Goal: Information Seeking & Learning: Learn about a topic

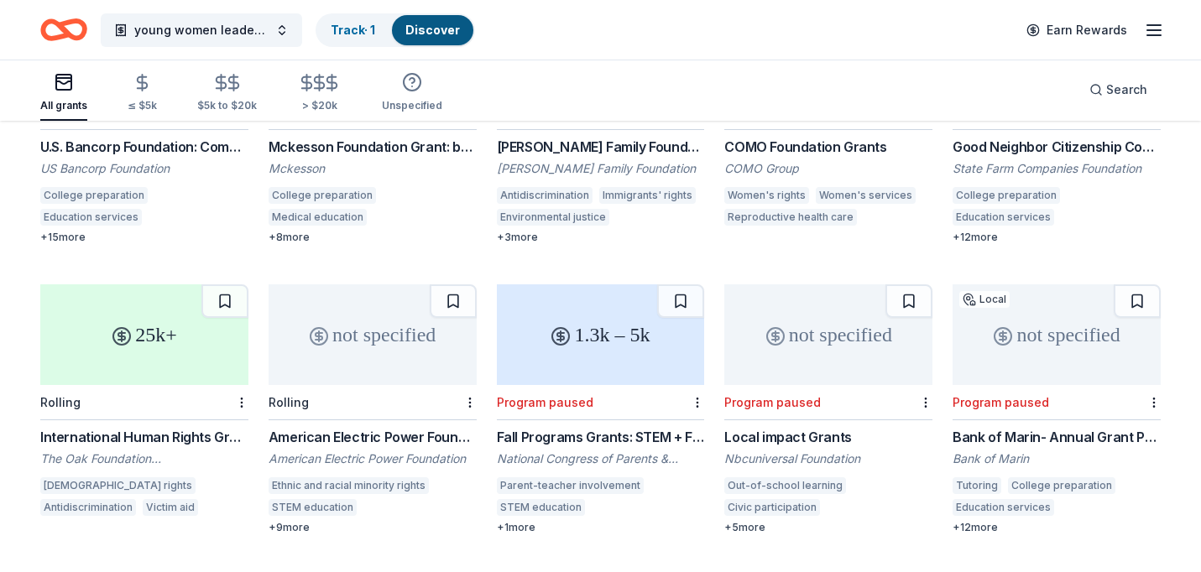
scroll to position [896, 0]
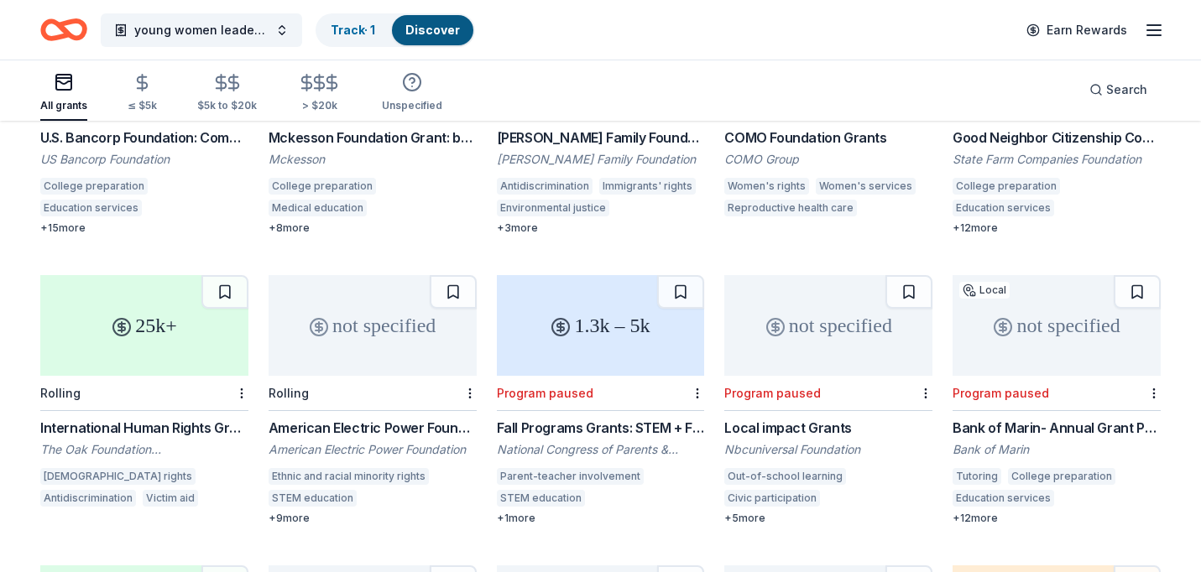
click at [209, 418] on div "International Human Rights Grant Programme" at bounding box center [144, 428] width 208 height 20
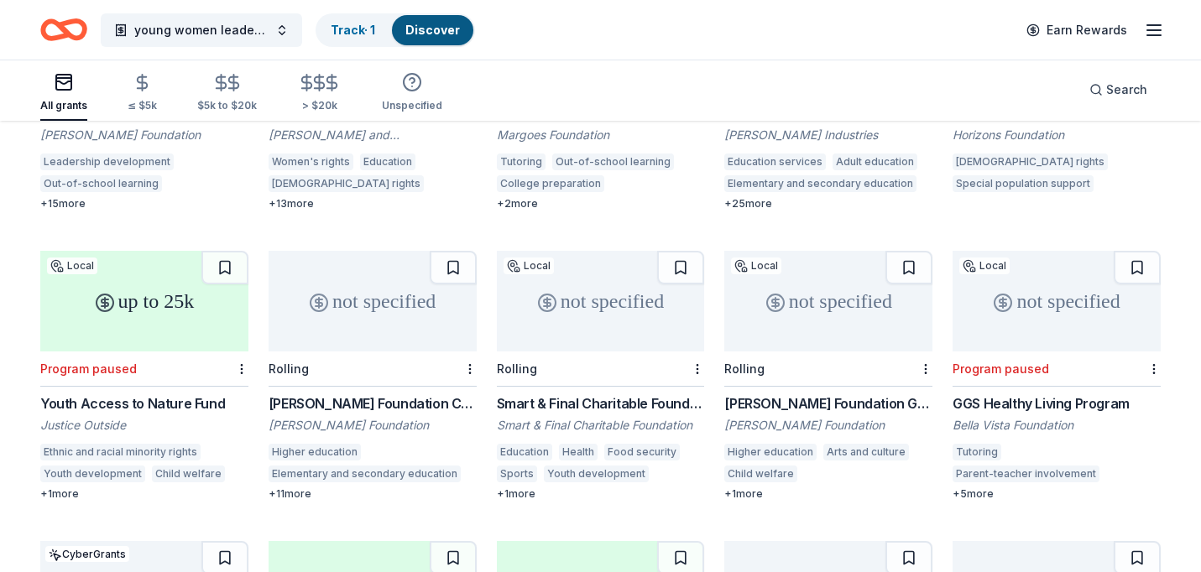
scroll to position [342, 0]
click at [348, 392] on div "Matson Foundation Charitable Donations" at bounding box center [373, 402] width 208 height 20
click at [447, 378] on div "Not interested" at bounding box center [416, 377] width 112 height 30
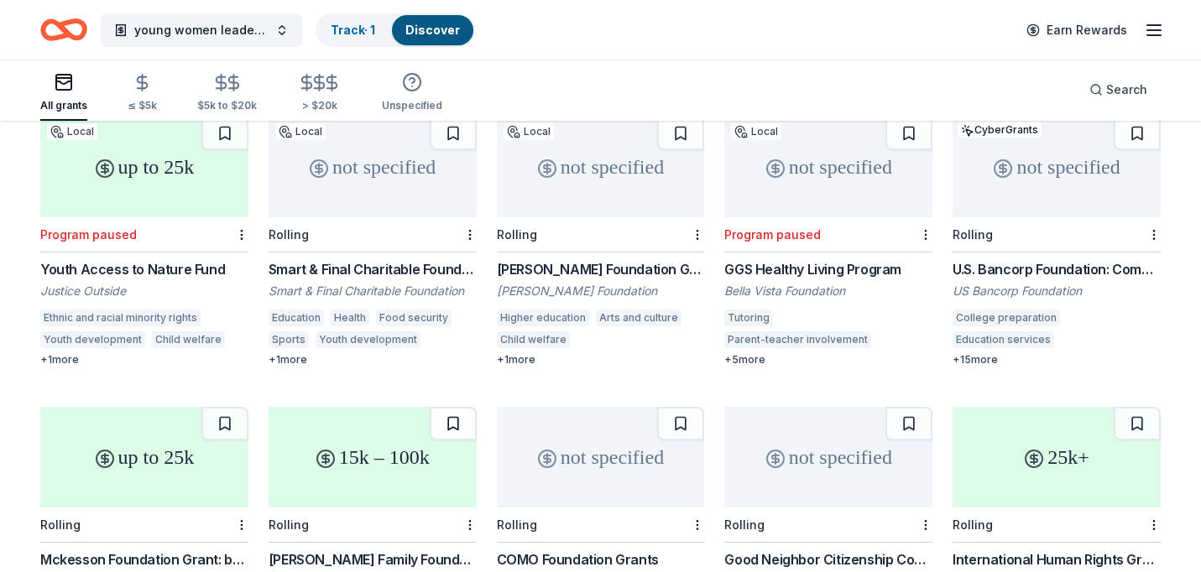
scroll to position [475, 0]
click at [147, 453] on div "up to 25k" at bounding box center [144, 456] width 208 height 101
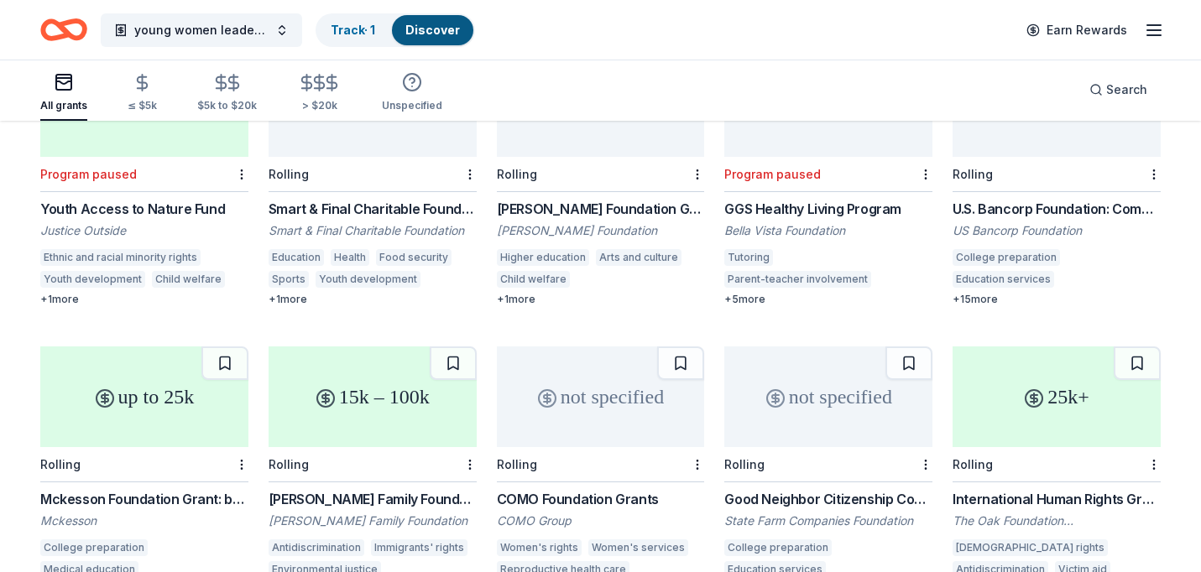
scroll to position [613, 0]
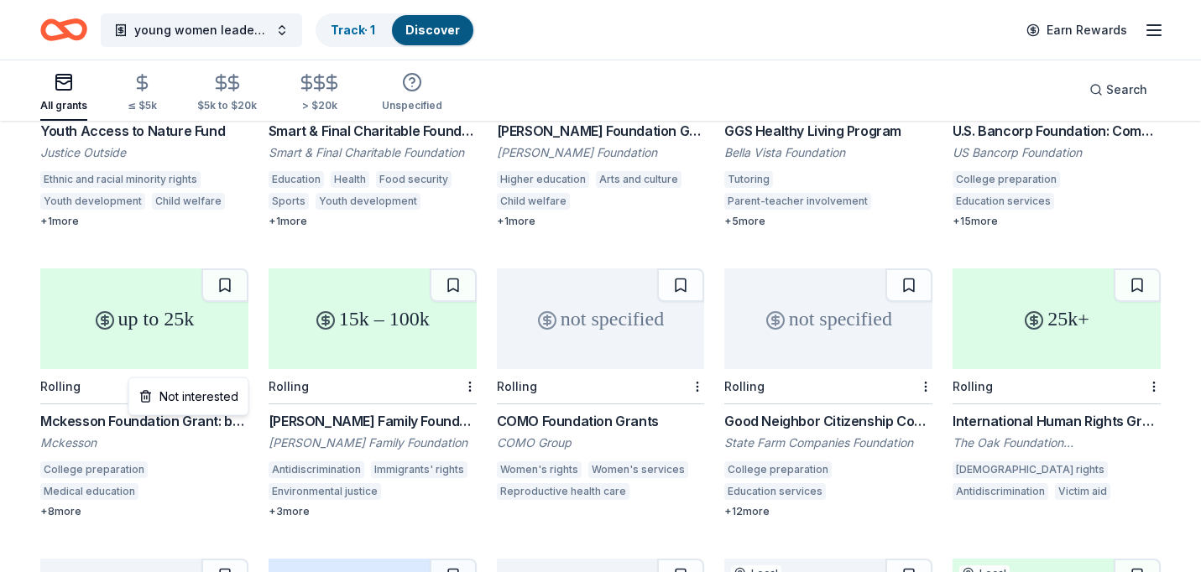
click at [221, 404] on div "Not interested" at bounding box center [189, 397] width 112 height 30
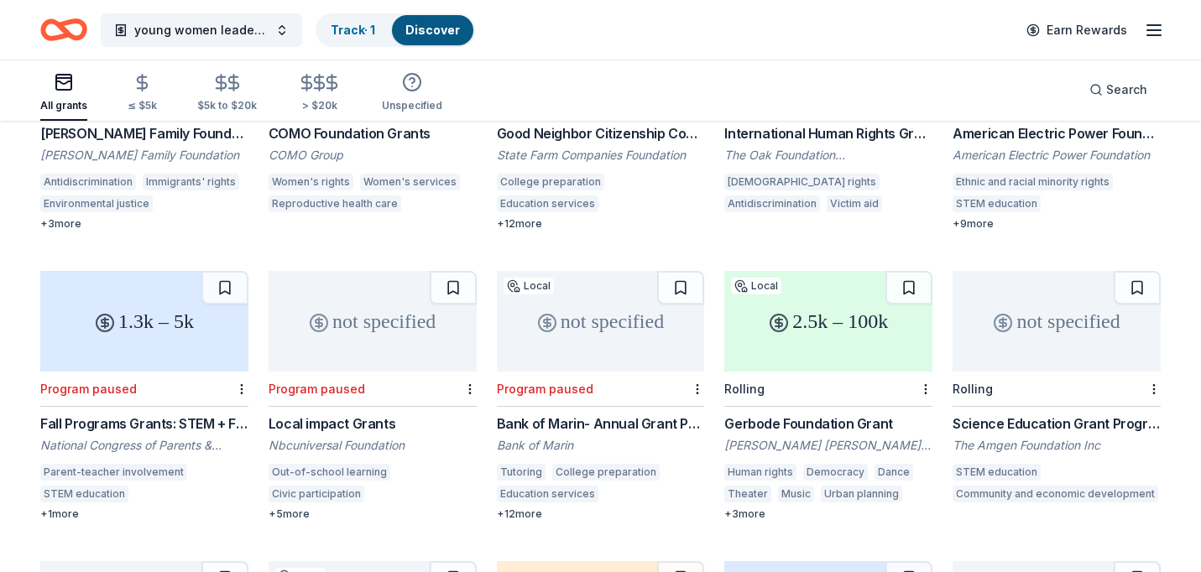
scroll to position [904, 0]
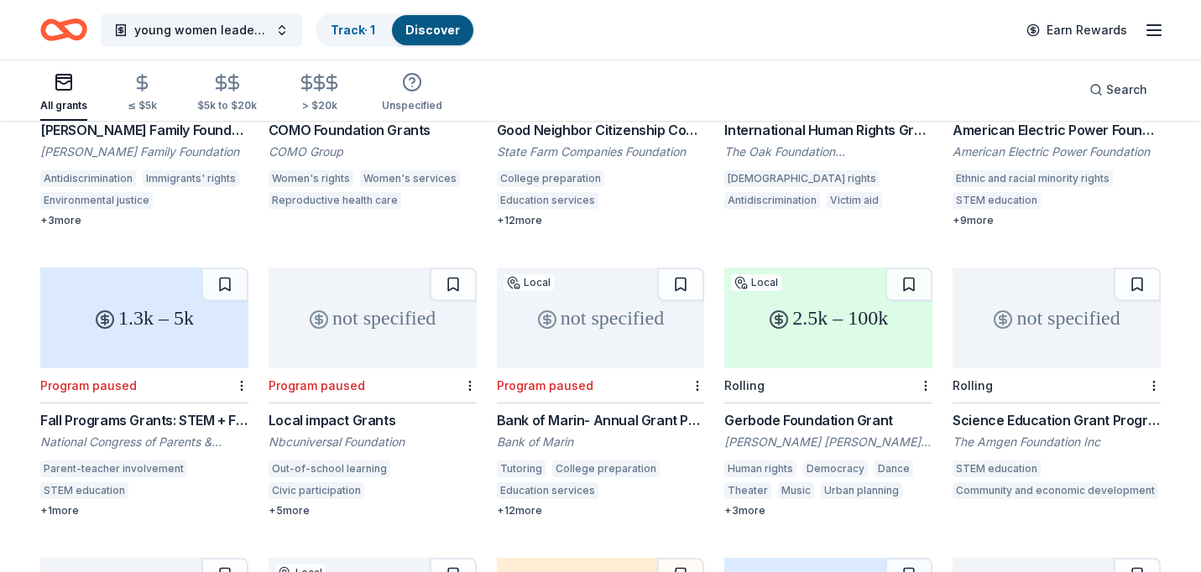
click at [777, 410] on div "Gerbode Foundation Grant" at bounding box center [828, 420] width 208 height 20
click at [902, 395] on div "Not interested" at bounding box center [873, 396] width 112 height 30
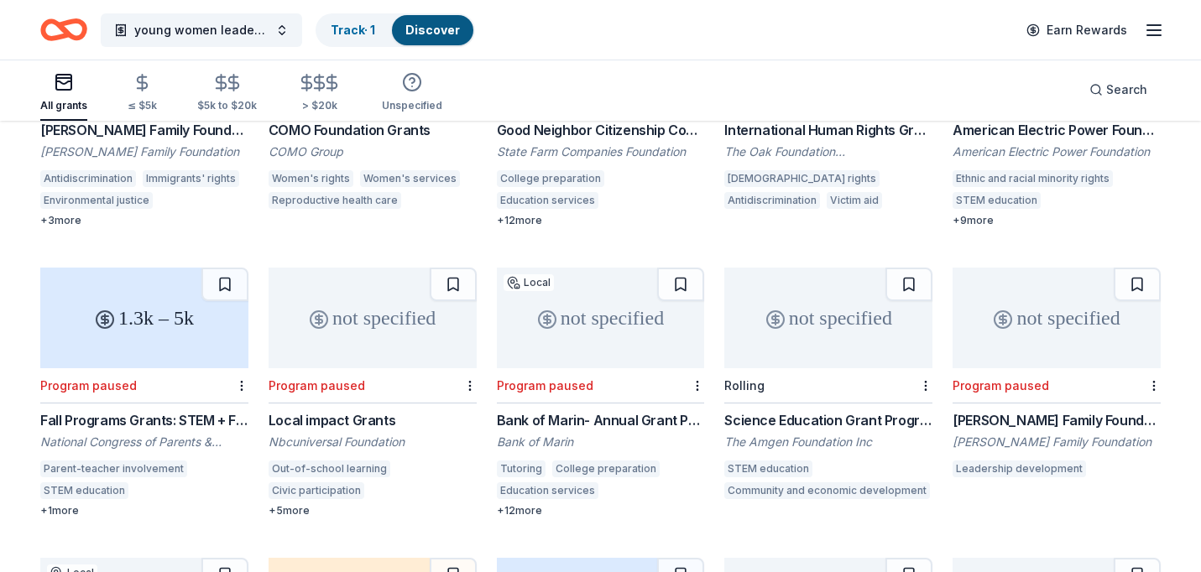
click at [770, 368] on div "Rolling" at bounding box center [828, 385] width 208 height 35
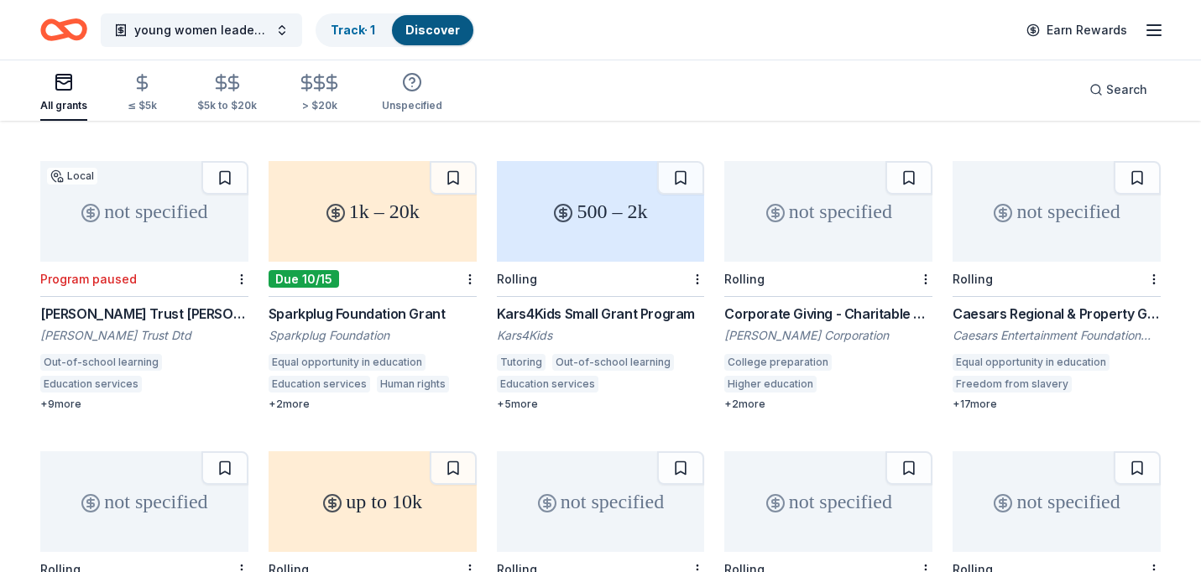
scroll to position [1303, 0]
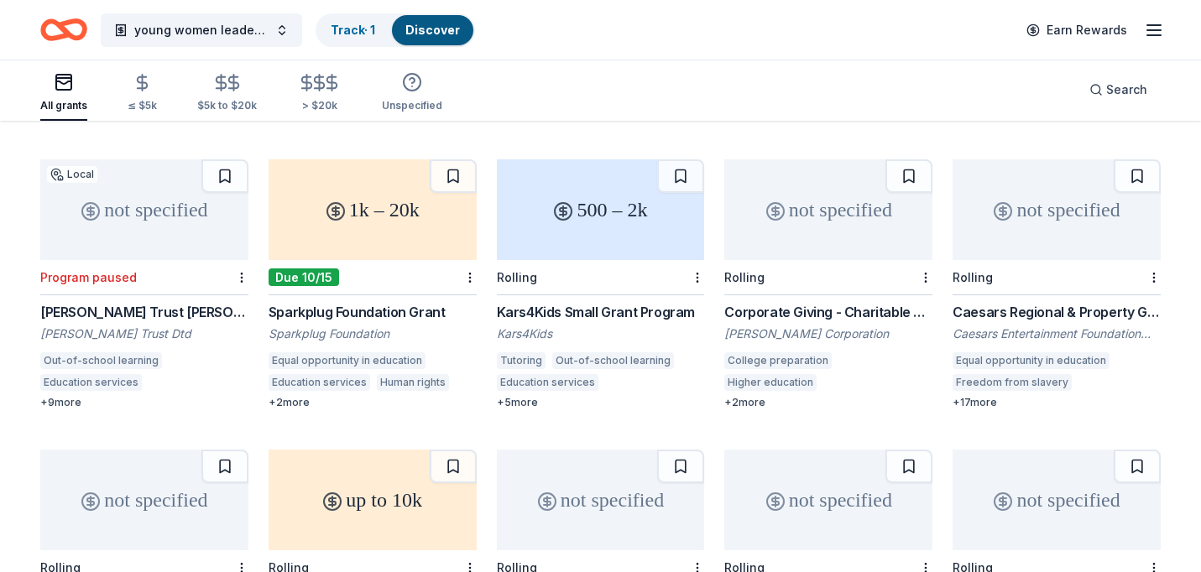
click at [780, 302] on div "Corporate Giving - Charitable Contributions" at bounding box center [828, 312] width 208 height 20
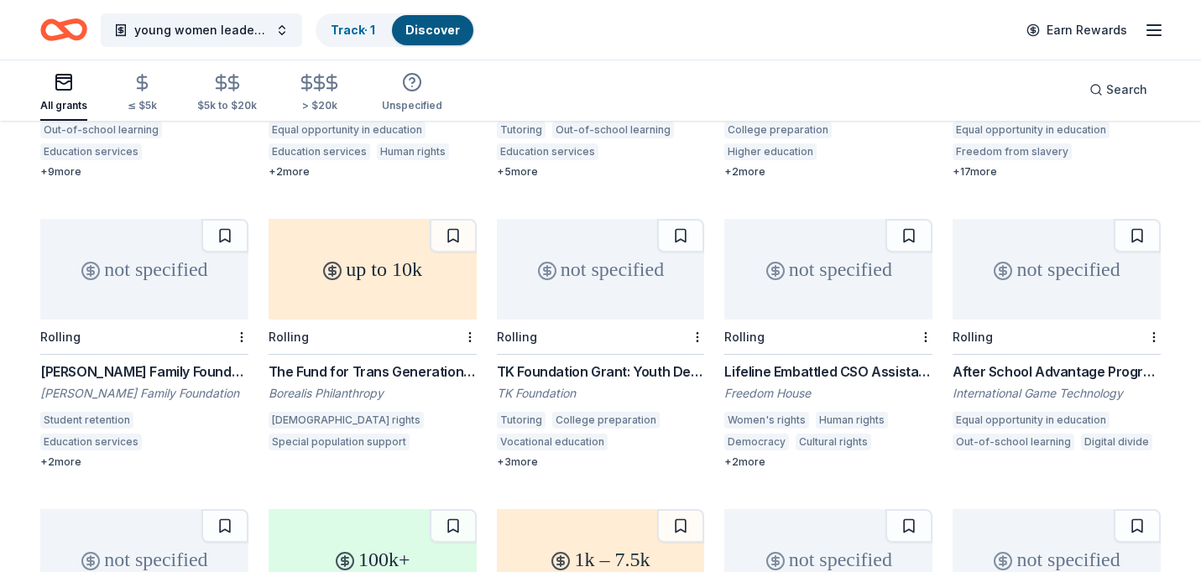
scroll to position [1534, 0]
click at [589, 361] on div "TK Foundation Grant: Youth Development Grant" at bounding box center [601, 371] width 208 height 20
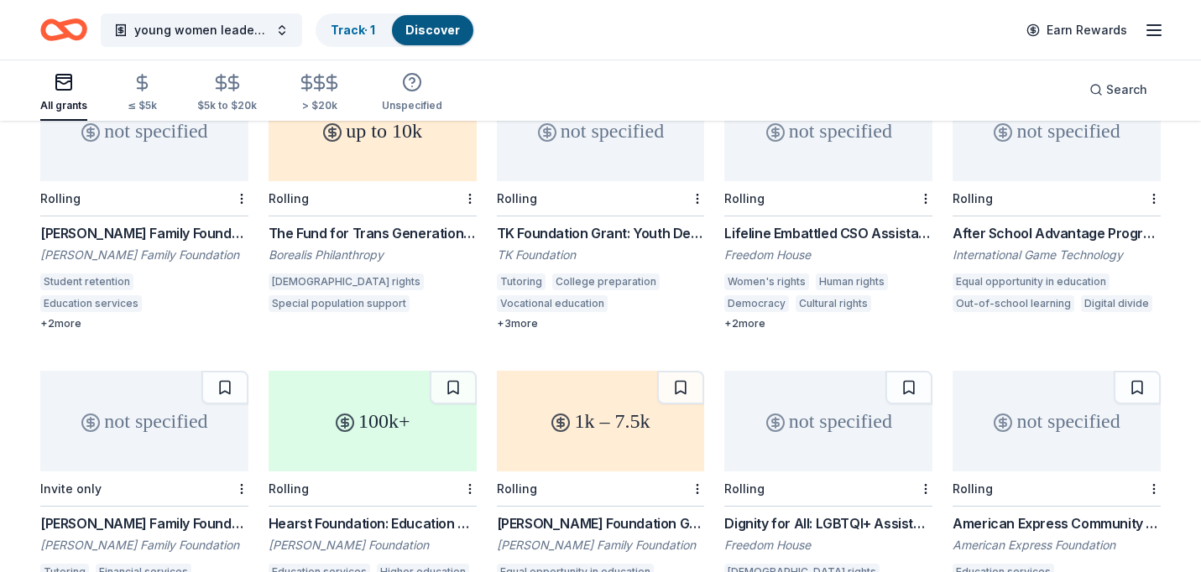
scroll to position [1685, 0]
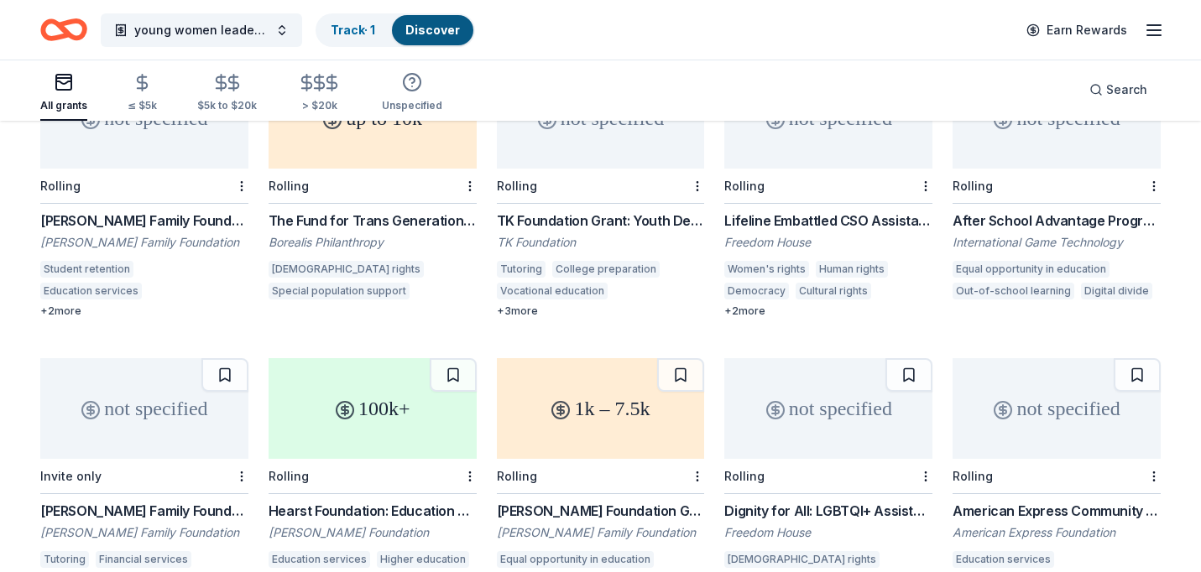
click at [853, 211] on div "Lifeline Embattled CSO Assistance Fund" at bounding box center [828, 221] width 208 height 20
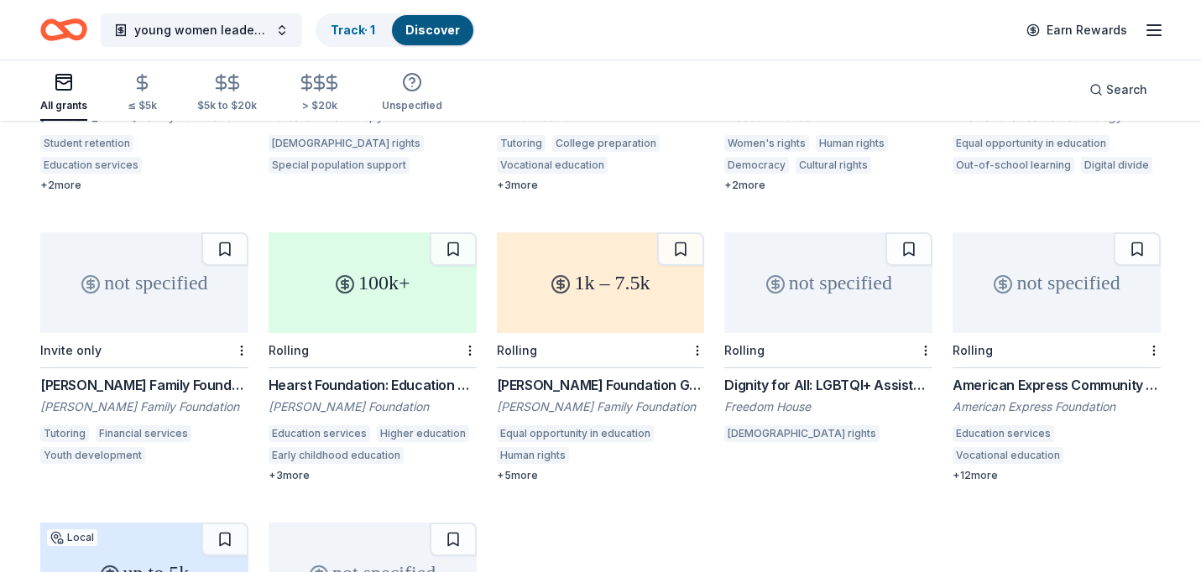
scroll to position [1814, 0]
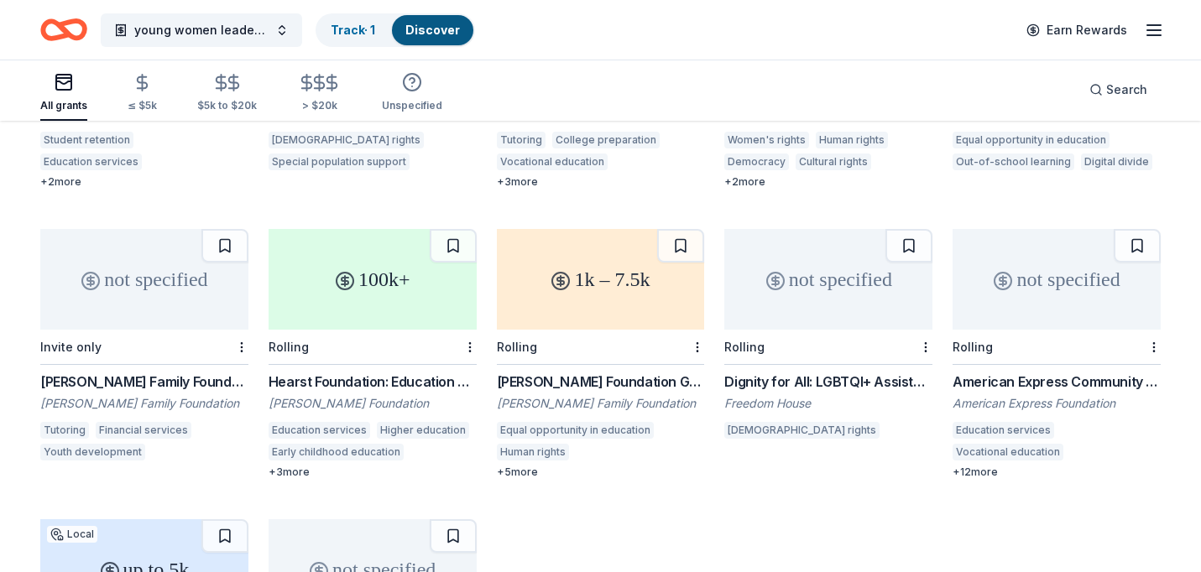
click at [1084, 372] on div "American Express Community Giving" at bounding box center [1057, 382] width 208 height 20
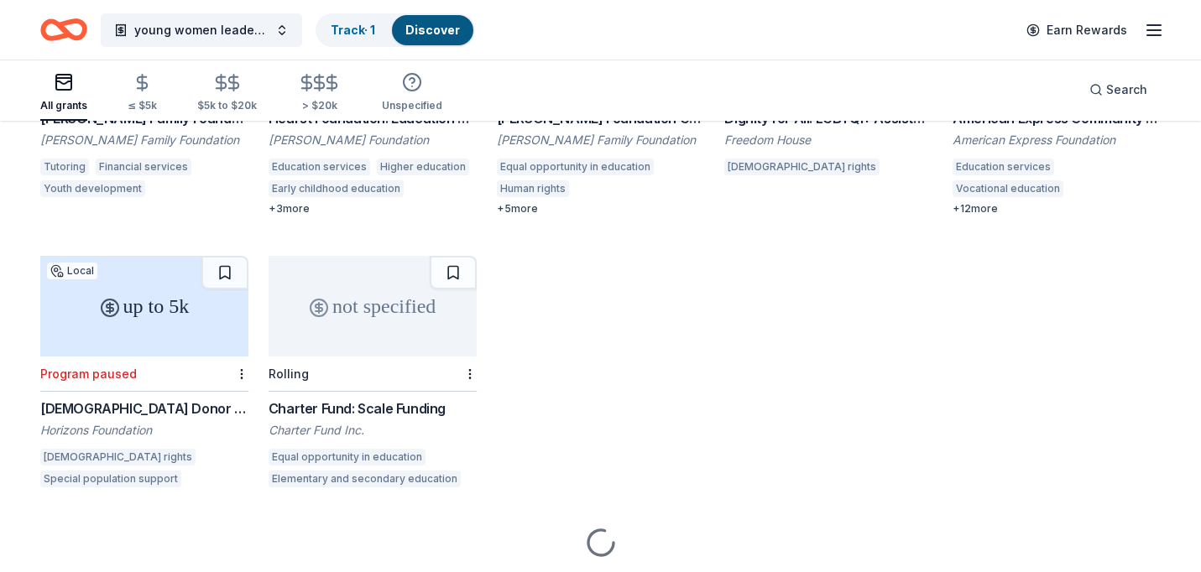
scroll to position [2078, 0]
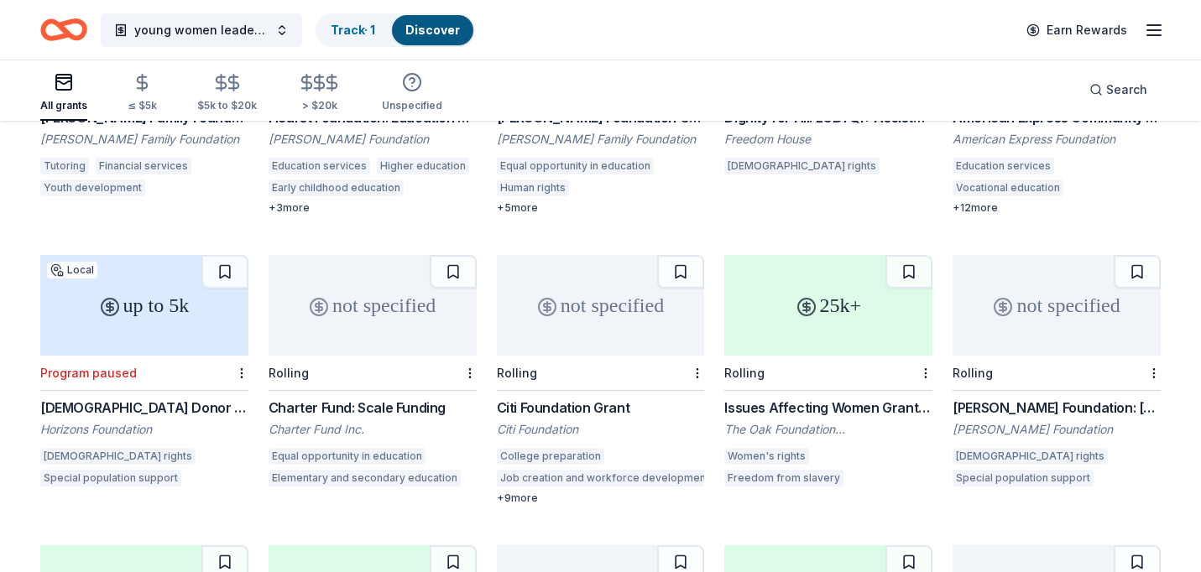
click at [544, 297] on icon at bounding box center [547, 307] width 20 height 20
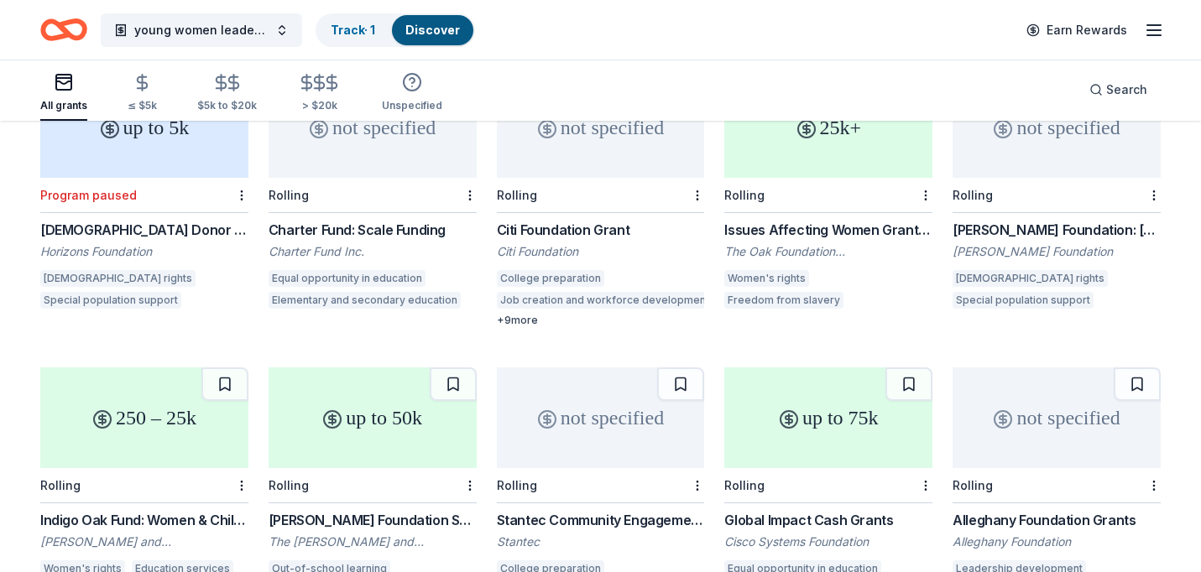
scroll to position [2254, 0]
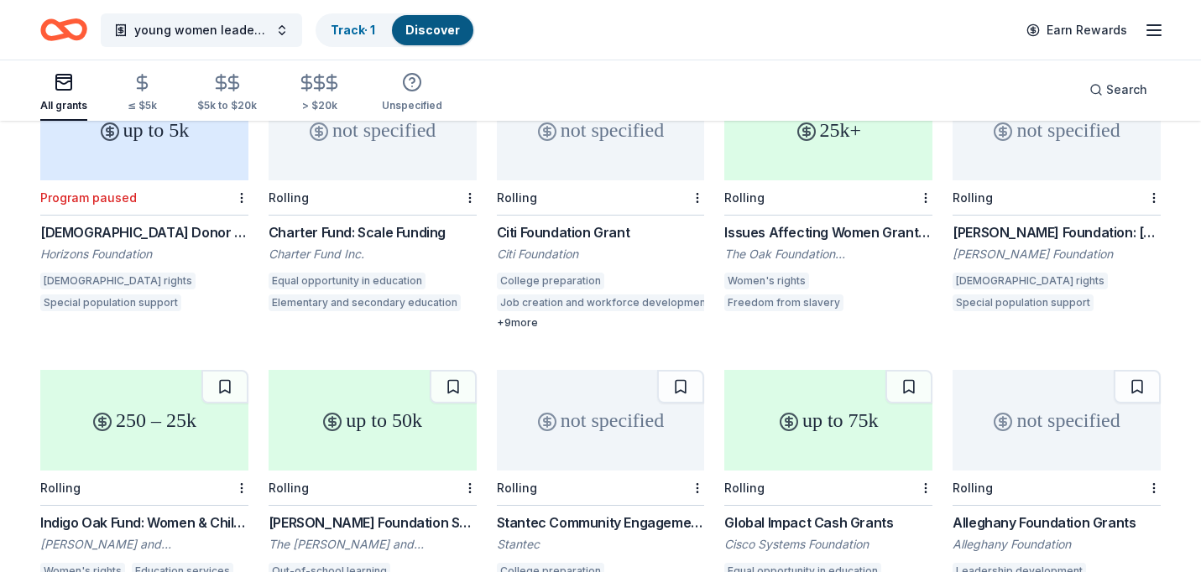
click at [749, 222] on div "Issues Affecting Women Grant Programme" at bounding box center [828, 232] width 208 height 20
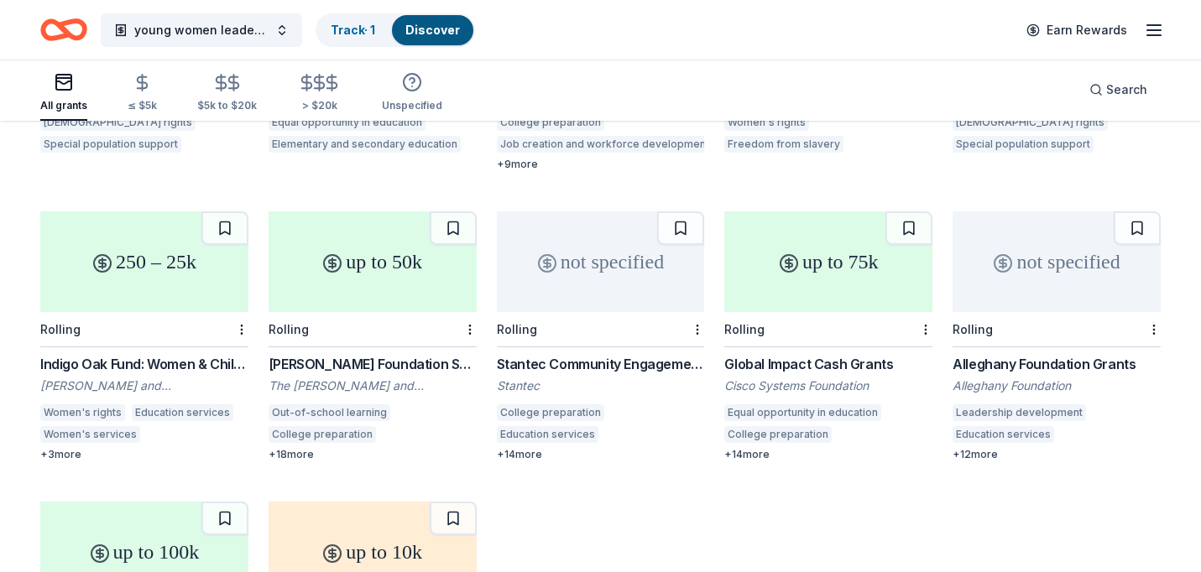
scroll to position [2412, 0]
click at [823, 248] on div "up to 75k" at bounding box center [828, 262] width 208 height 101
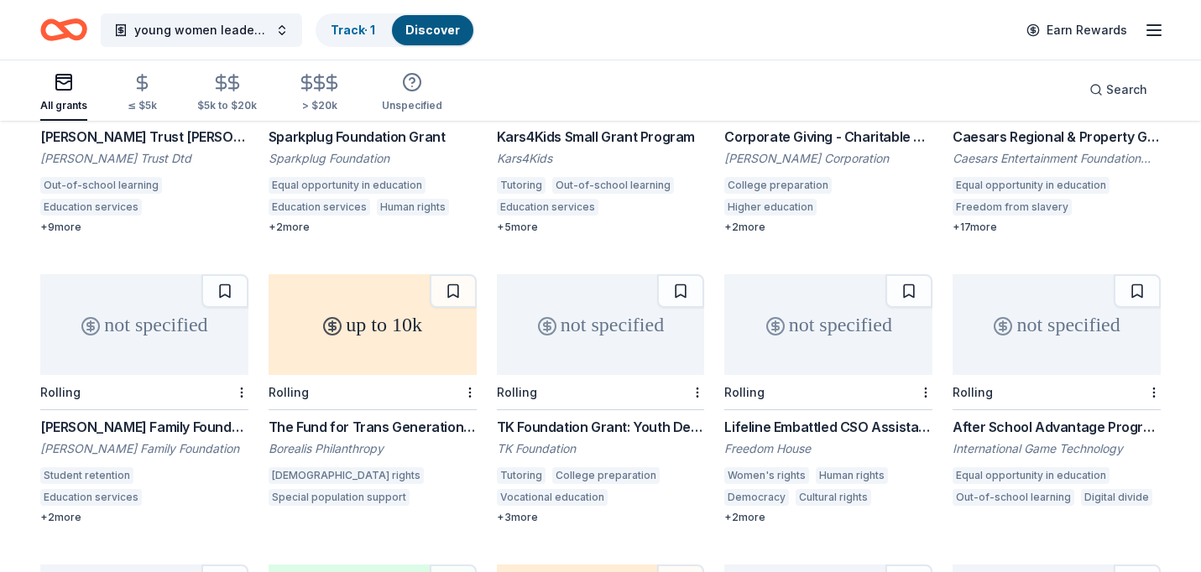
scroll to position [1867, 0]
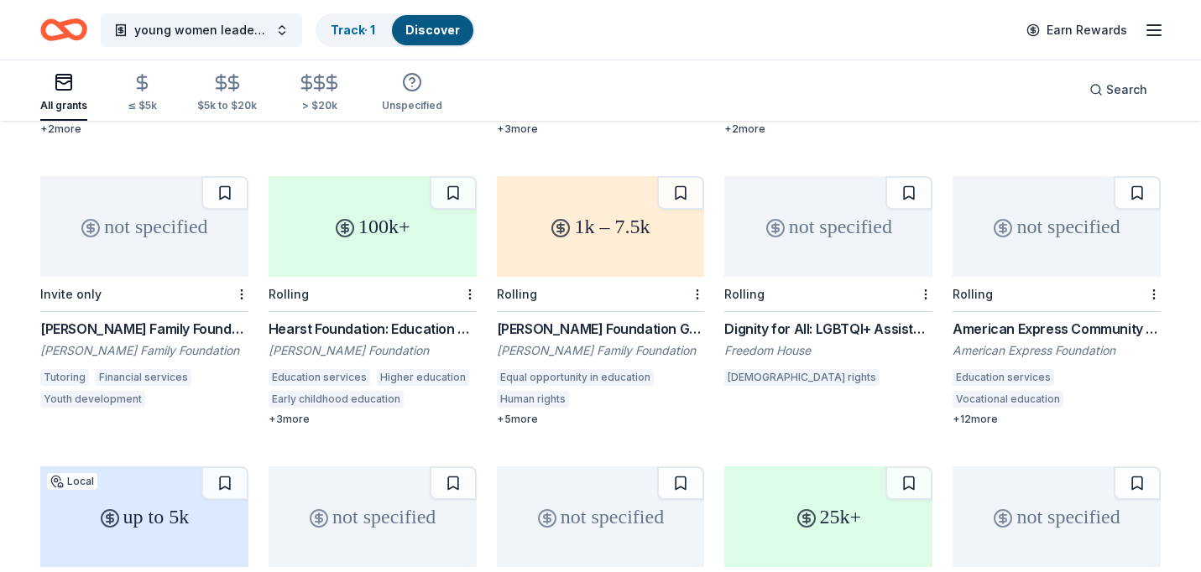
click at [358, 243] on div "100k+" at bounding box center [373, 226] width 208 height 101
click at [618, 232] on div "1k – 7.5k" at bounding box center [601, 226] width 208 height 101
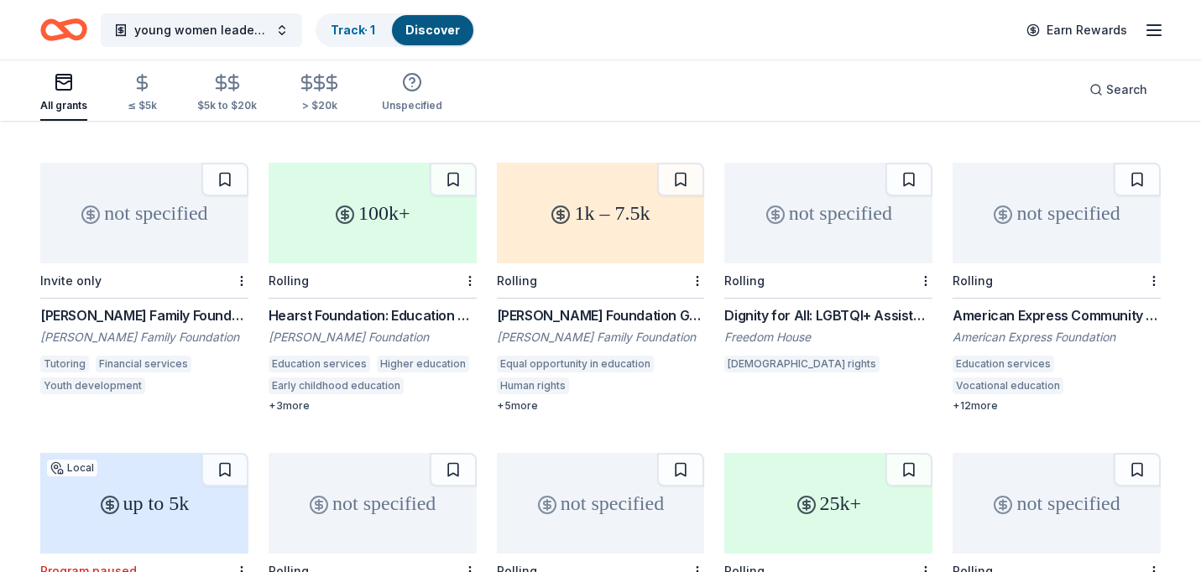
scroll to position [1874, 0]
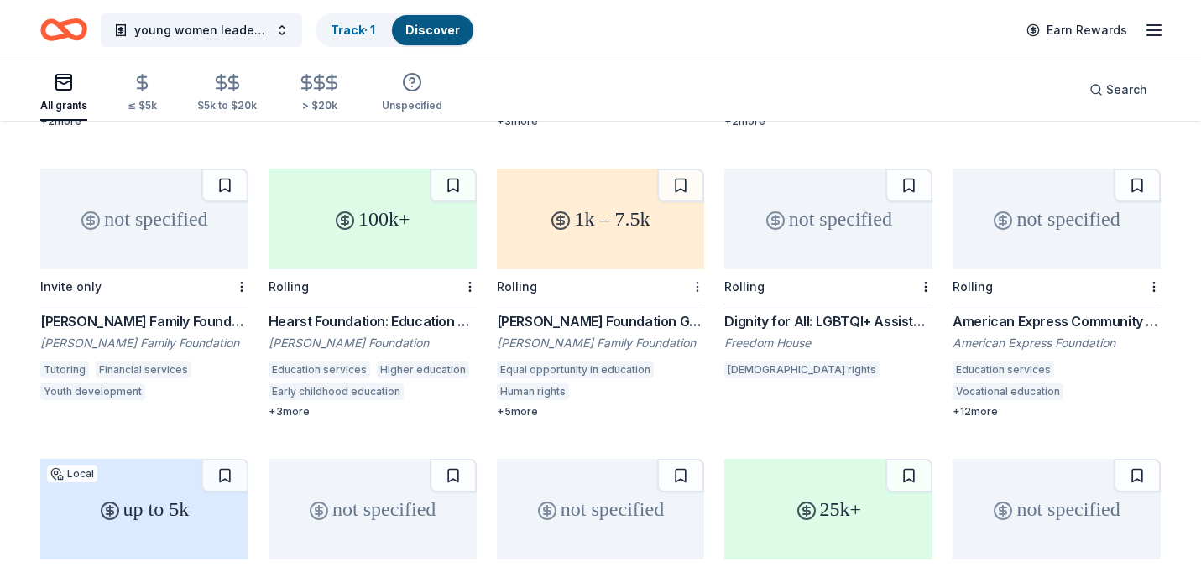
click at [666, 297] on div "Not interested" at bounding box center [644, 299] width 112 height 30
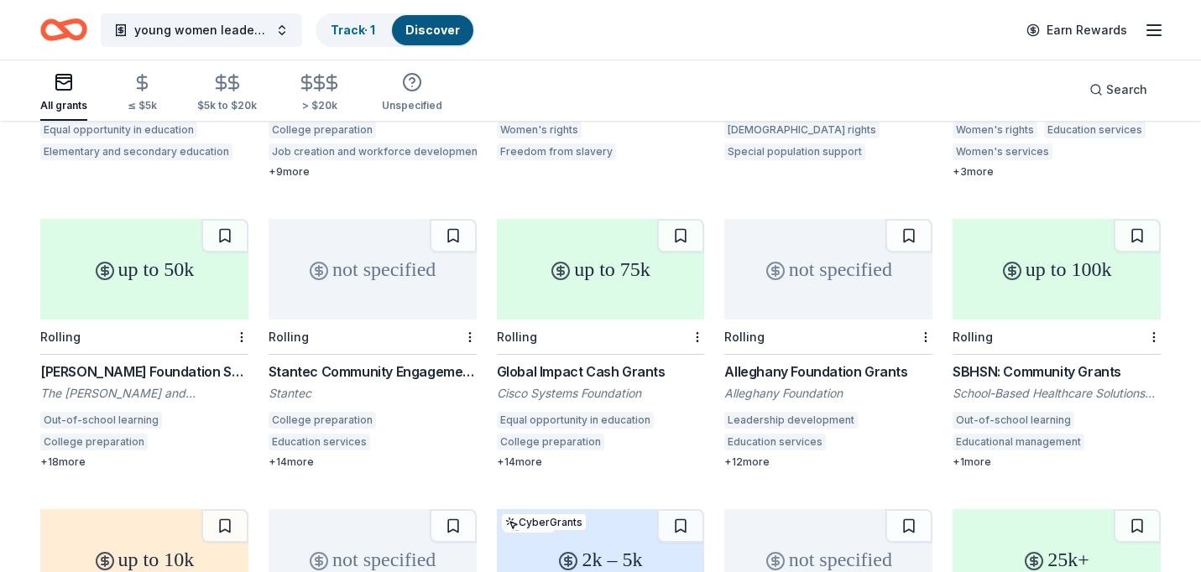
scroll to position [2412, 0]
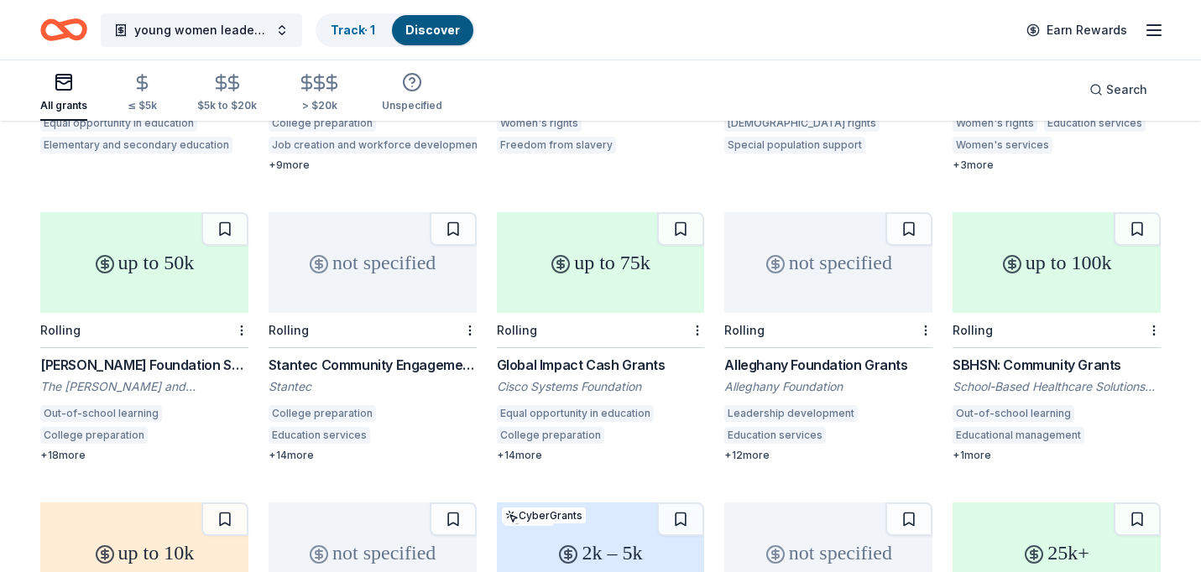
click at [790, 253] on div "not specified" at bounding box center [828, 262] width 208 height 101
click at [920, 313] on div at bounding box center [924, 330] width 17 height 34
click at [875, 347] on div "Not interested" at bounding box center [873, 343] width 112 height 30
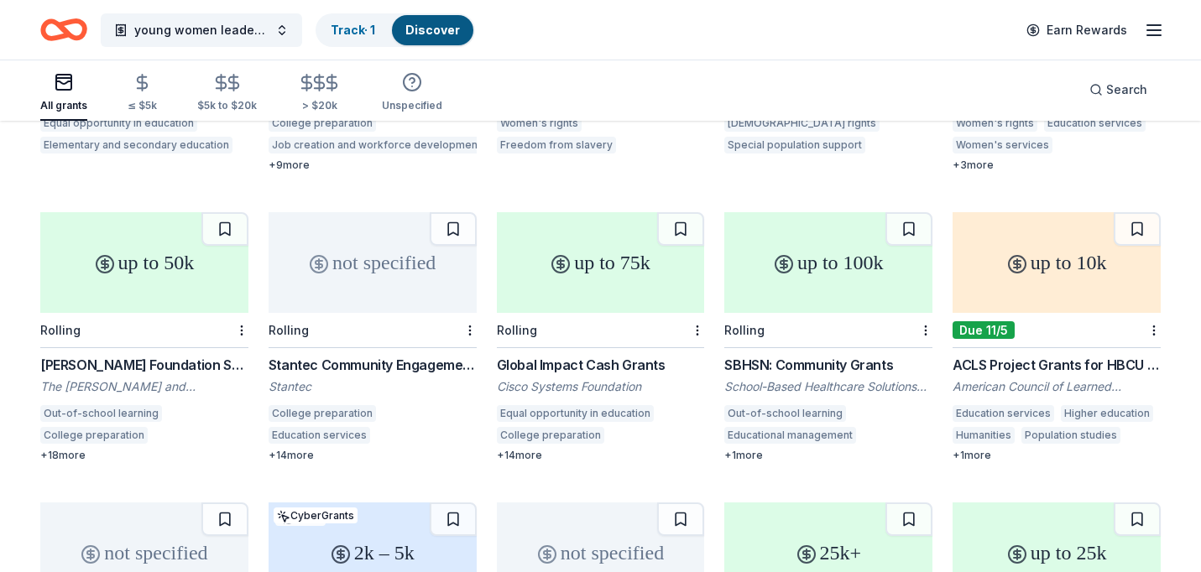
click at [1027, 260] on div "up to 10k" at bounding box center [1057, 262] width 208 height 101
click at [1014, 261] on icon at bounding box center [1017, 264] width 7 height 7
click at [1124, 337] on div "Not interested" at bounding box center [1101, 343] width 112 height 30
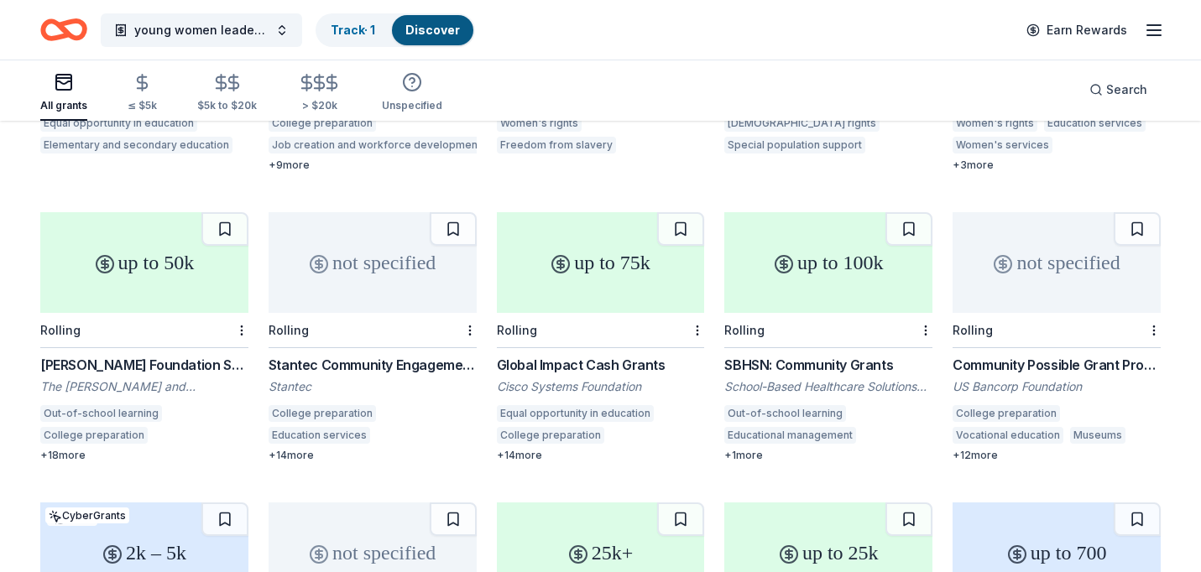
click at [614, 253] on div "up to 75k" at bounding box center [601, 262] width 208 height 101
click at [188, 261] on div "up to 50k" at bounding box center [144, 262] width 208 height 101
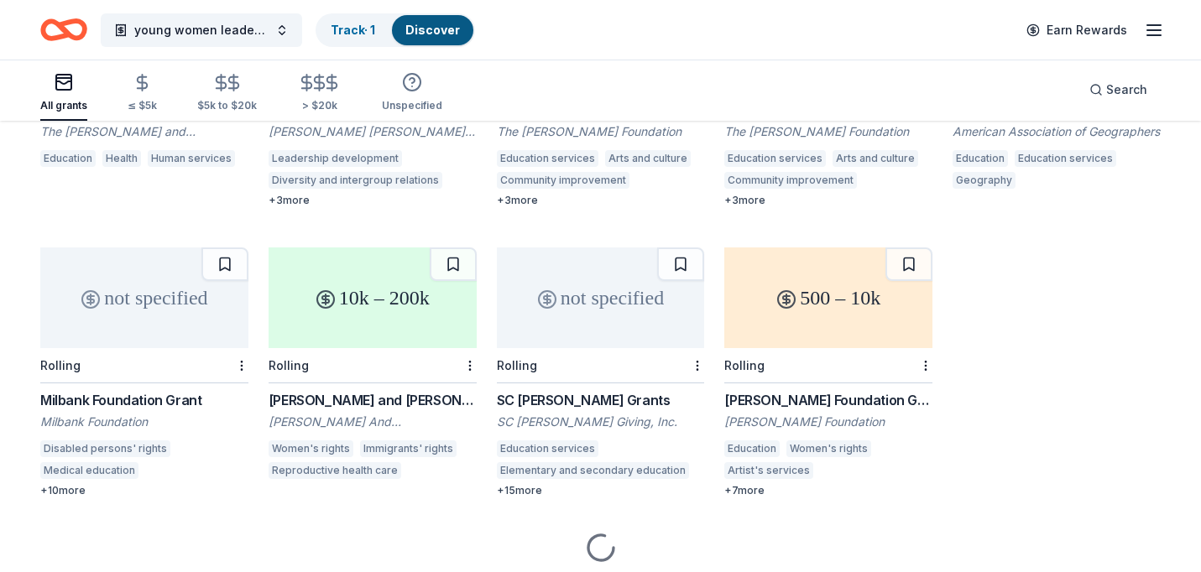
scroll to position [2966, 0]
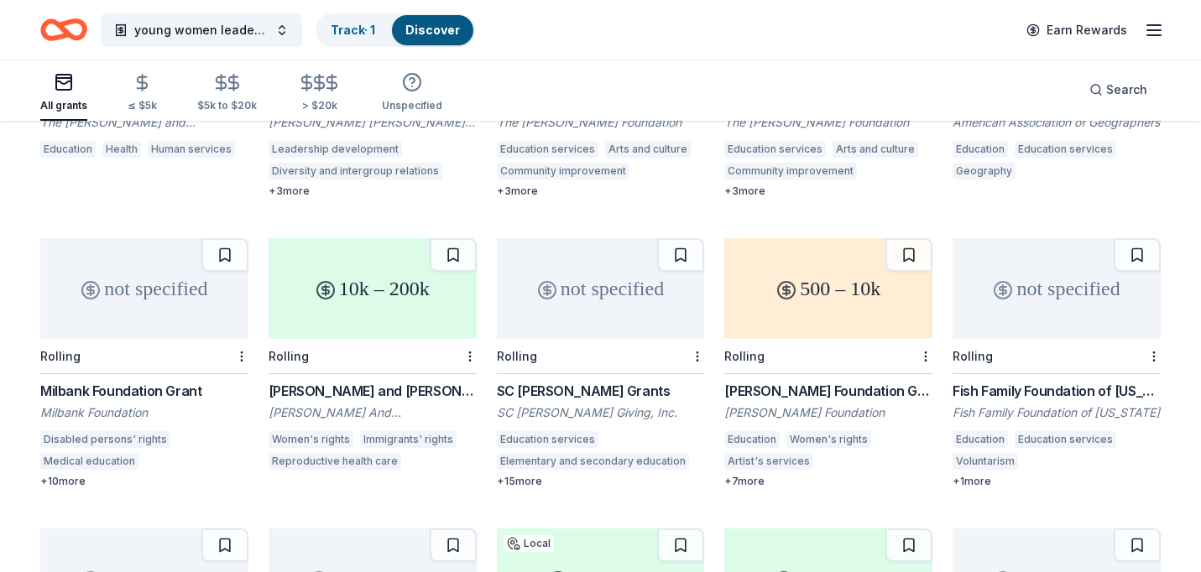
click at [380, 381] on div "Jacob and Hilda Blaustein Foundation: International Human Rights Grant Program" at bounding box center [373, 391] width 208 height 20
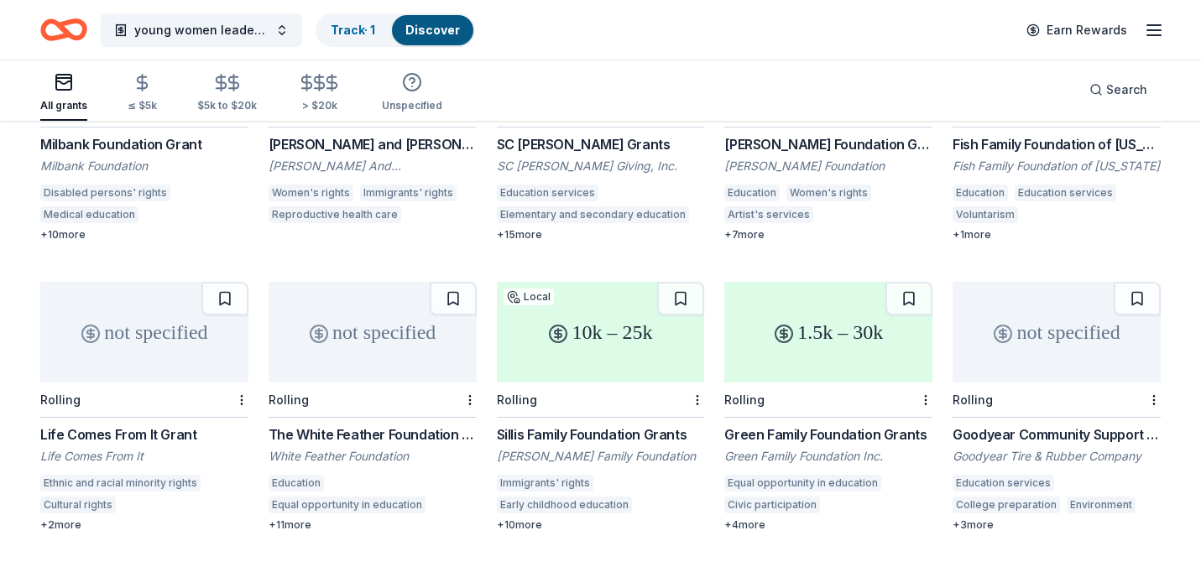
scroll to position [3214, 0]
click at [601, 321] on div "10k – 25k" at bounding box center [601, 331] width 208 height 101
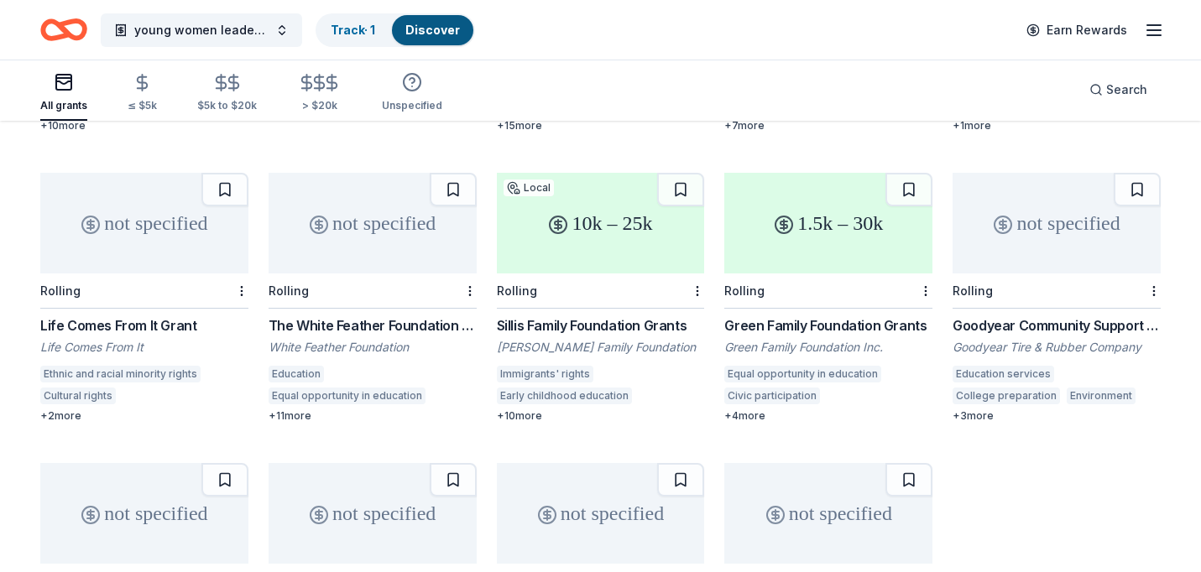
scroll to position [3325, 0]
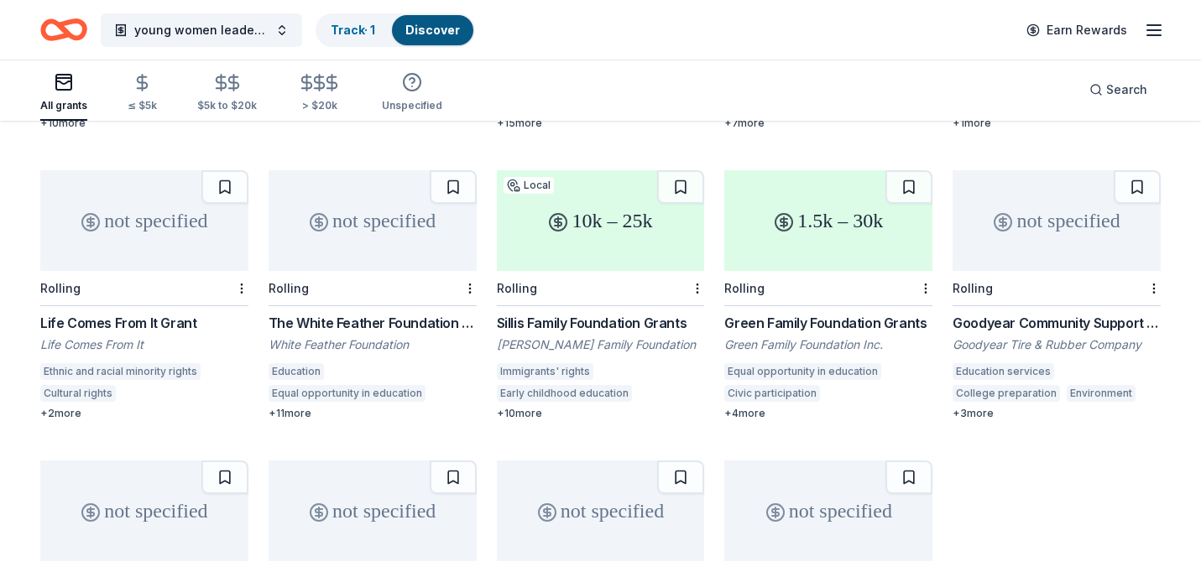
click at [787, 225] on div "1.5k – 30k" at bounding box center [828, 220] width 208 height 101
click at [1047, 240] on div "not specified" at bounding box center [1057, 220] width 208 height 101
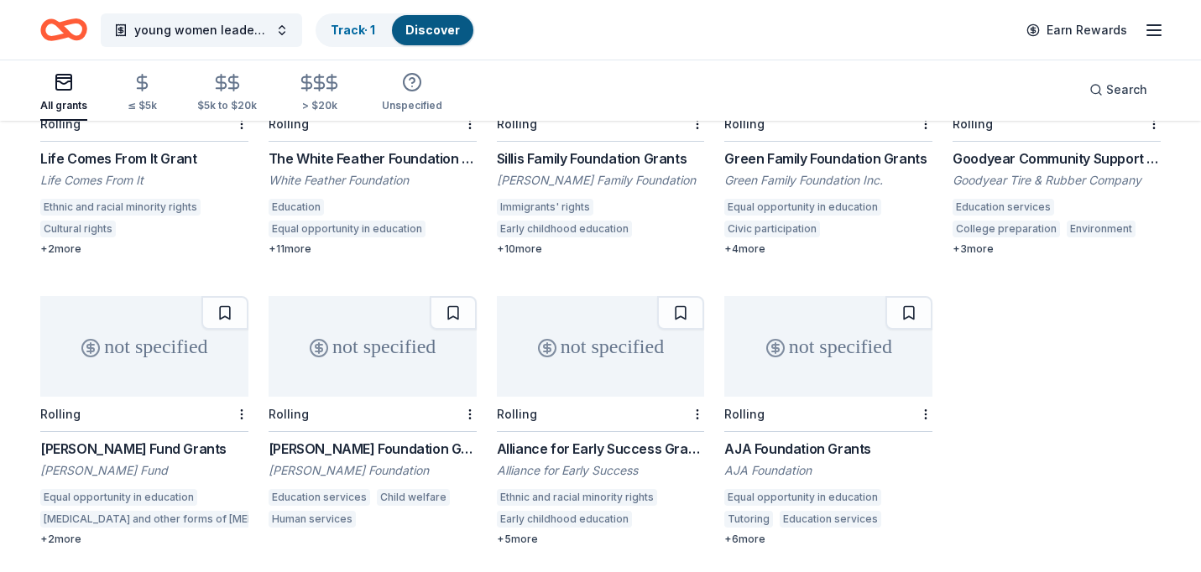
scroll to position [3494, 0]
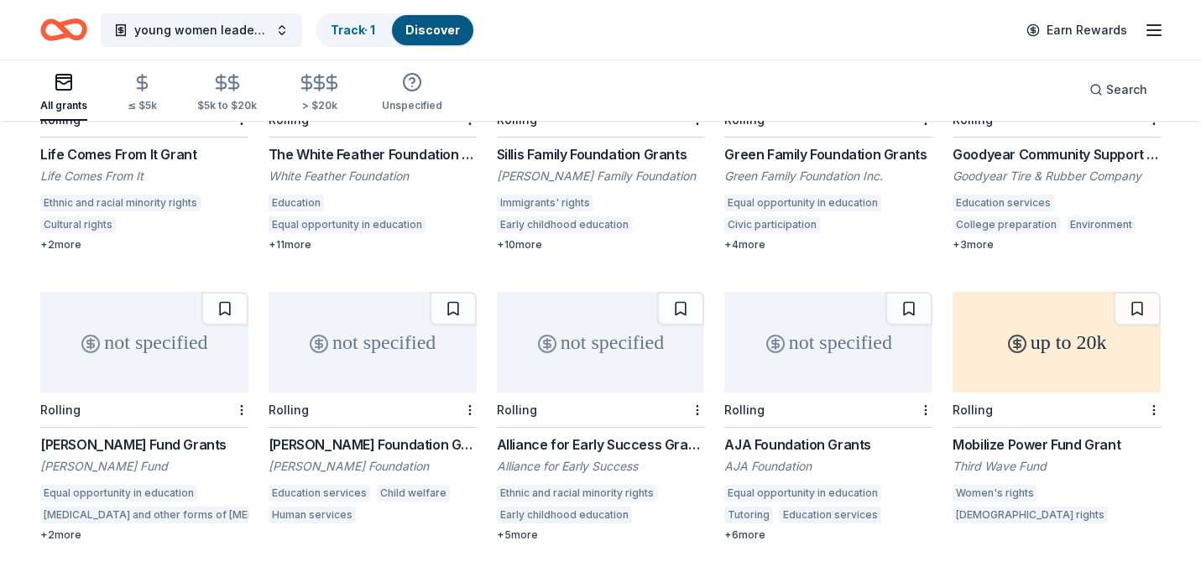
click at [121, 320] on div "not specified" at bounding box center [144, 342] width 208 height 101
click at [365, 343] on div "not specified" at bounding box center [373, 342] width 208 height 101
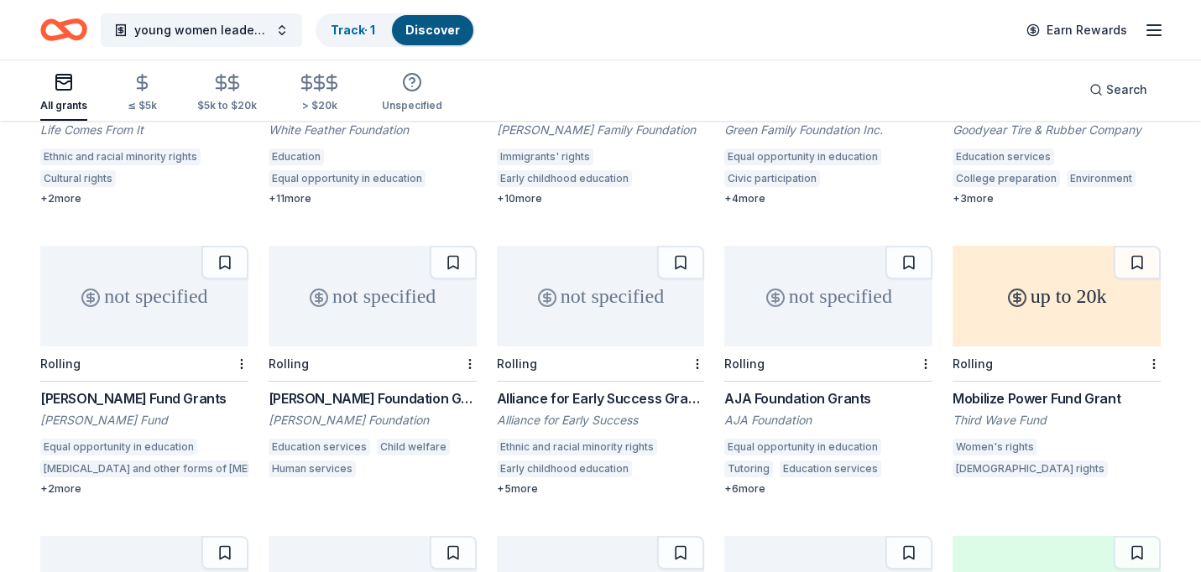
scroll to position [3541, 0]
click at [639, 388] on div "Alliance for Early Success Grants" at bounding box center [601, 398] width 208 height 20
click at [666, 373] on div "Not interested" at bounding box center [644, 378] width 112 height 30
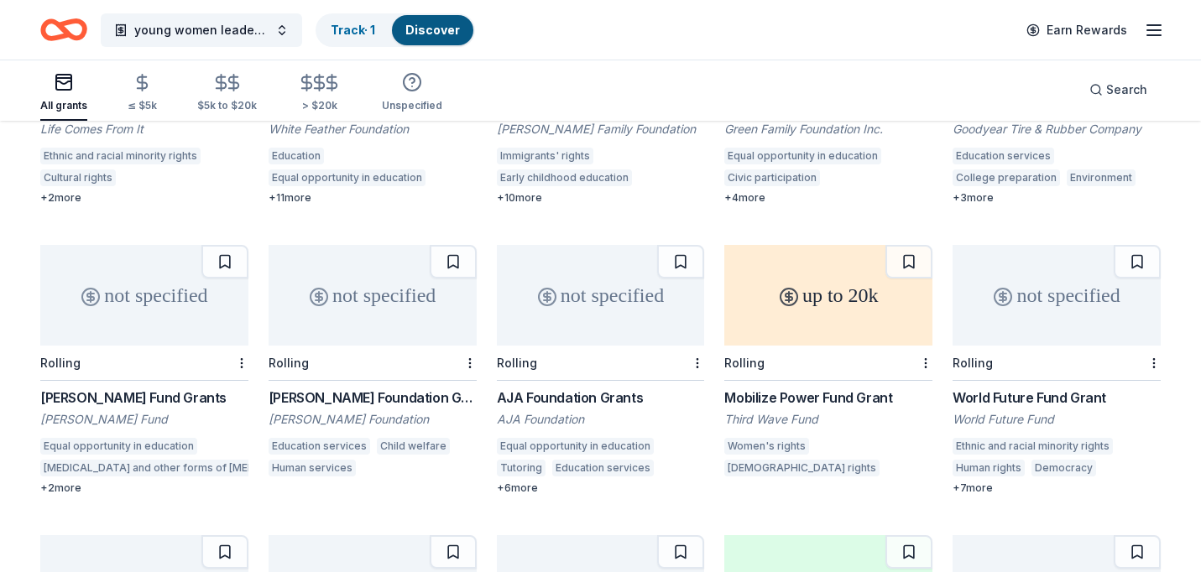
click at [776, 388] on div "Mobilize Power Fund Grant" at bounding box center [828, 398] width 208 height 20
click at [1020, 290] on div "not specified" at bounding box center [1057, 295] width 208 height 101
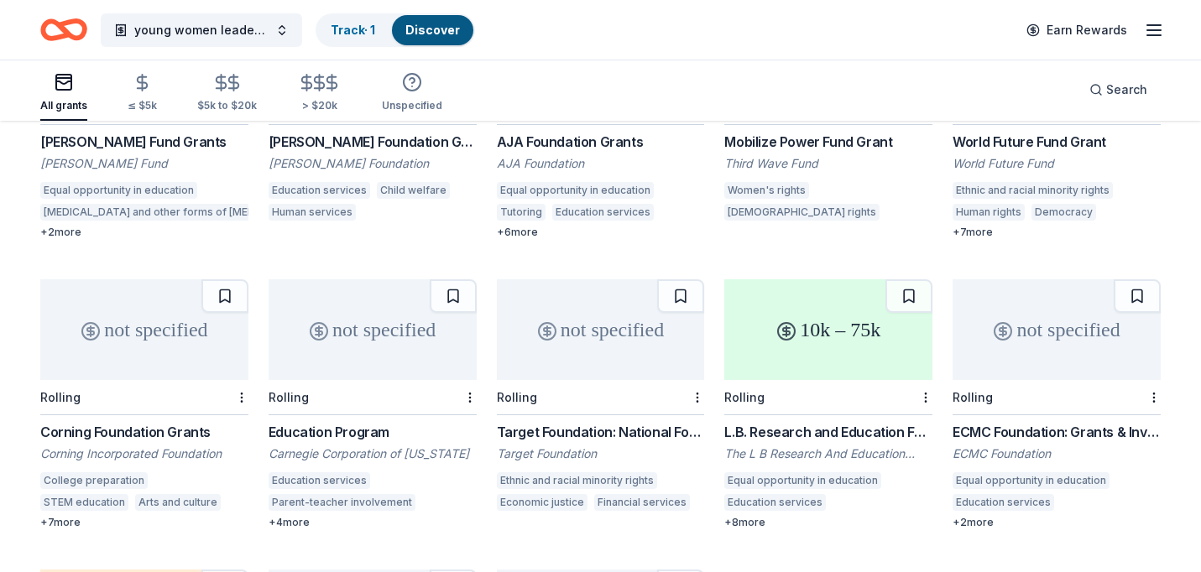
scroll to position [3829, 0]
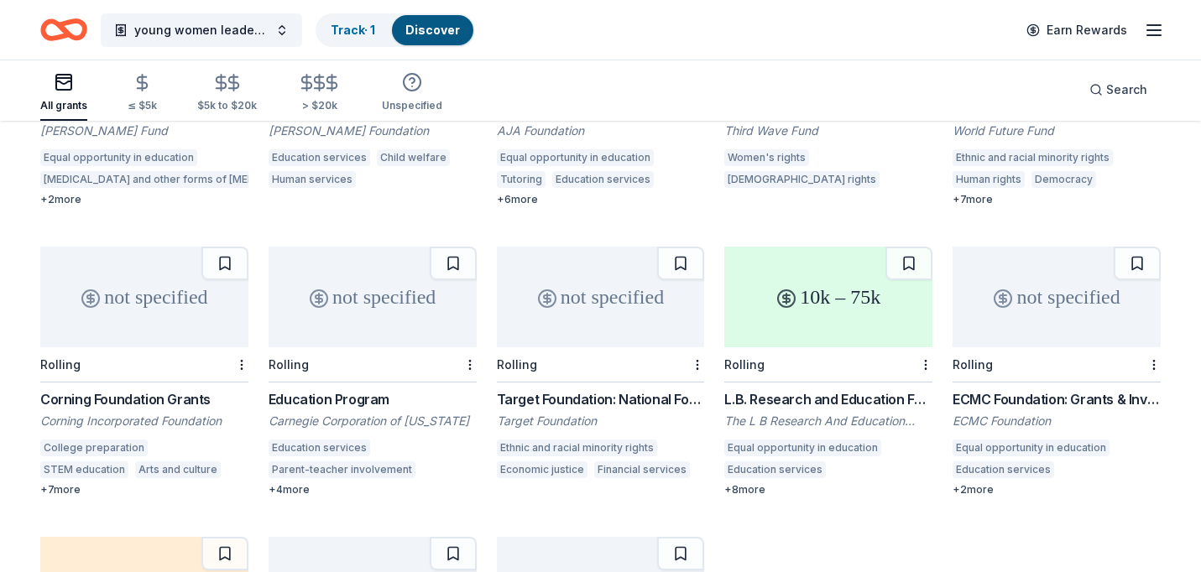
click at [170, 389] on div "Corning Foundation Grants" at bounding box center [144, 399] width 208 height 20
click at [232, 348] on div at bounding box center [240, 365] width 17 height 34
click at [214, 385] on div "Not interested" at bounding box center [189, 379] width 112 height 30
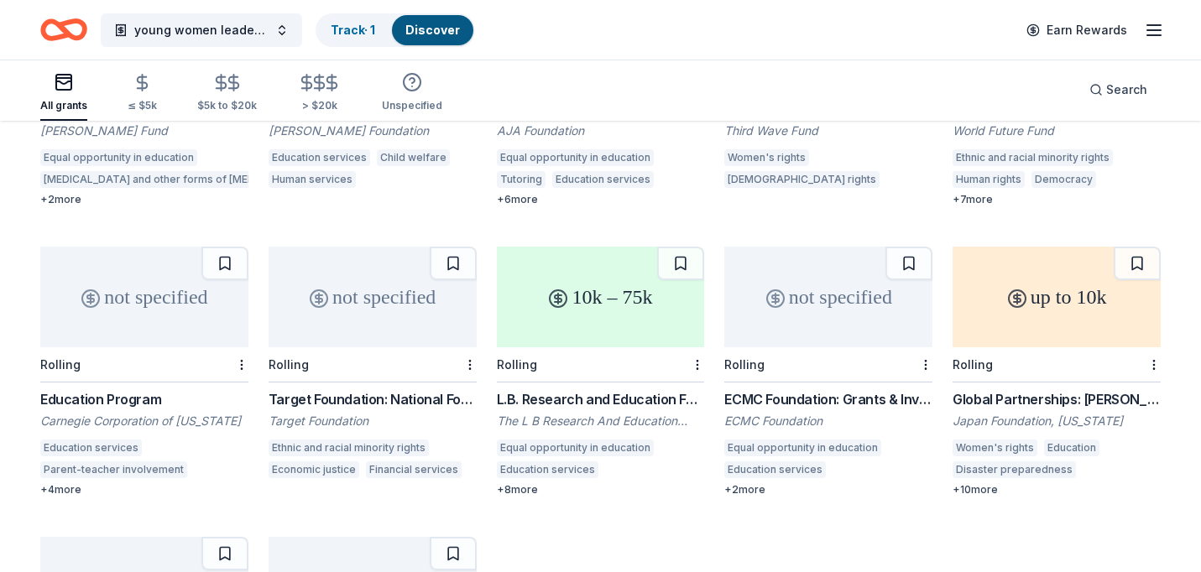
click at [576, 295] on div "10k – 75k" at bounding box center [601, 297] width 208 height 101
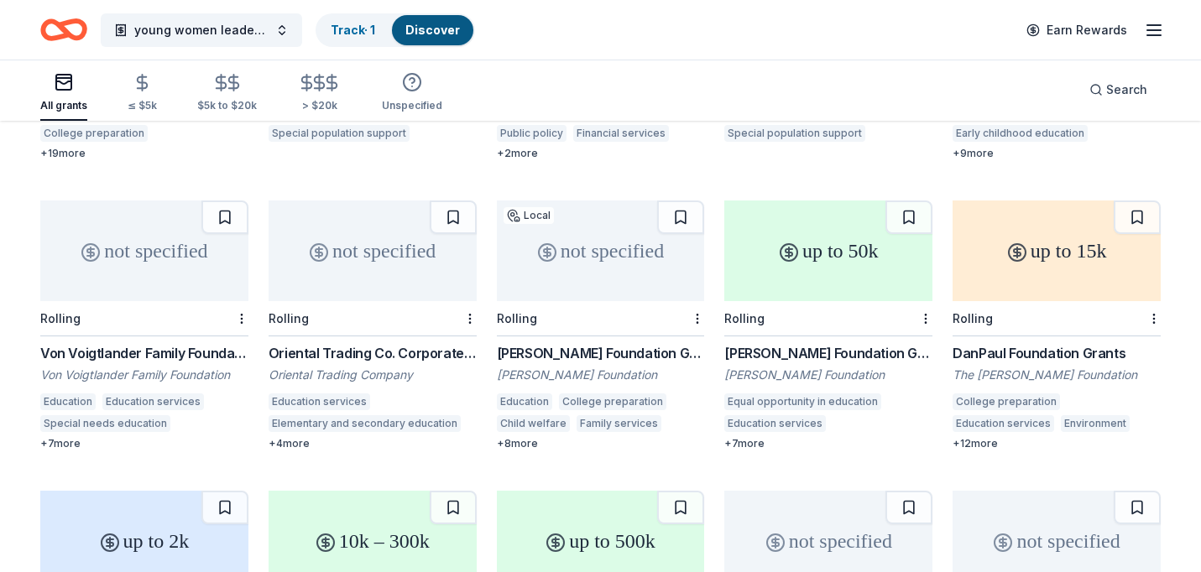
scroll to position [4751, 0]
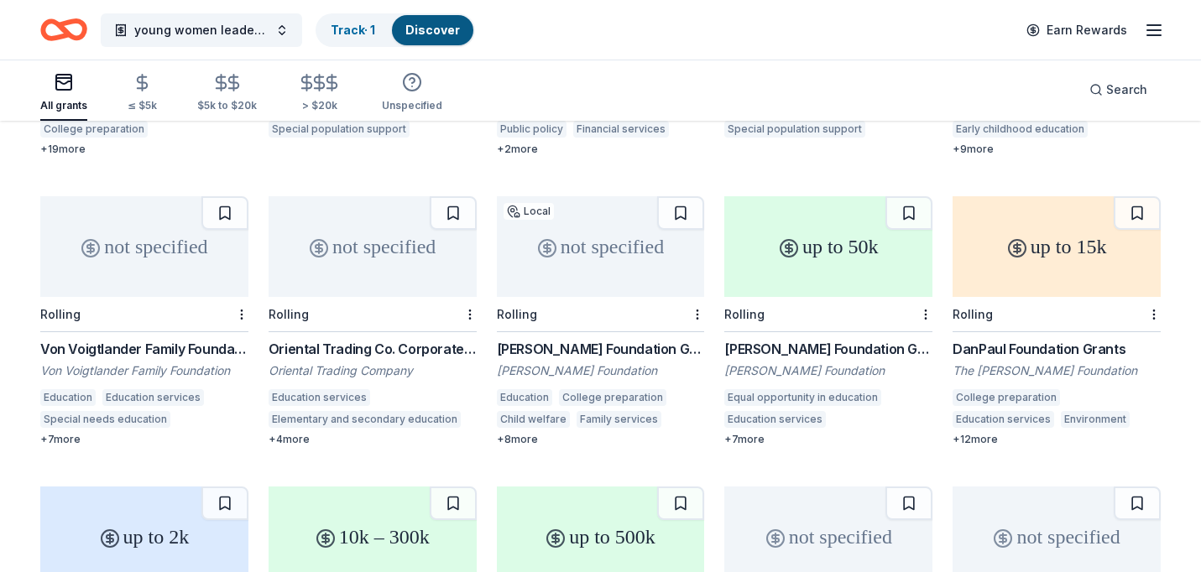
click at [795, 217] on div "up to 50k" at bounding box center [828, 246] width 208 height 101
click at [906, 327] on div "Not interested" at bounding box center [873, 330] width 112 height 30
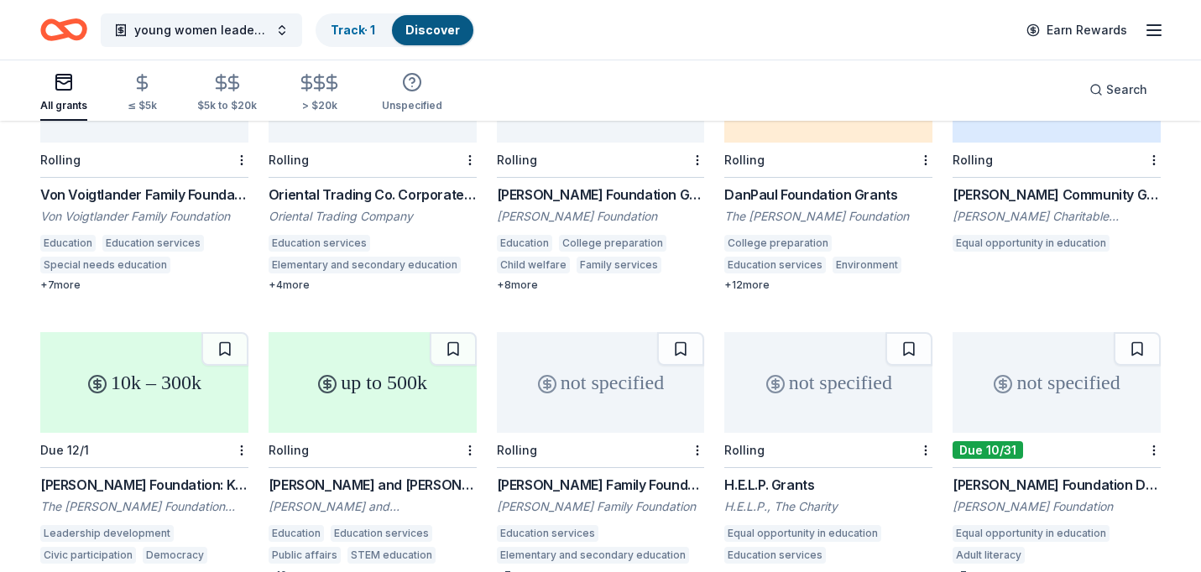
scroll to position [4910, 0]
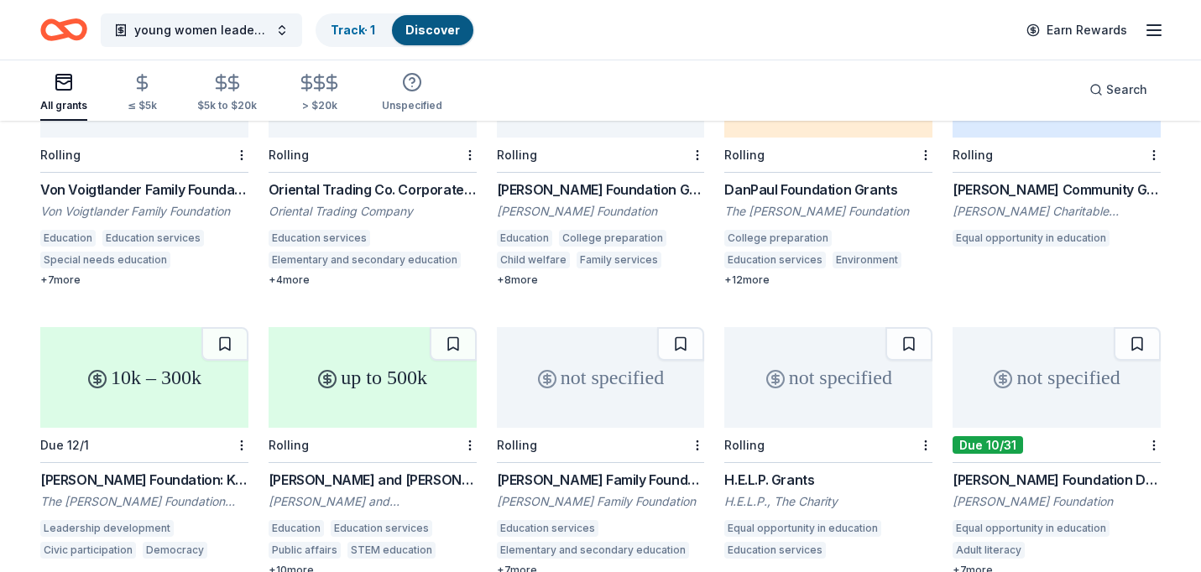
click at [153, 380] on div "10k – 300k" at bounding box center [144, 377] width 208 height 101
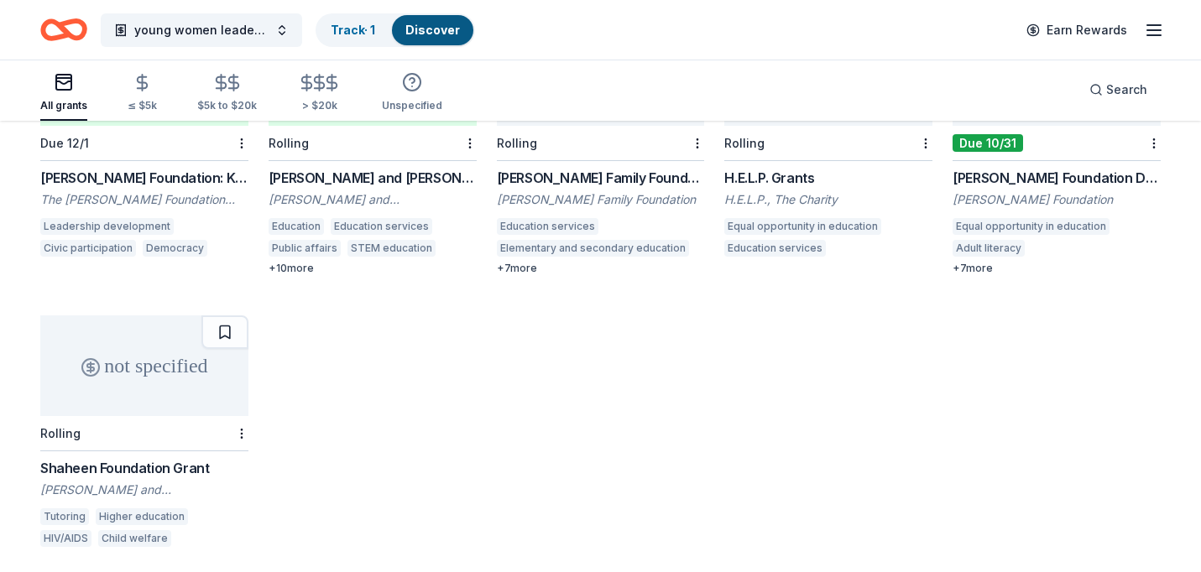
scroll to position [5314, 0]
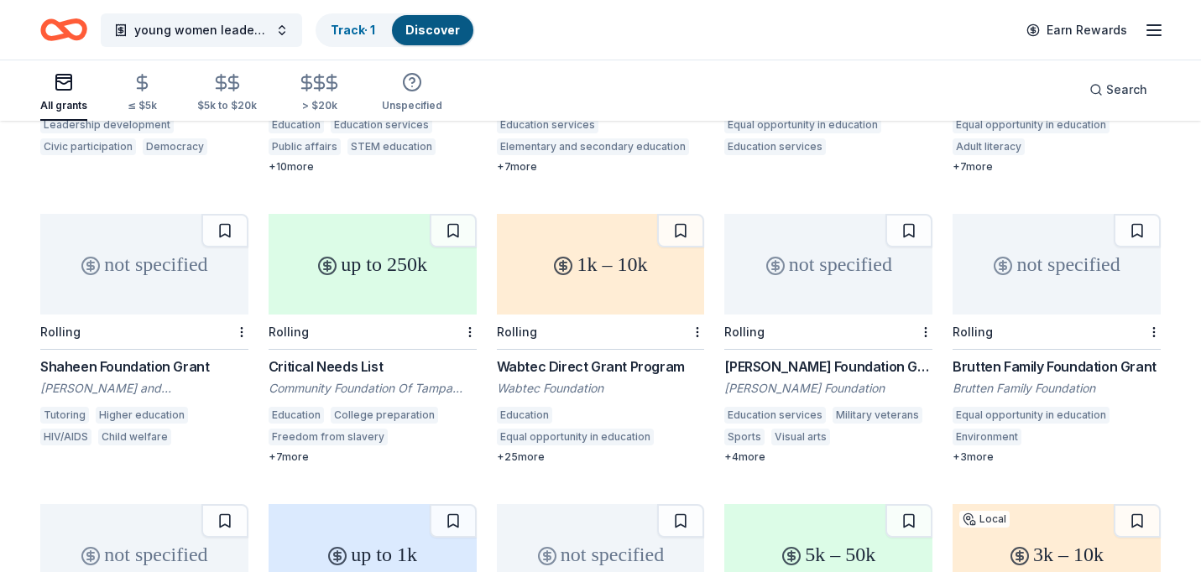
click at [332, 357] on div "Critical Needs List" at bounding box center [373, 367] width 208 height 20
click at [461, 327] on div at bounding box center [468, 332] width 17 height 34
click at [438, 350] on div "Not interested" at bounding box center [416, 348] width 112 height 30
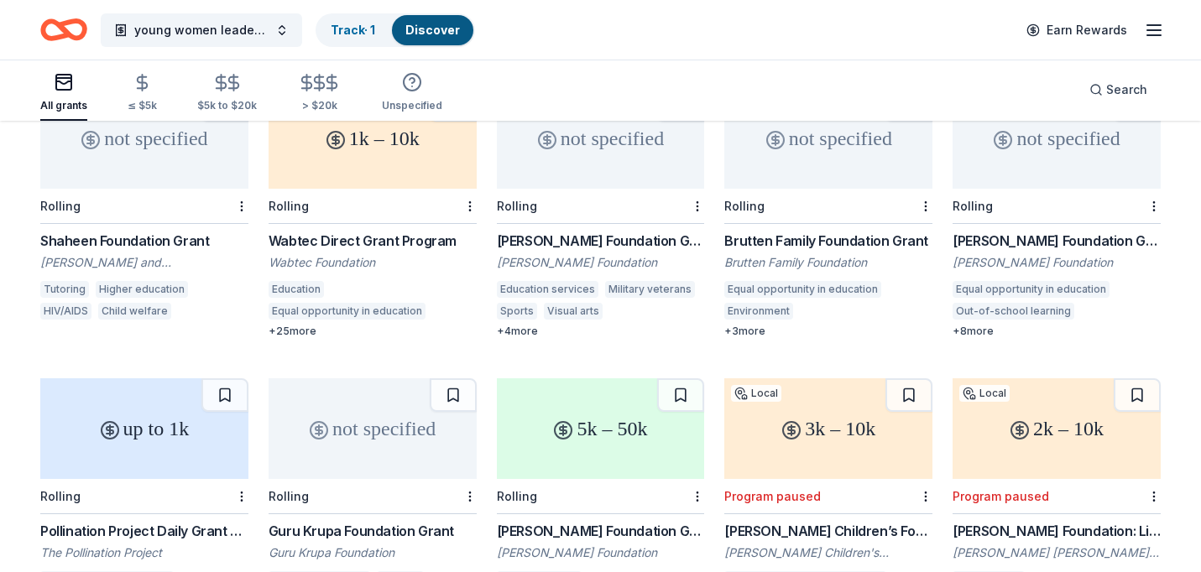
scroll to position [5564, 0]
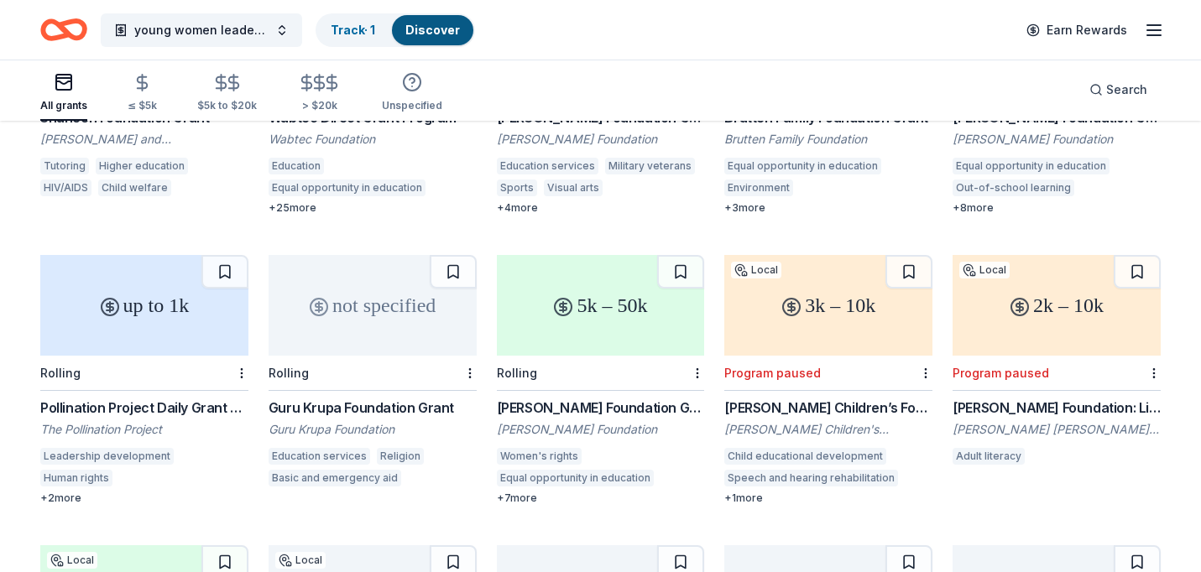
click at [555, 299] on circle at bounding box center [563, 307] width 17 height 17
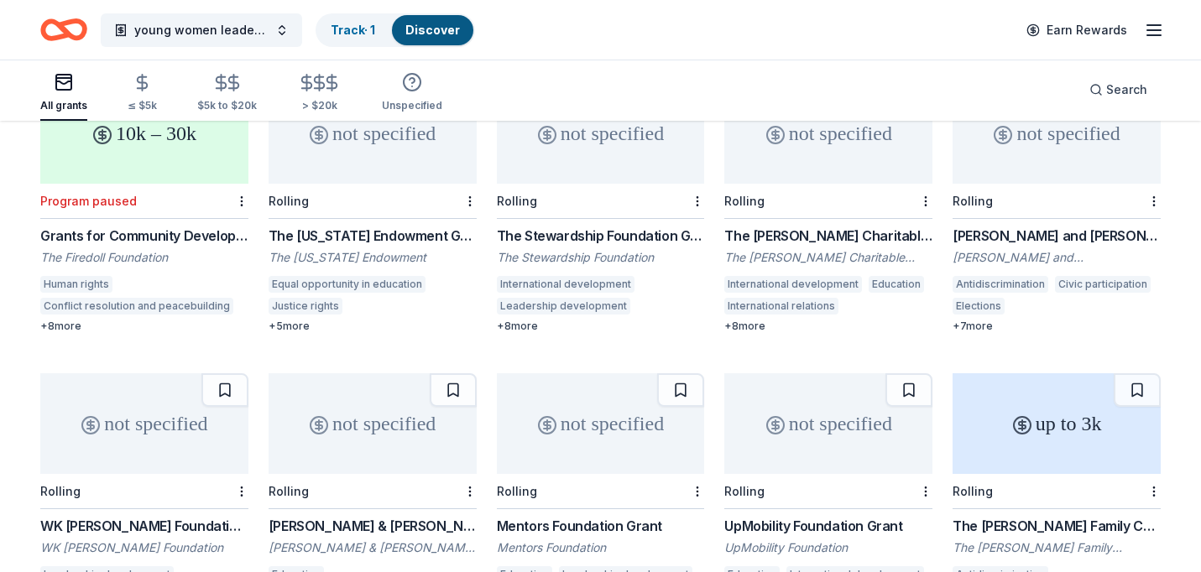
scroll to position [6031, 0]
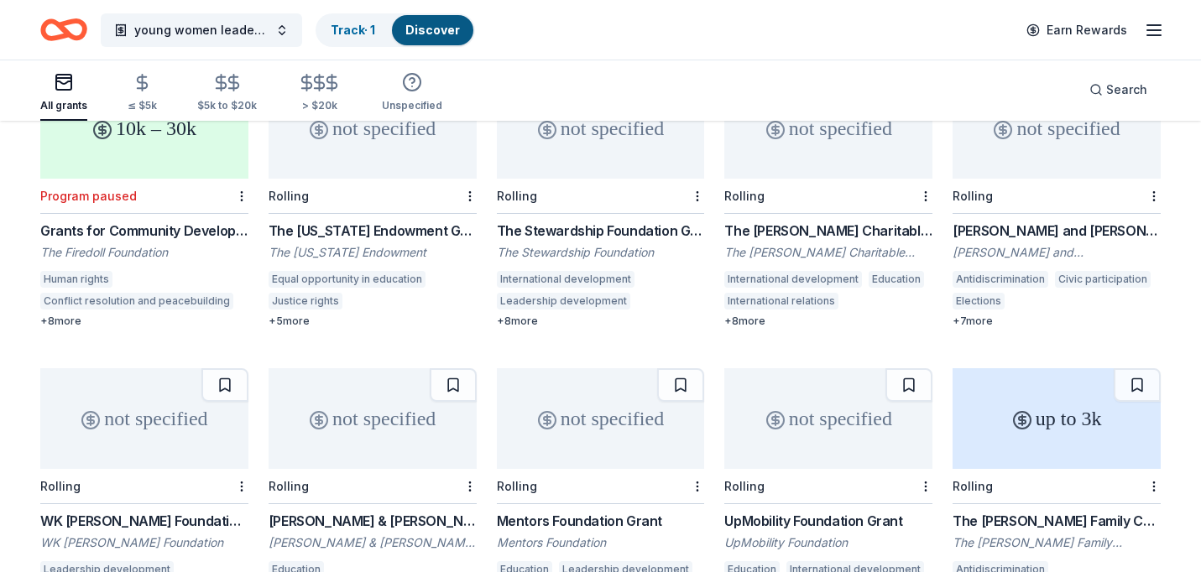
click at [832, 223] on div "The Violet Jabara Charitable Trust Grant" at bounding box center [828, 231] width 208 height 20
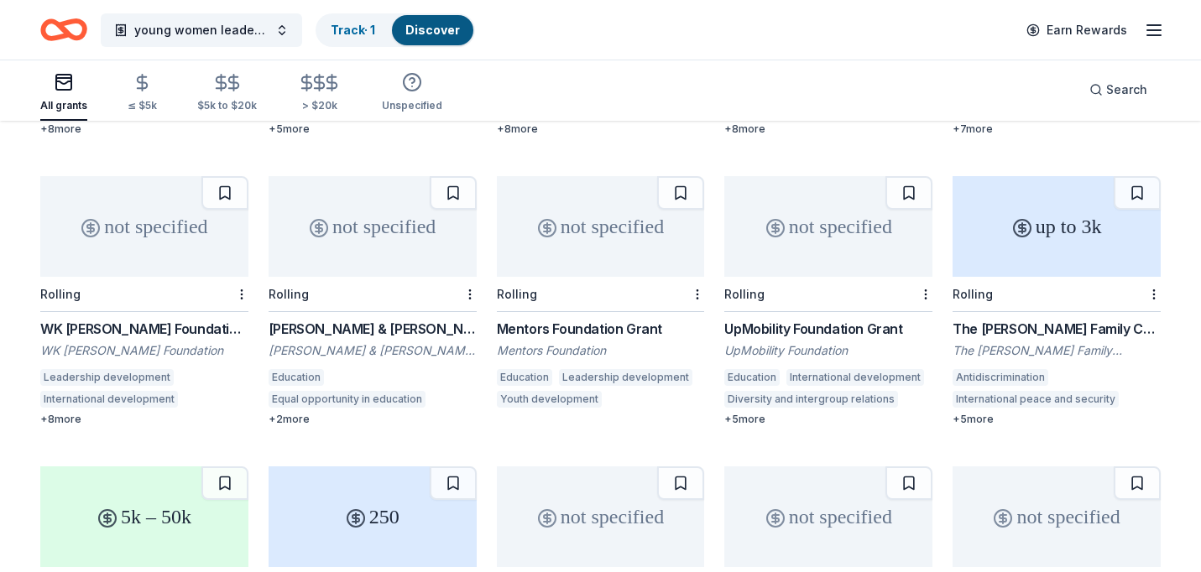
scroll to position [6218, 0]
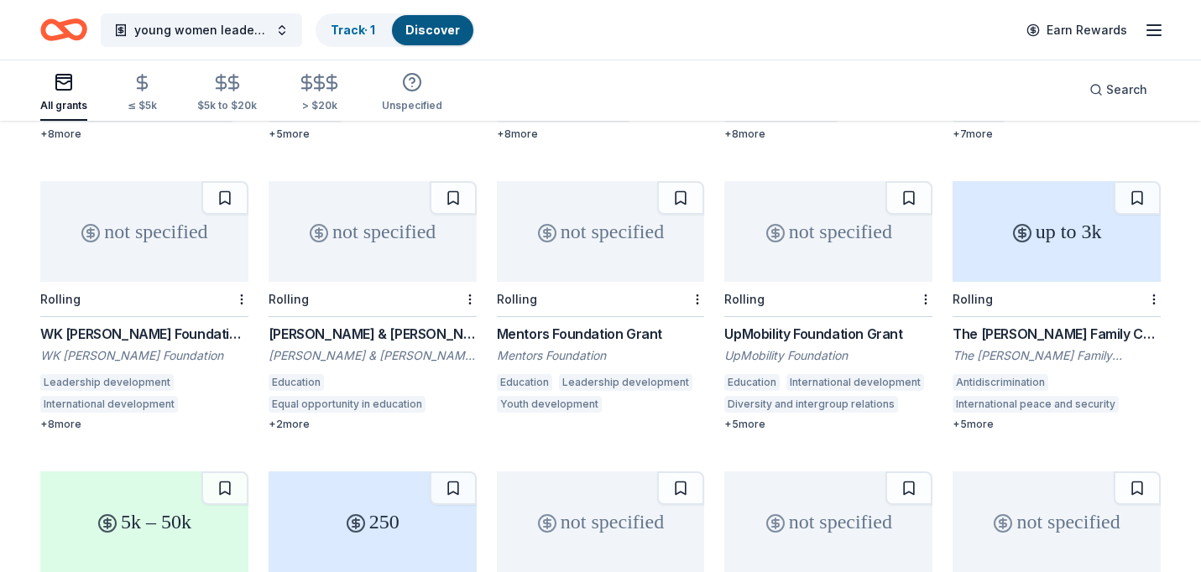
click at [150, 324] on div "WK Kellogg Foundation Grant" at bounding box center [144, 334] width 208 height 20
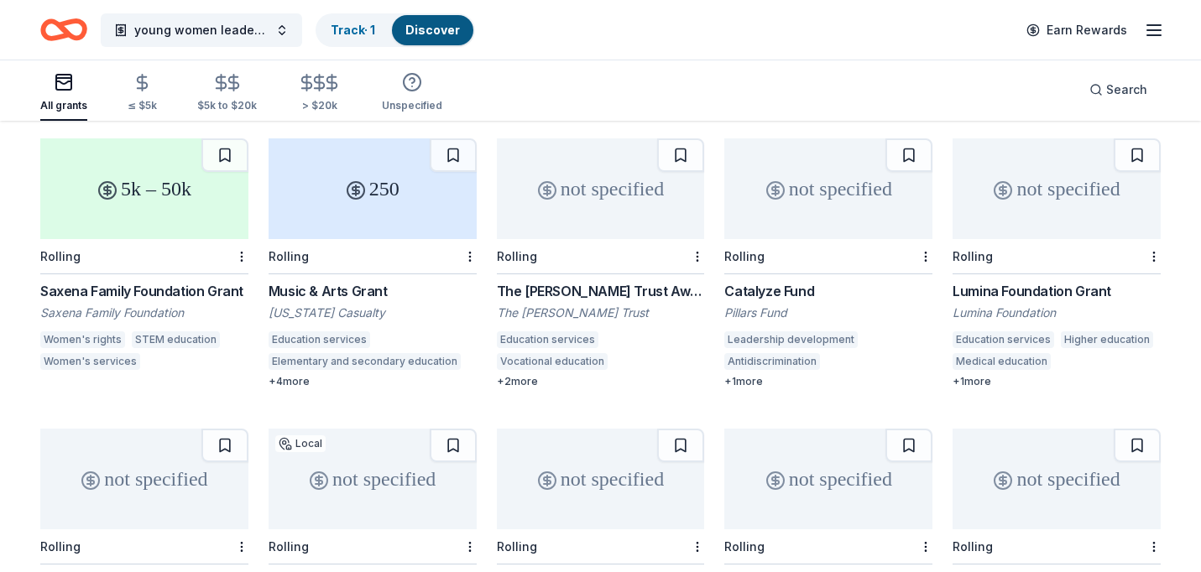
scroll to position [6562, 0]
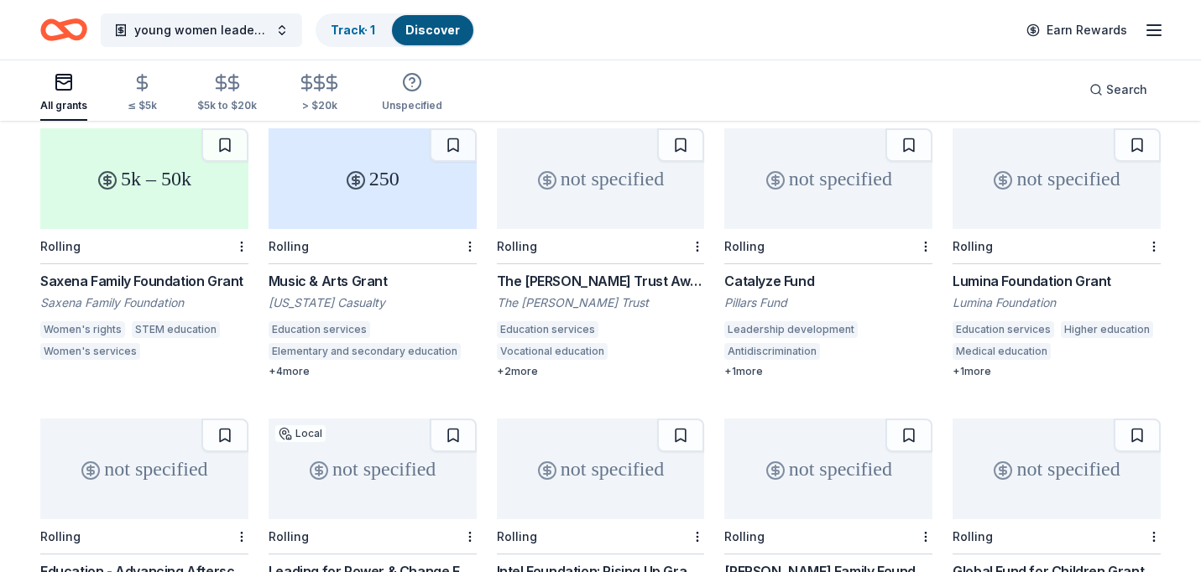
click at [190, 271] on div "Saxena Family Foundation Grant" at bounding box center [144, 281] width 208 height 20
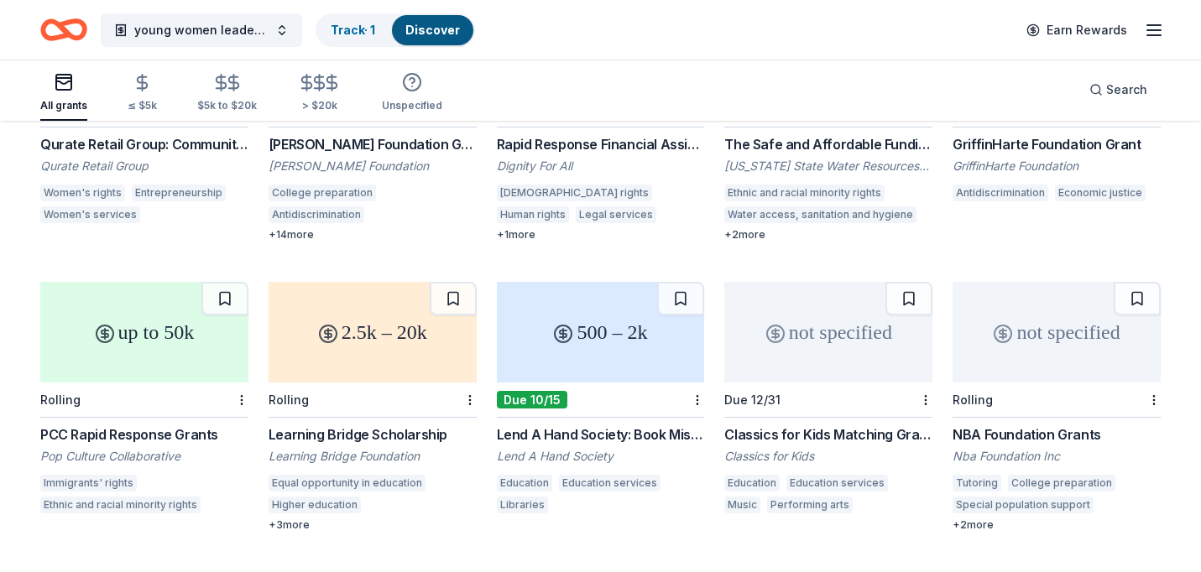
scroll to position [7286, 0]
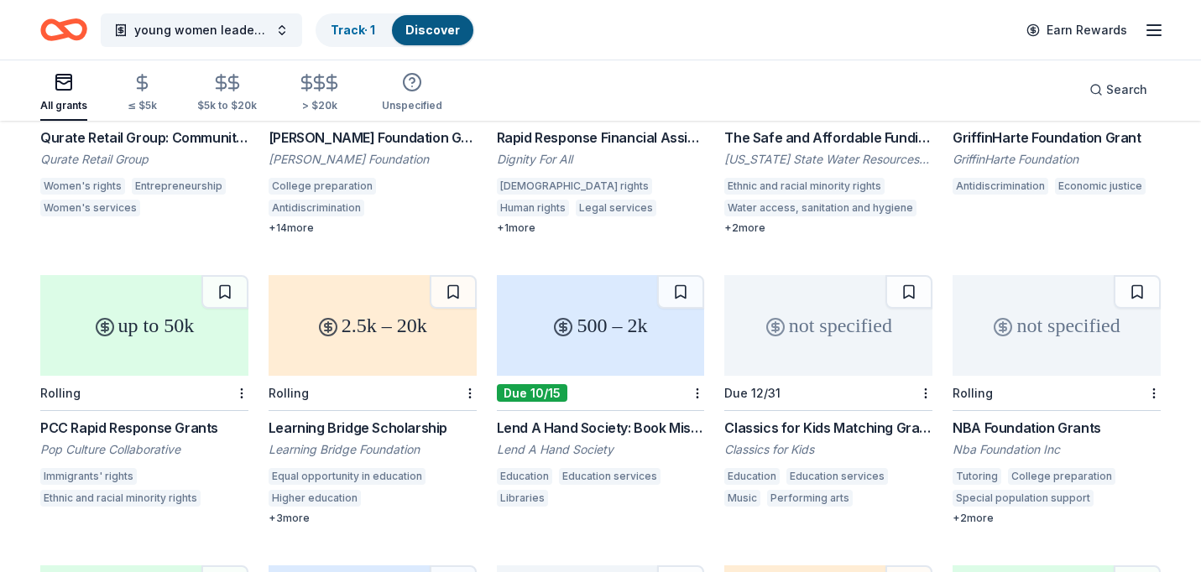
click at [349, 321] on div "2.5k – 20k" at bounding box center [373, 325] width 208 height 101
click at [150, 342] on div "up to 50k" at bounding box center [144, 325] width 208 height 101
click at [452, 414] on div "Not interested" at bounding box center [416, 413] width 112 height 30
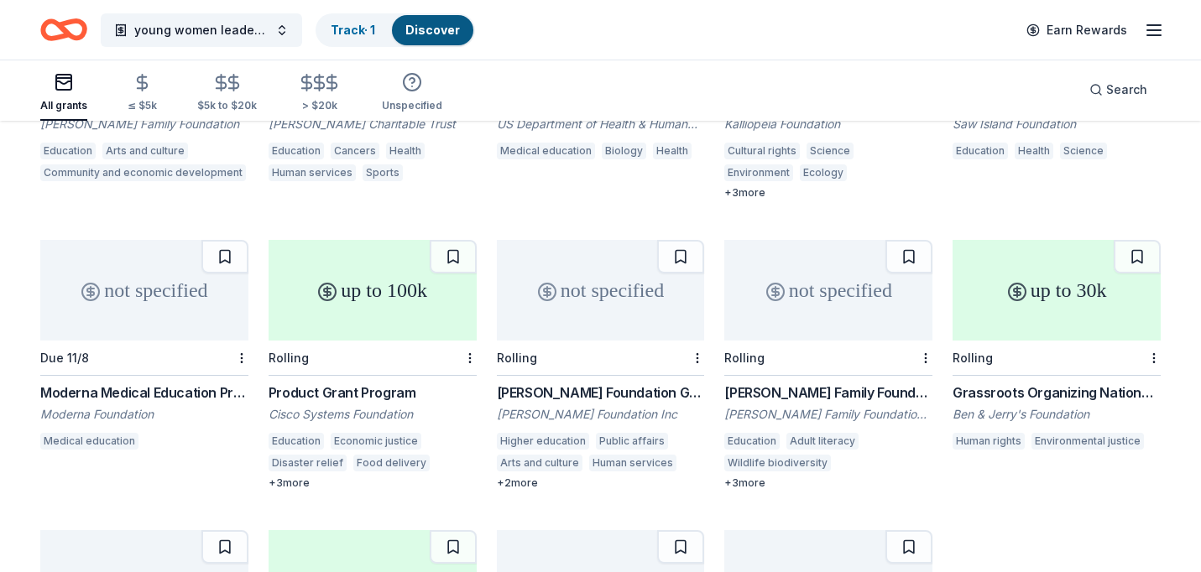
scroll to position [9375, 0]
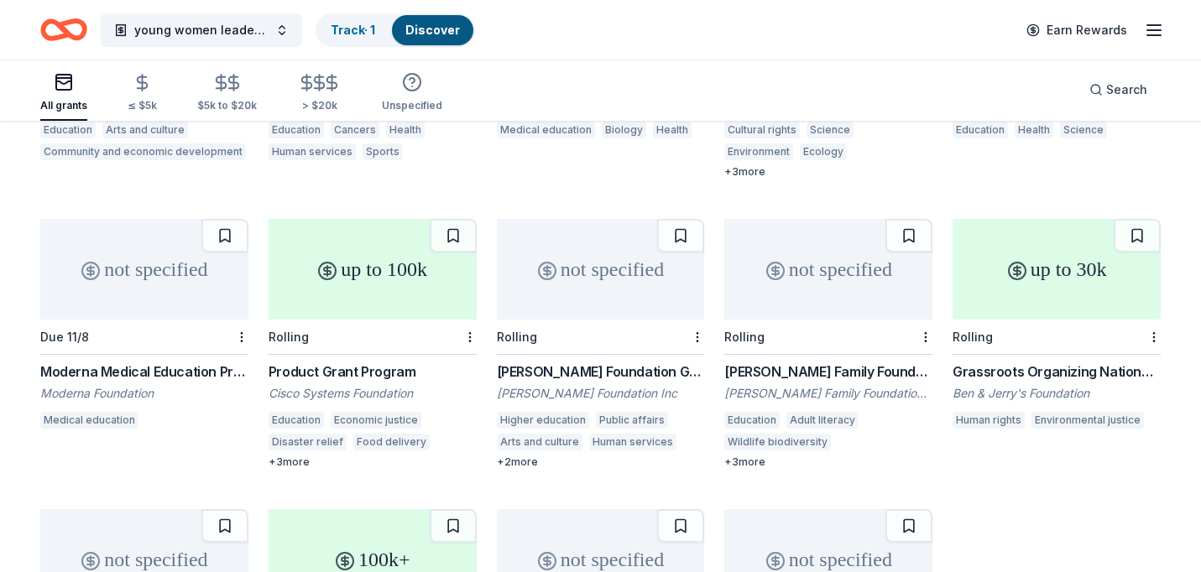
click at [1017, 271] on circle at bounding box center [1017, 271] width 17 height 17
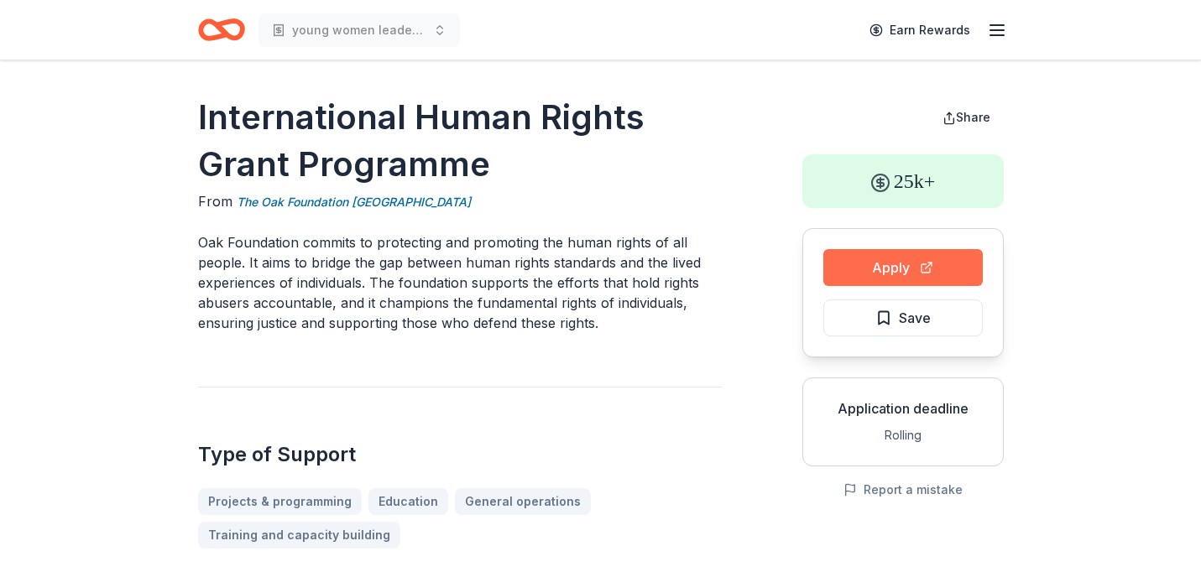
click at [915, 275] on button "Apply" at bounding box center [902, 267] width 159 height 37
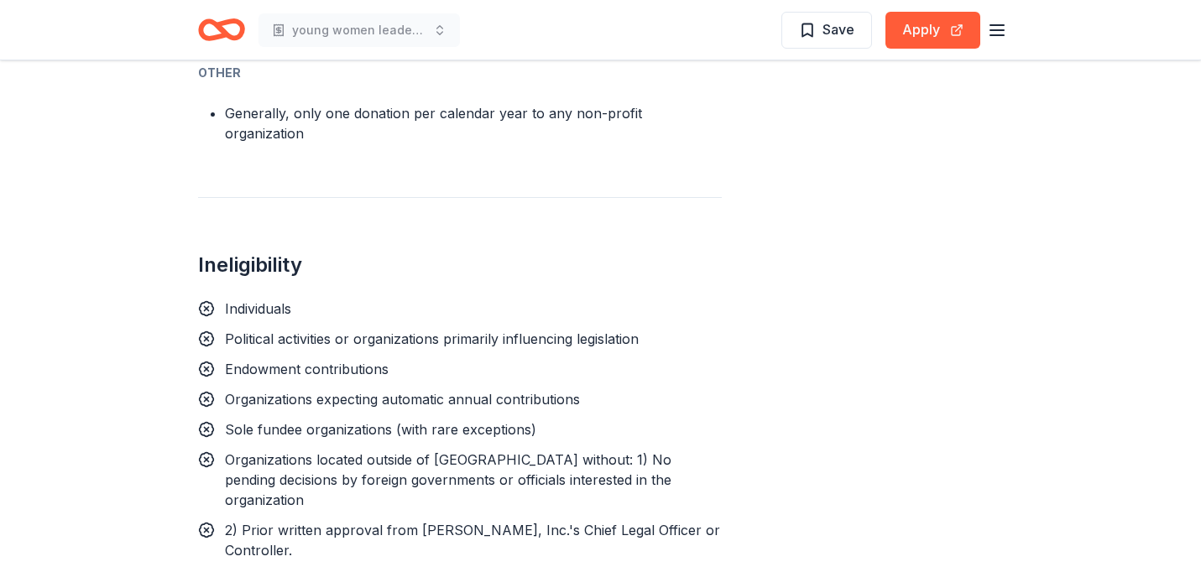
scroll to position [1499, 0]
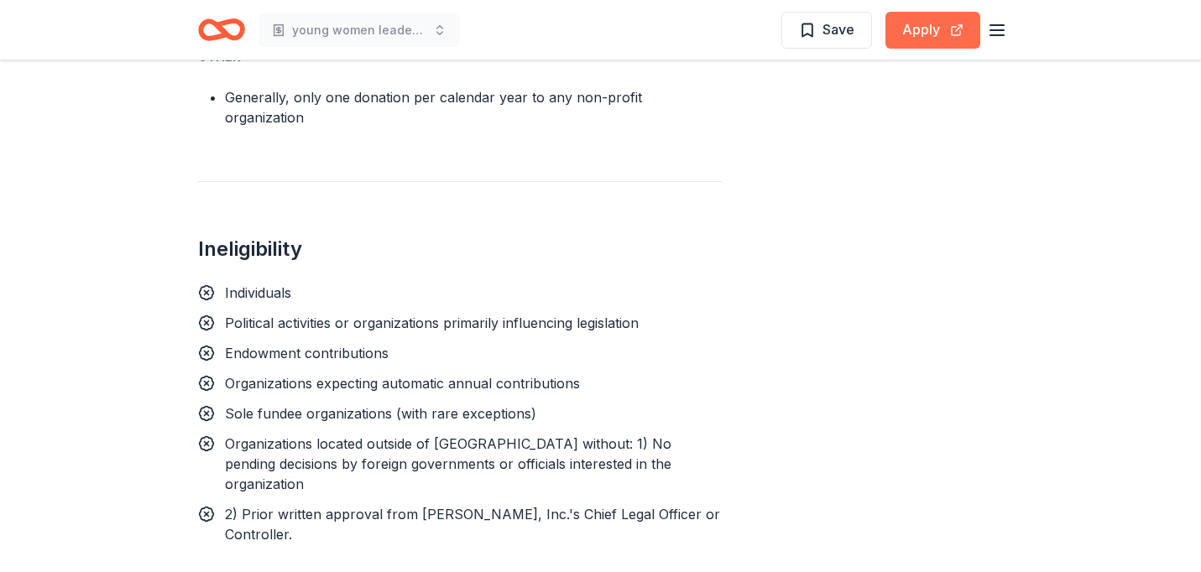
click at [919, 26] on button "Apply" at bounding box center [933, 30] width 95 height 37
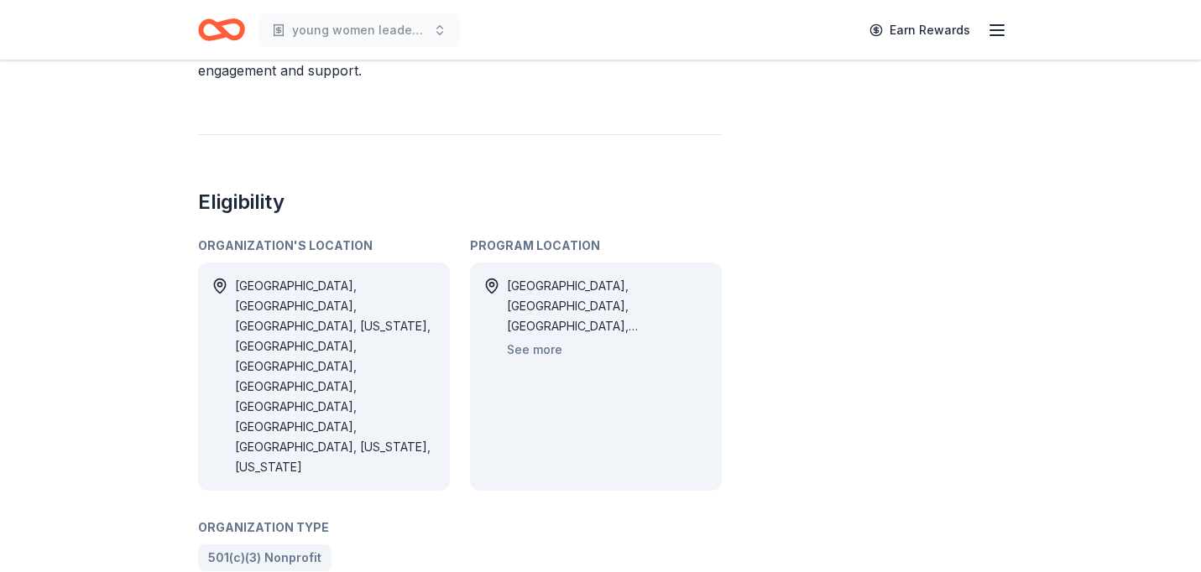
scroll to position [0, 0]
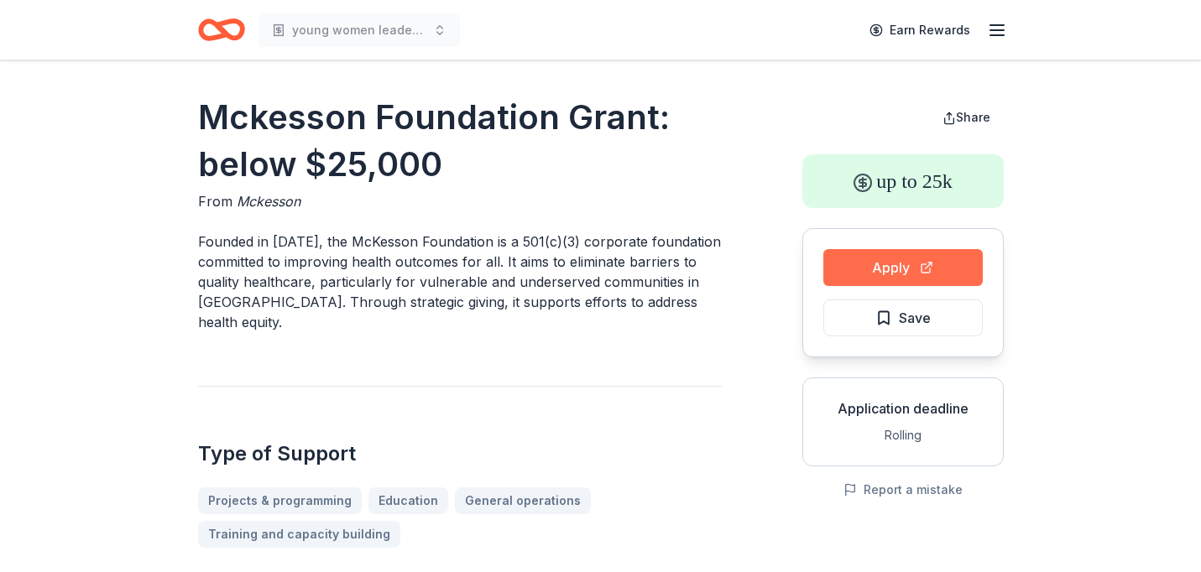
click at [913, 276] on button "Apply" at bounding box center [902, 267] width 159 height 37
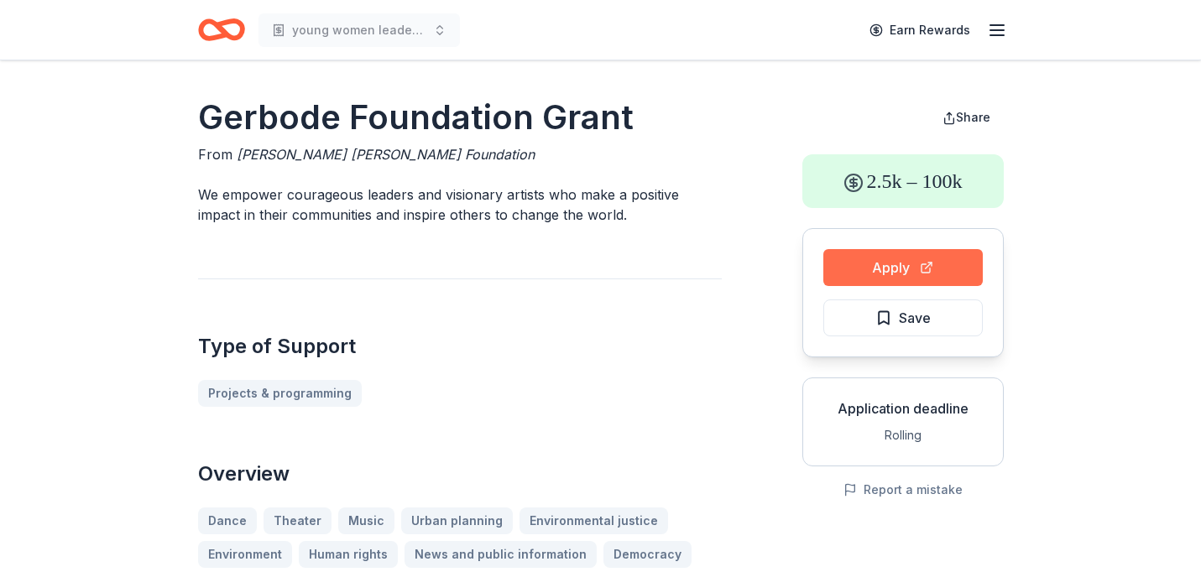
click at [896, 264] on button "Apply" at bounding box center [902, 267] width 159 height 37
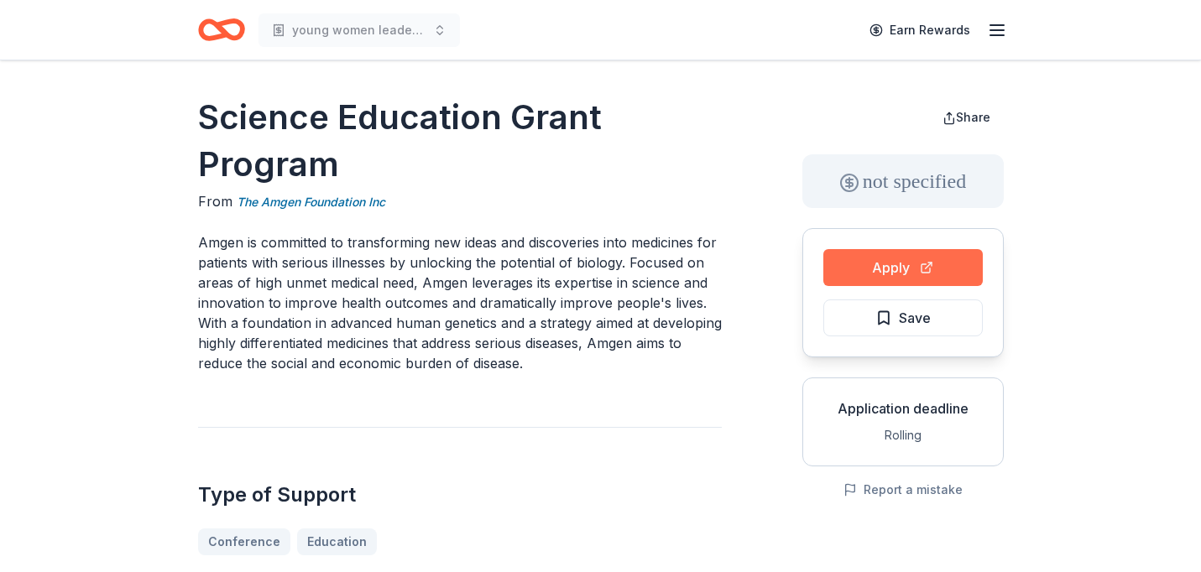
click at [873, 270] on button "Apply" at bounding box center [902, 267] width 159 height 37
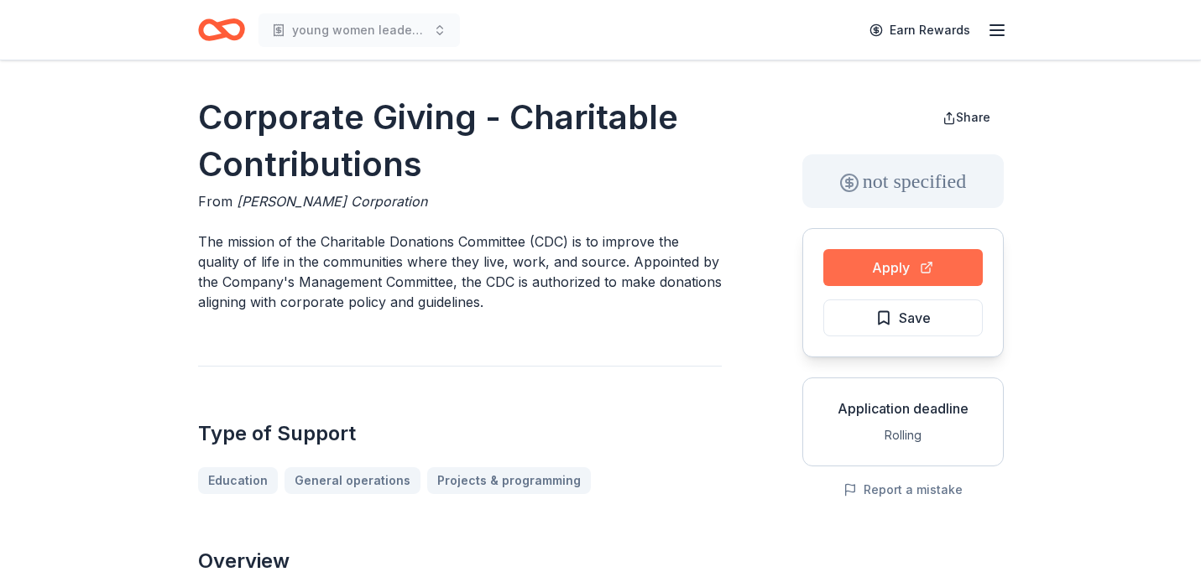
click at [881, 273] on button "Apply" at bounding box center [902, 267] width 159 height 37
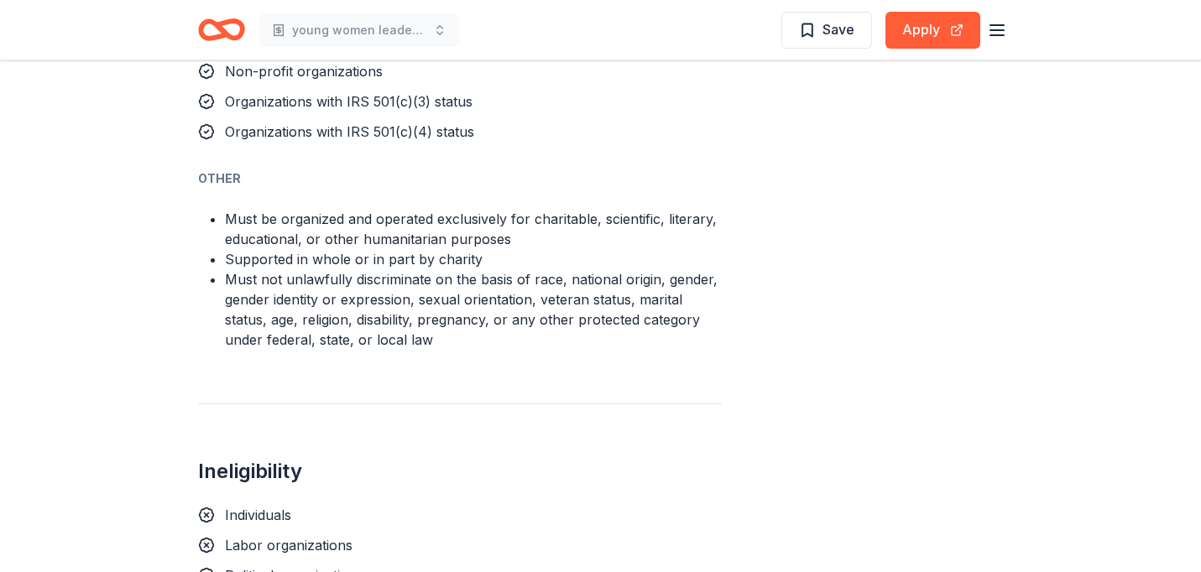
scroll to position [1147, 0]
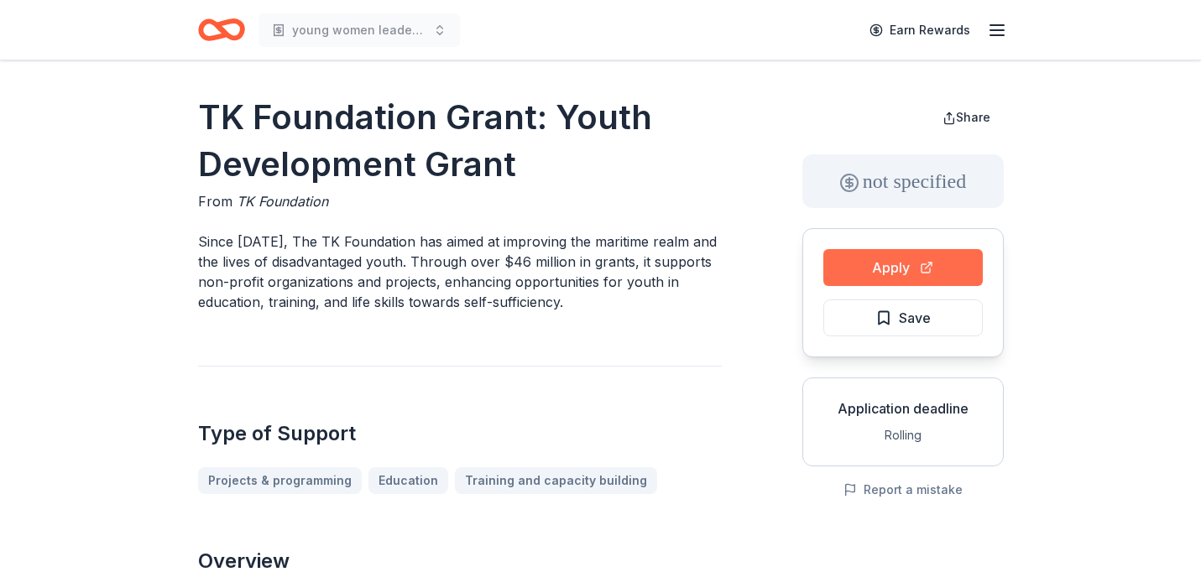
click at [877, 251] on button "Apply" at bounding box center [902, 267] width 159 height 37
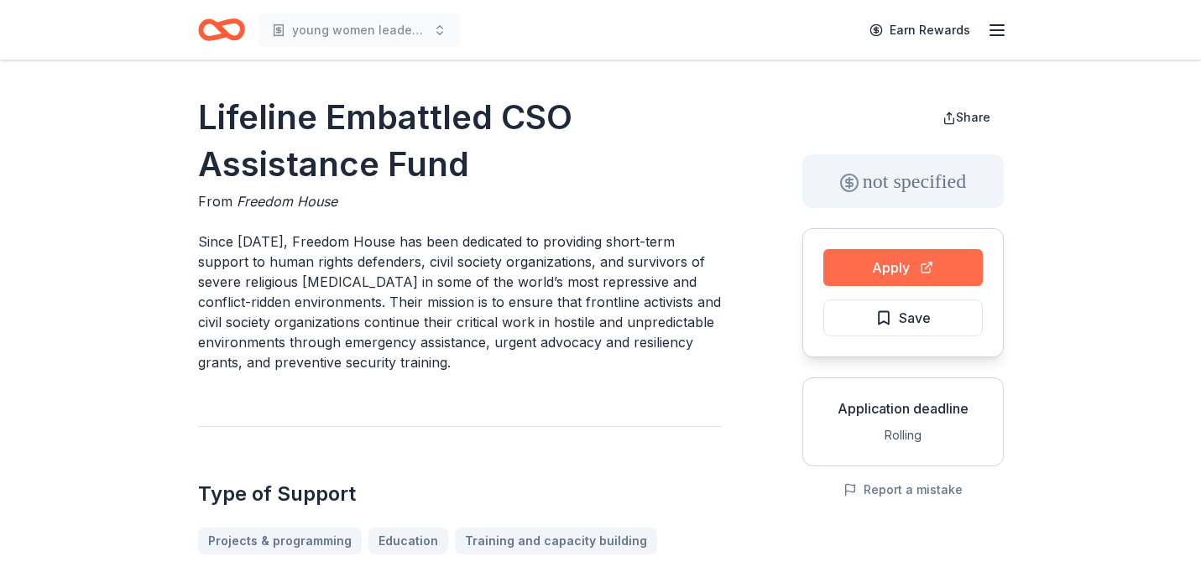
click at [900, 266] on button "Apply" at bounding box center [902, 267] width 159 height 37
drag, startPoint x: 494, startPoint y: 164, endPoint x: 236, endPoint y: 132, distance: 260.5
click at [238, 132] on h1 "Lifeline Embattled CSO Assistance Fund" at bounding box center [460, 141] width 524 height 94
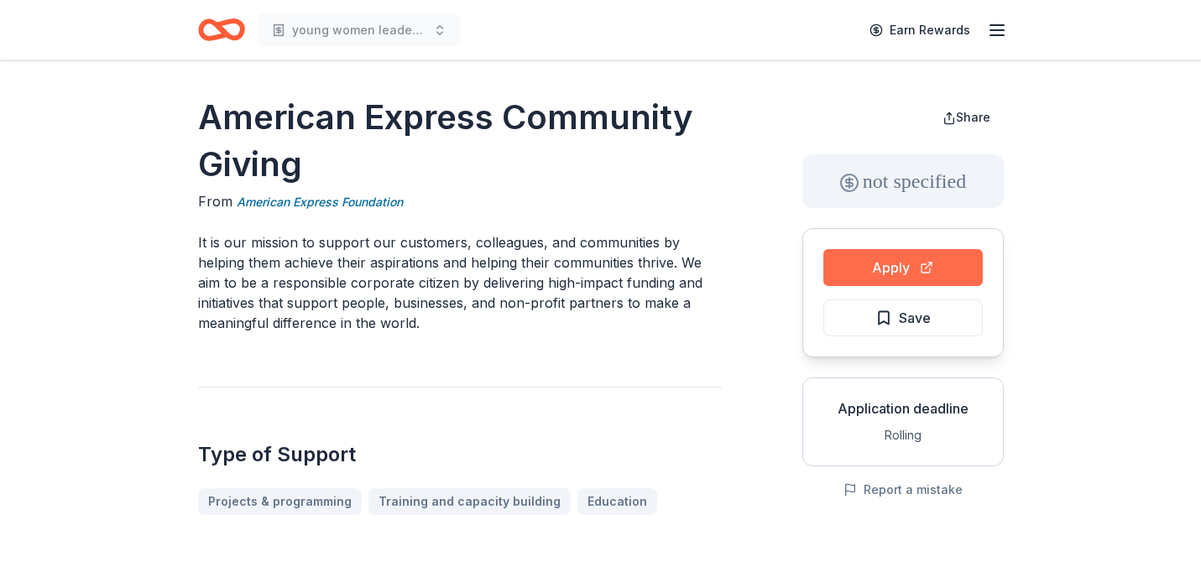
click at [852, 268] on button "Apply" at bounding box center [902, 267] width 159 height 37
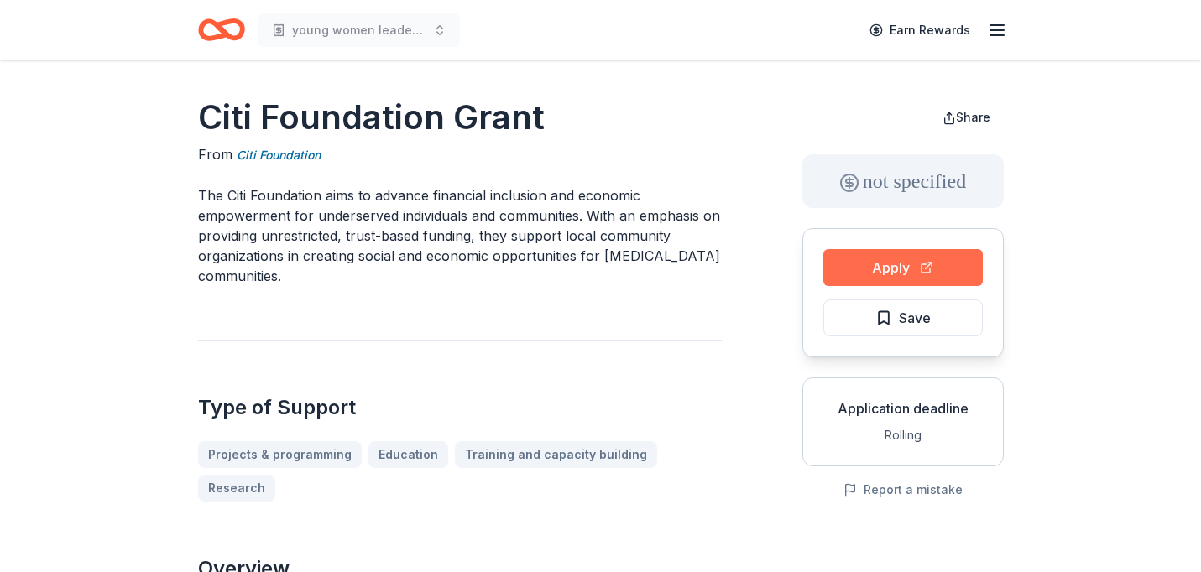
click at [884, 279] on button "Apply" at bounding box center [902, 267] width 159 height 37
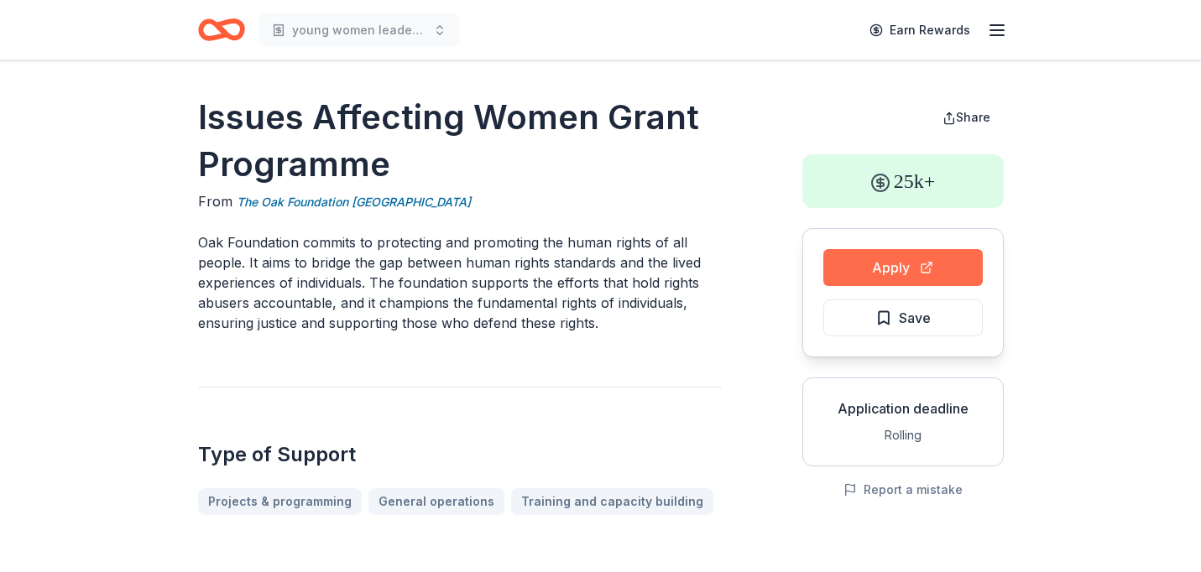
click at [846, 260] on button "Apply" at bounding box center [902, 267] width 159 height 37
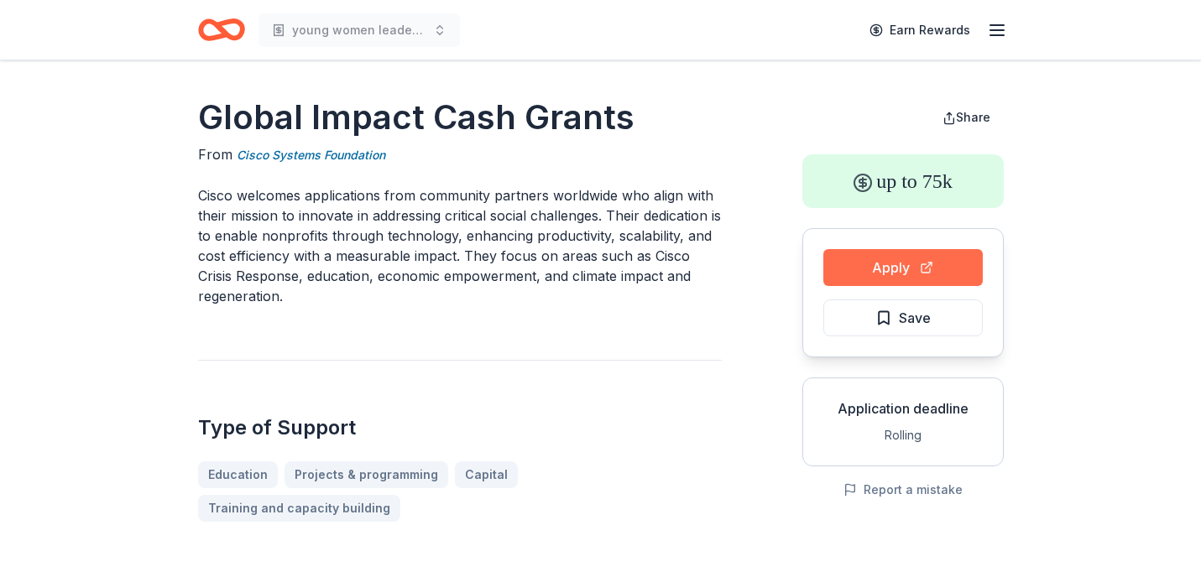
click at [907, 264] on button "Apply" at bounding box center [902, 267] width 159 height 37
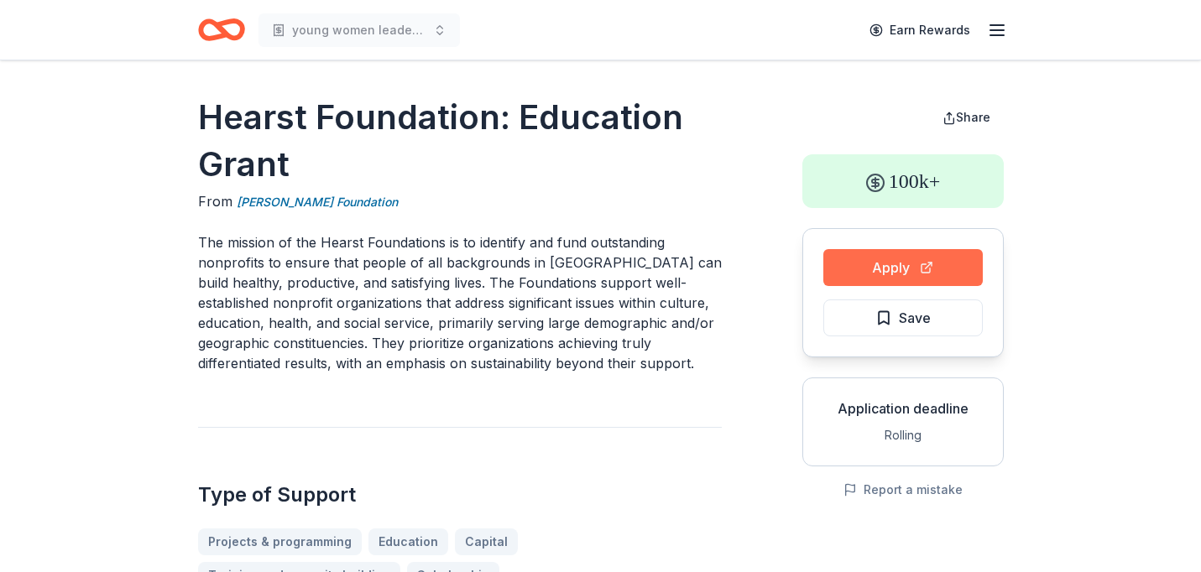
click at [901, 276] on button "Apply" at bounding box center [902, 267] width 159 height 37
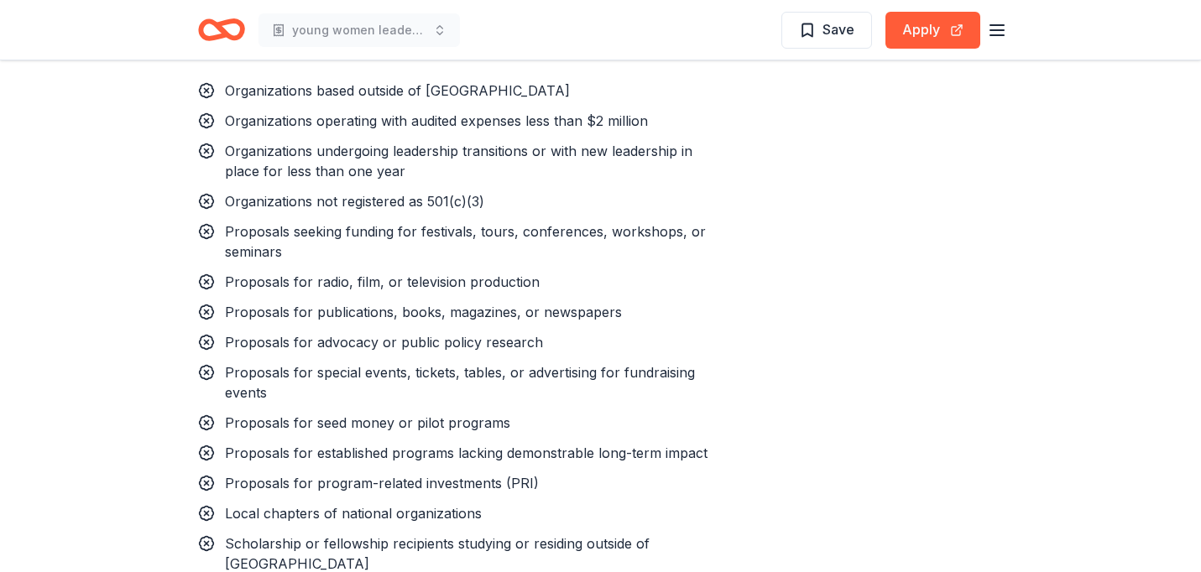
scroll to position [1625, 0]
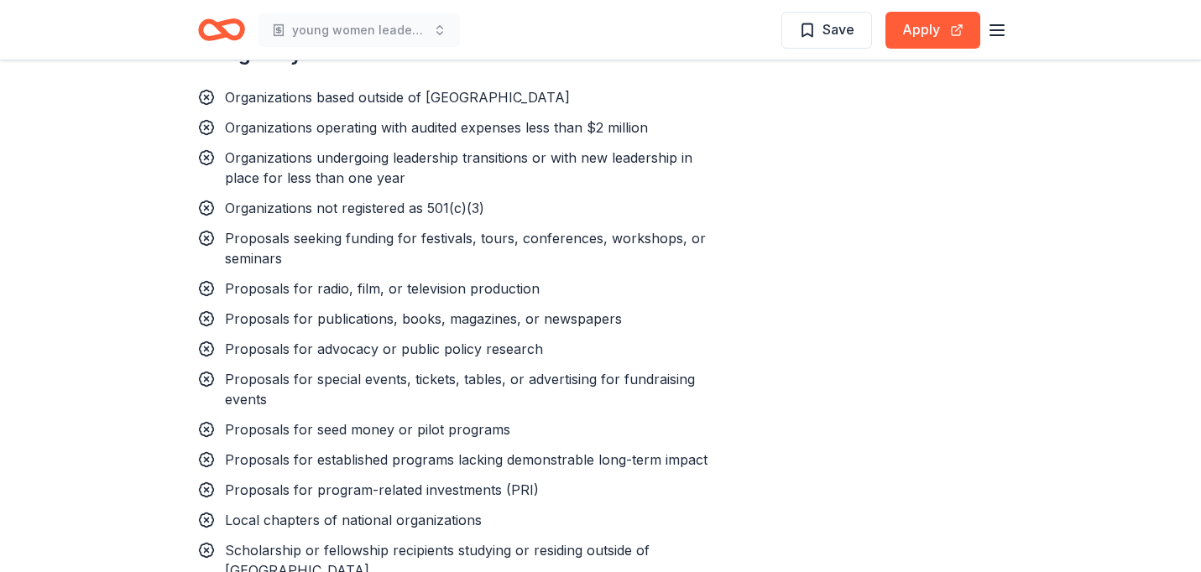
drag, startPoint x: 429, startPoint y: 175, endPoint x: 246, endPoint y: 178, distance: 183.0
click at [246, 178] on div "Organizations undergoing leadership transitions or with new leadership in place…" at bounding box center [473, 168] width 497 height 40
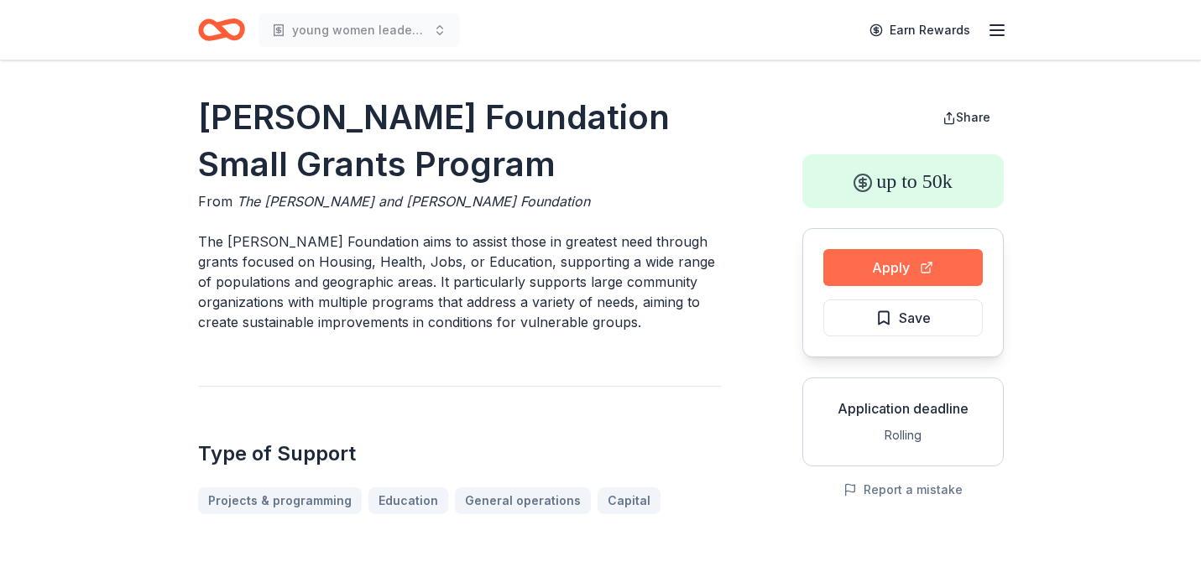
click at [915, 275] on button "Apply" at bounding box center [902, 267] width 159 height 37
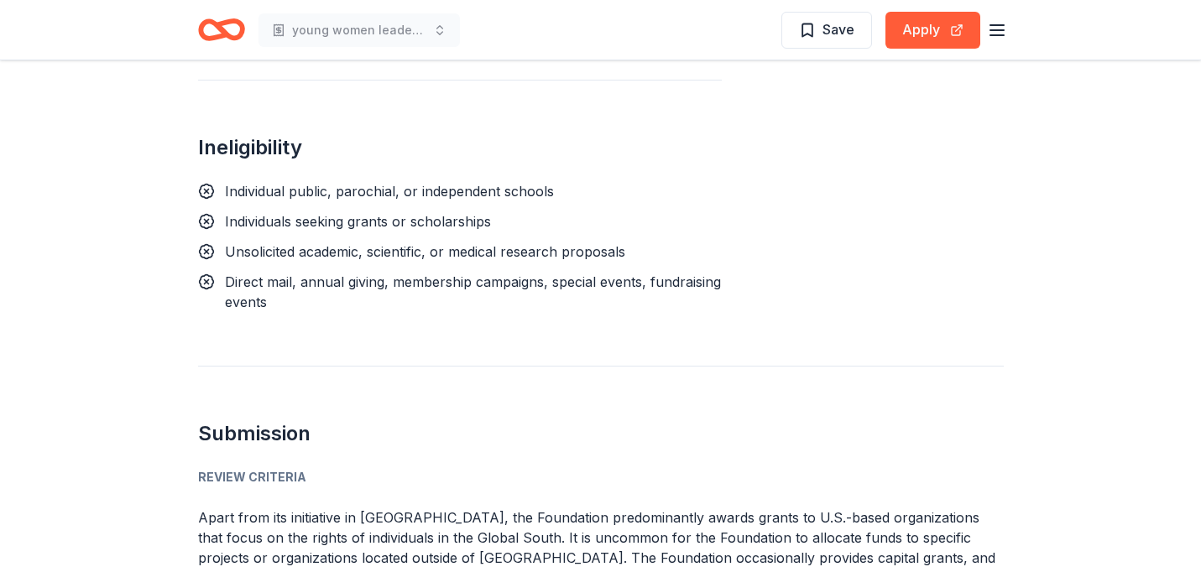
scroll to position [1327, 0]
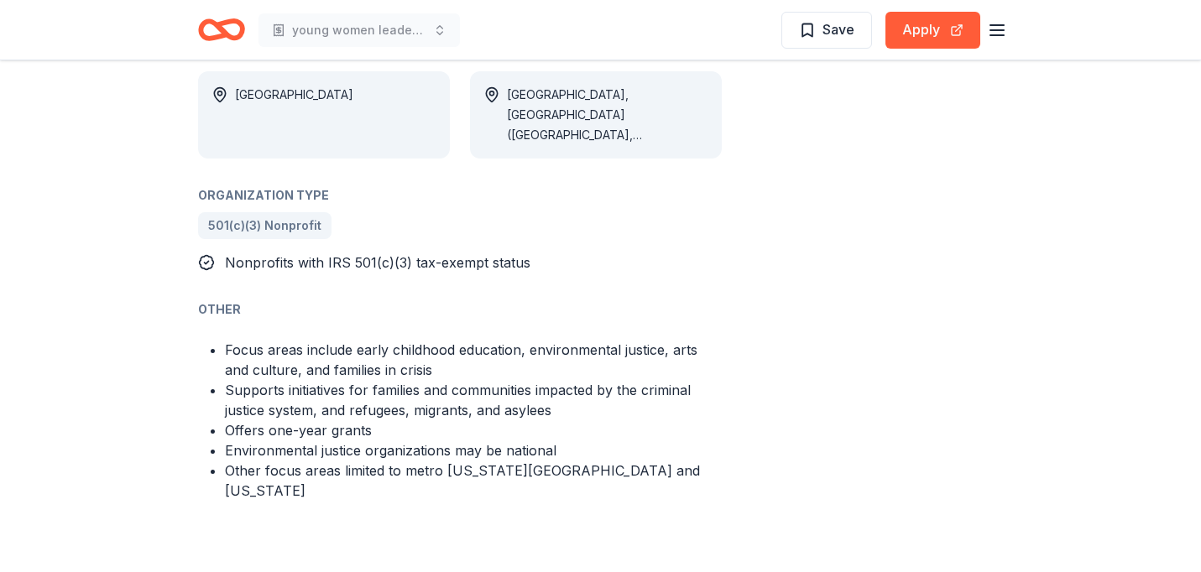
scroll to position [1274, 0]
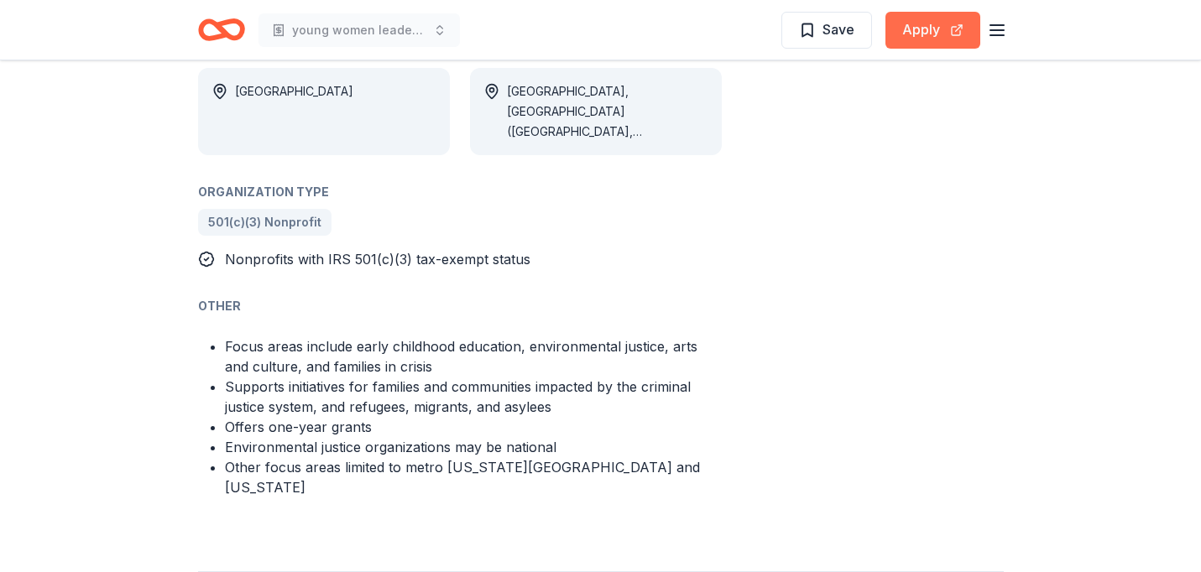
click at [930, 32] on button "Apply" at bounding box center [933, 30] width 95 height 37
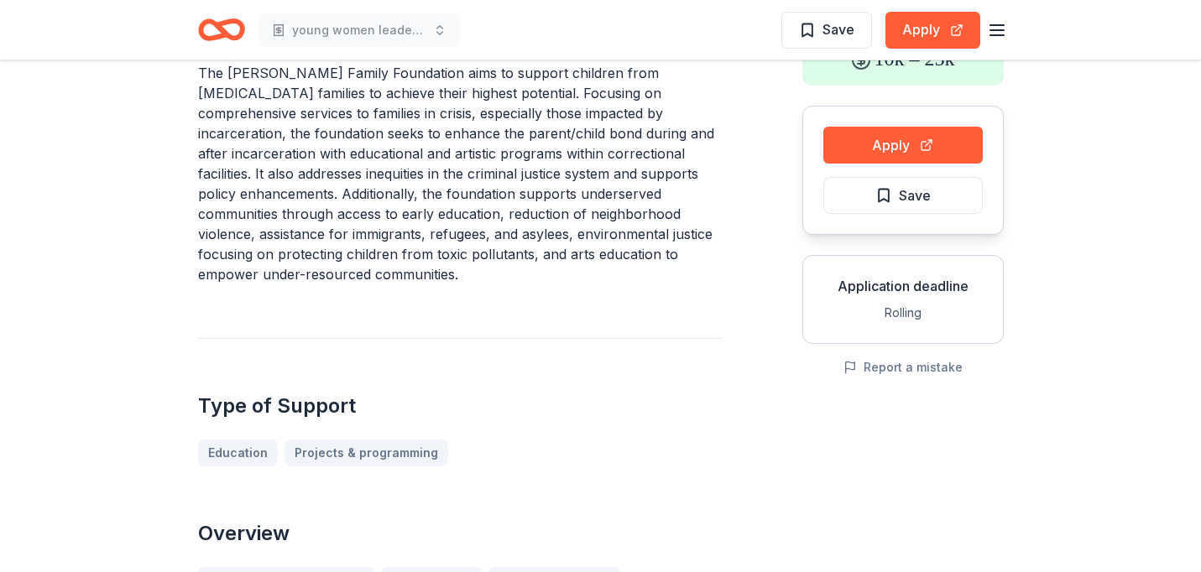
scroll to position [0, 0]
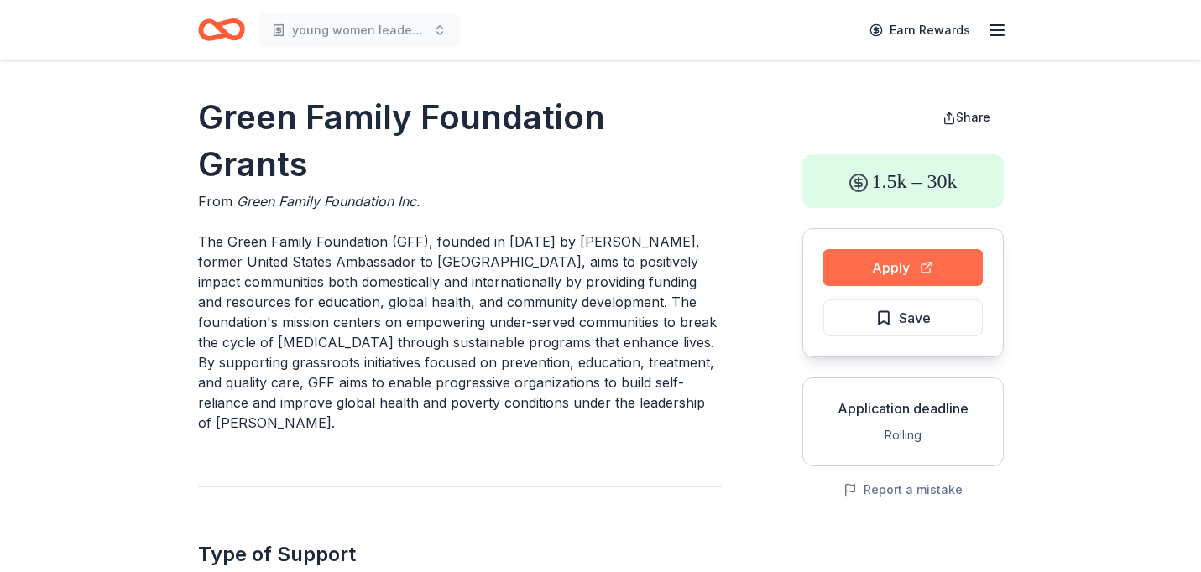
click at [919, 271] on button "Apply" at bounding box center [902, 267] width 159 height 37
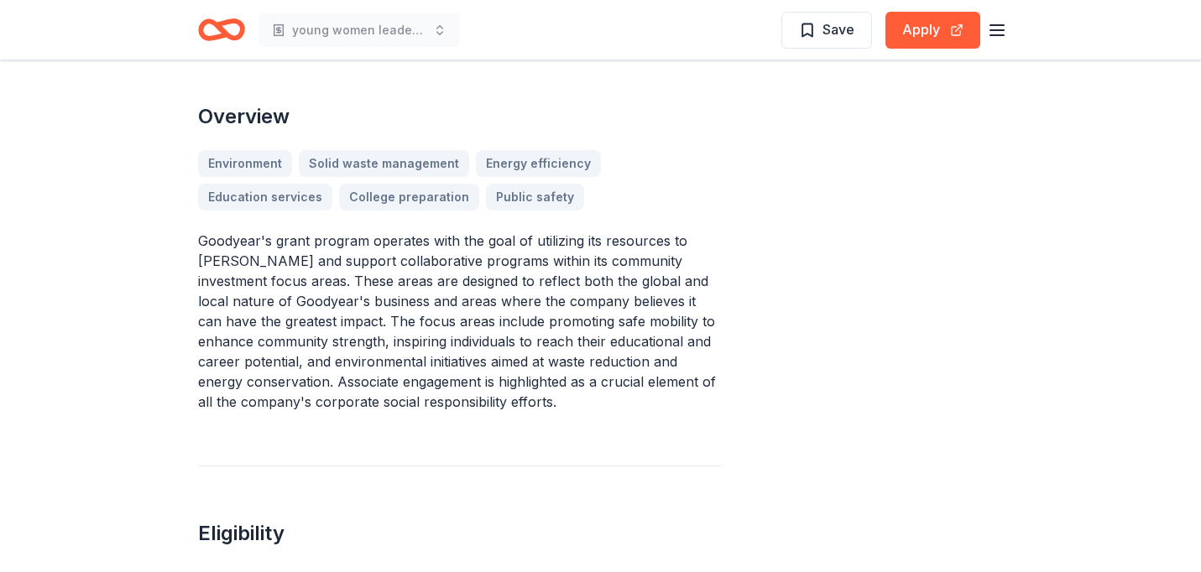
scroll to position [464, 0]
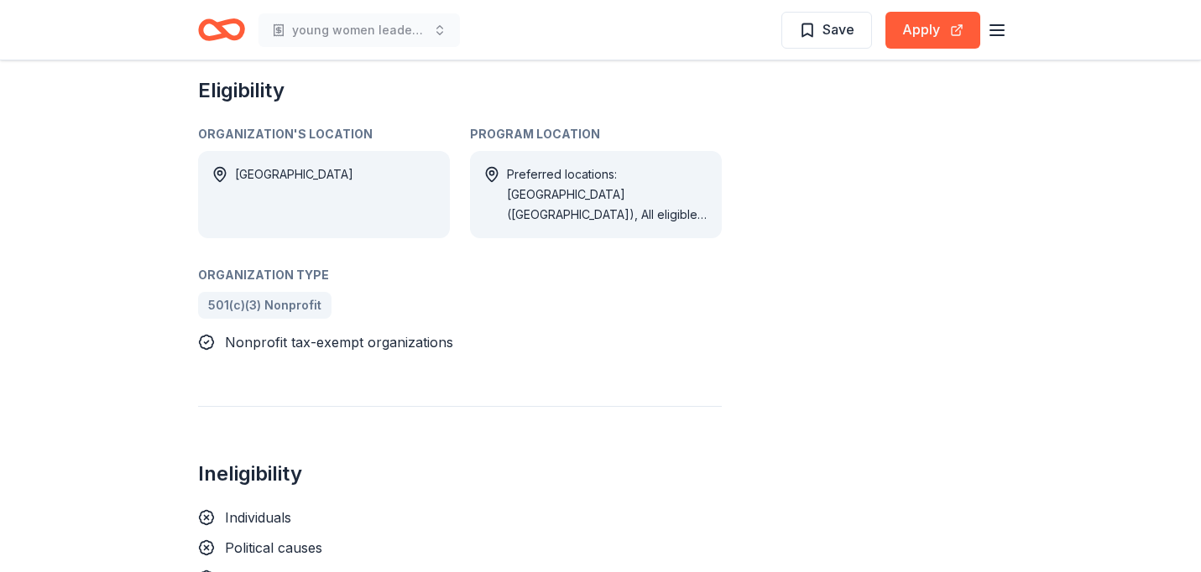
scroll to position [940, 0]
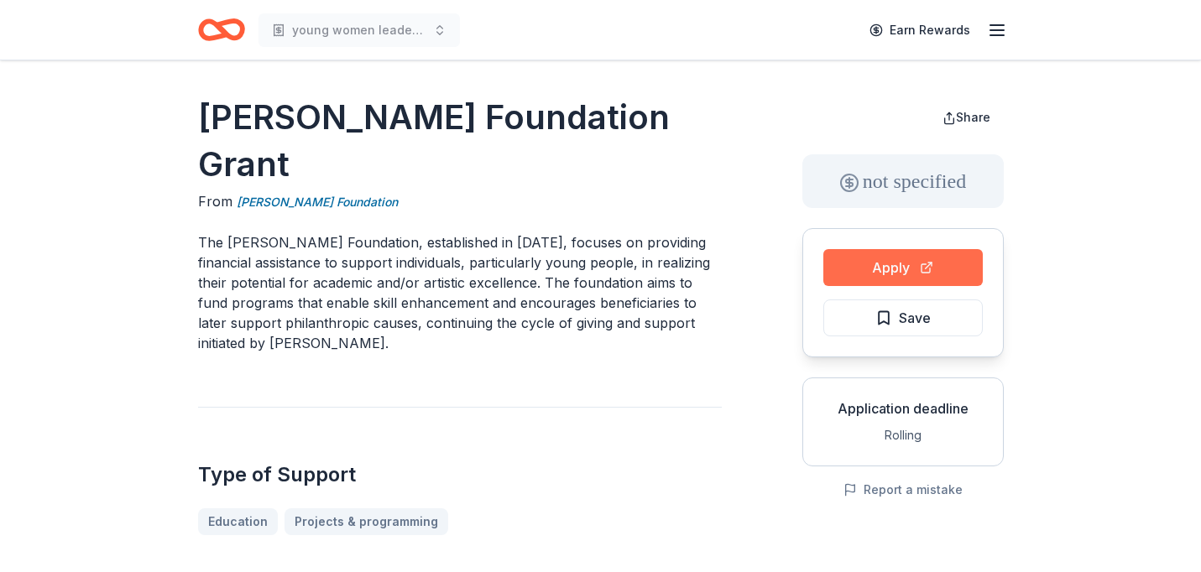
click at [928, 258] on button "Apply" at bounding box center [902, 267] width 159 height 37
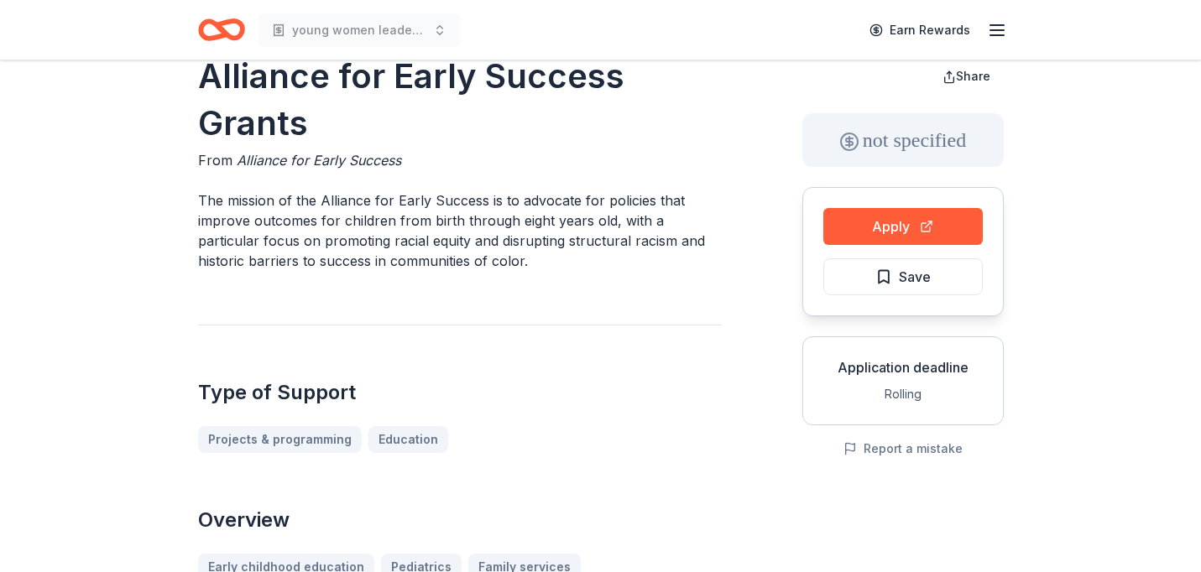
scroll to position [39, 0]
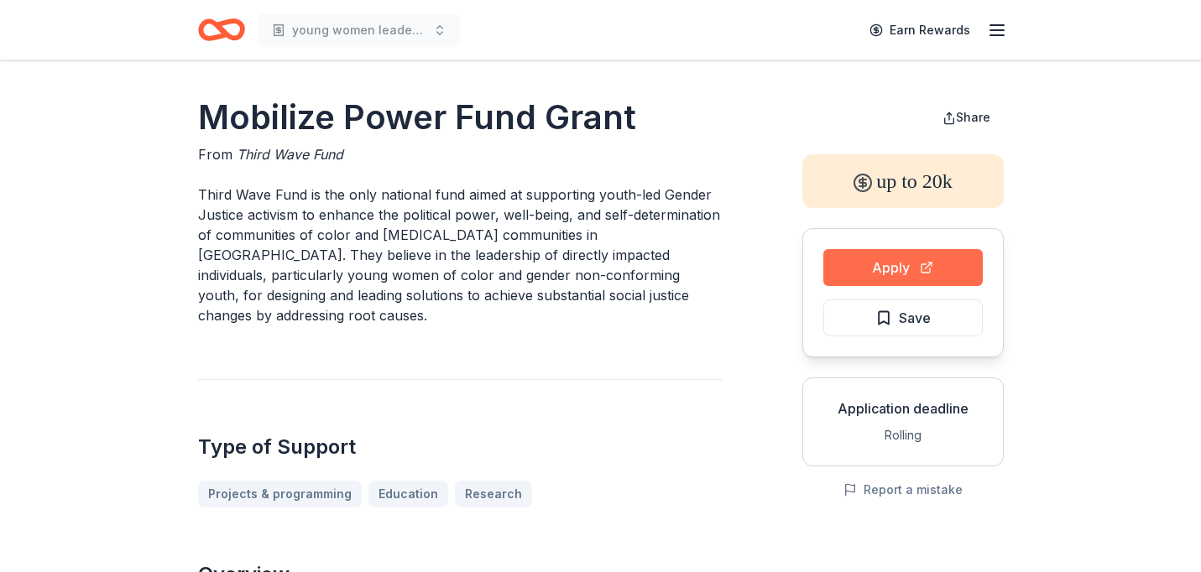
click at [882, 257] on button "Apply" at bounding box center [902, 267] width 159 height 37
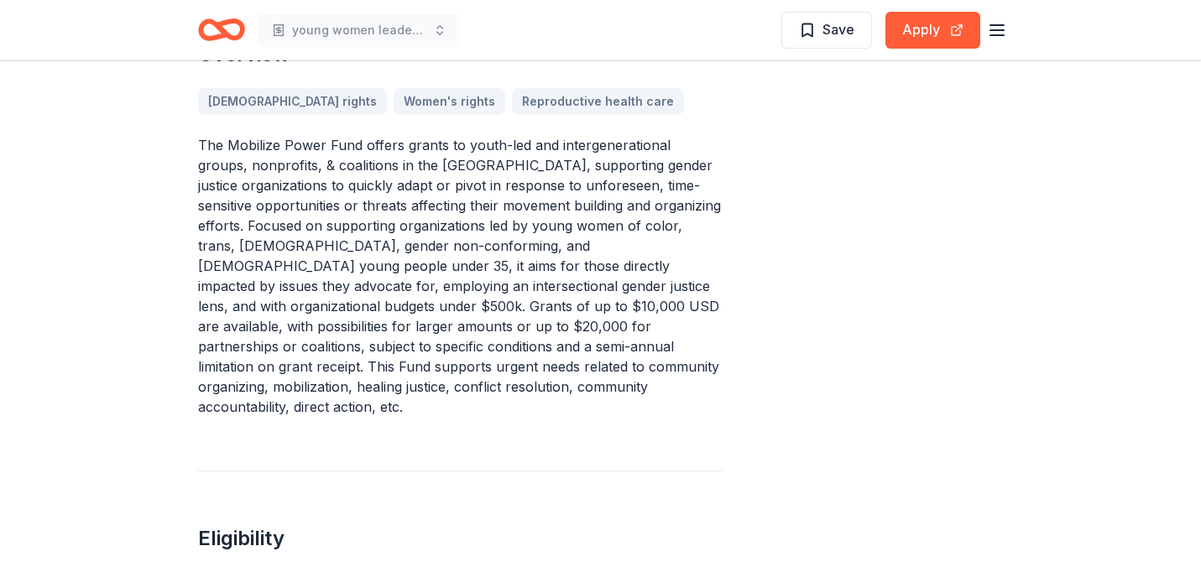
scroll to position [524, 0]
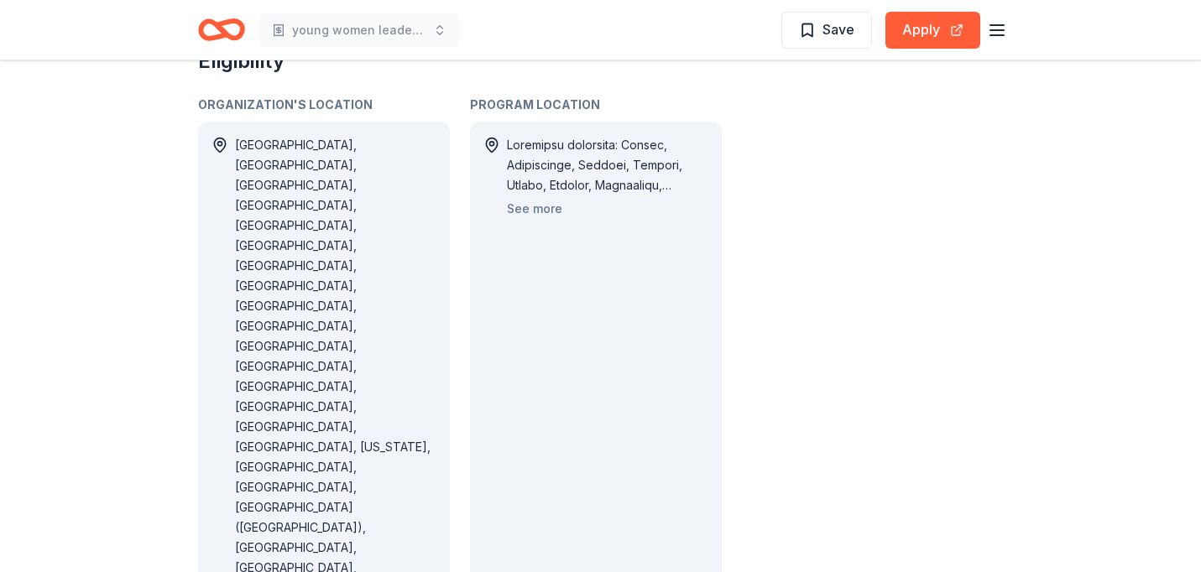
scroll to position [988, 0]
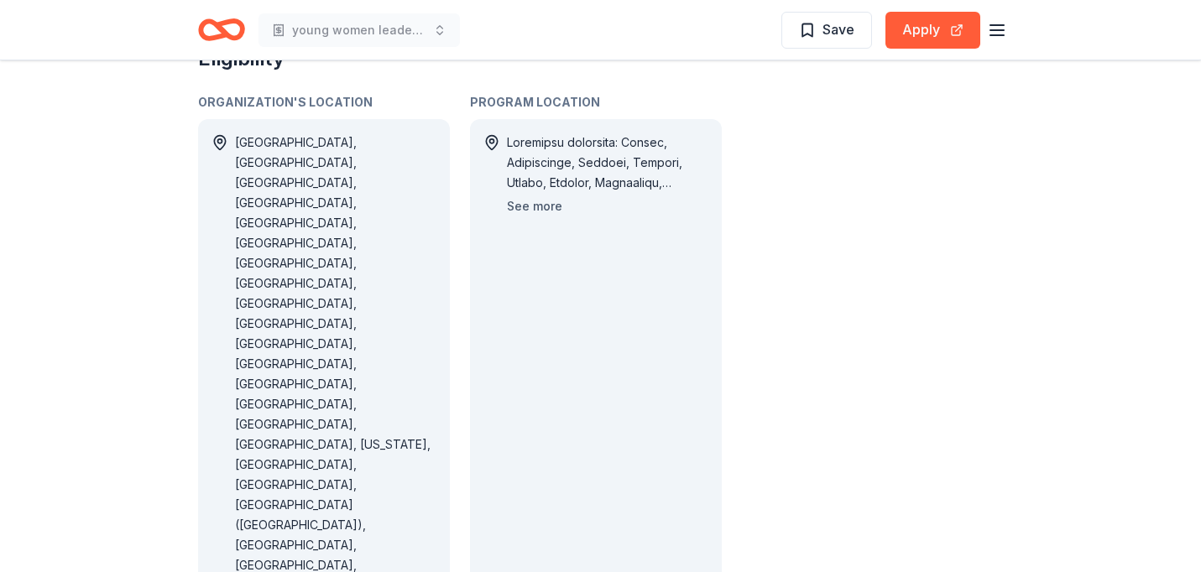
click at [541, 196] on button "See more" at bounding box center [534, 206] width 55 height 20
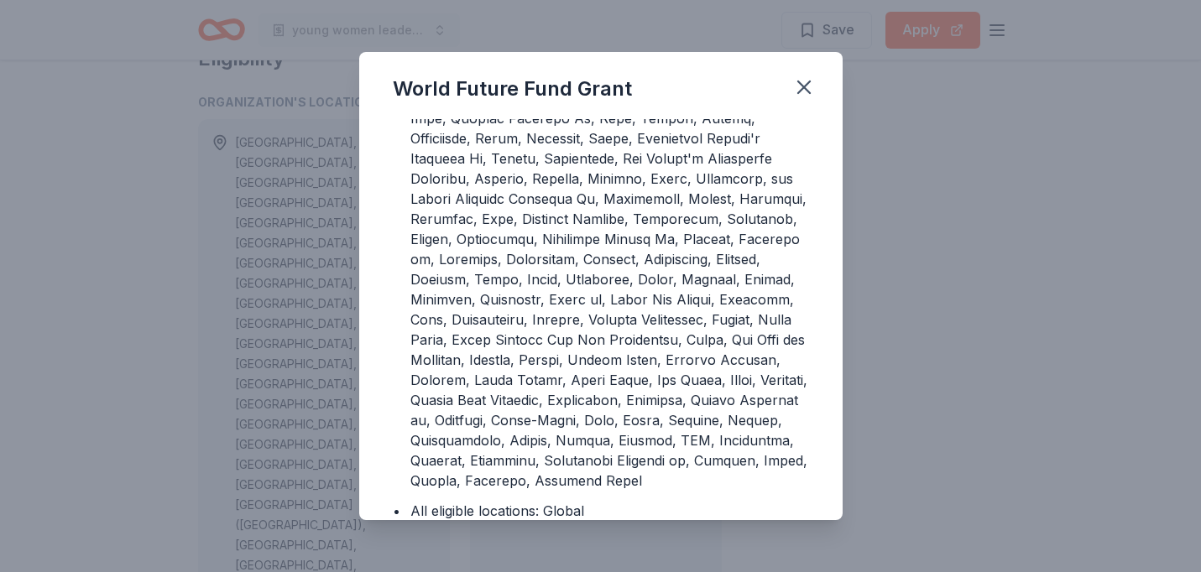
scroll to position [0, 0]
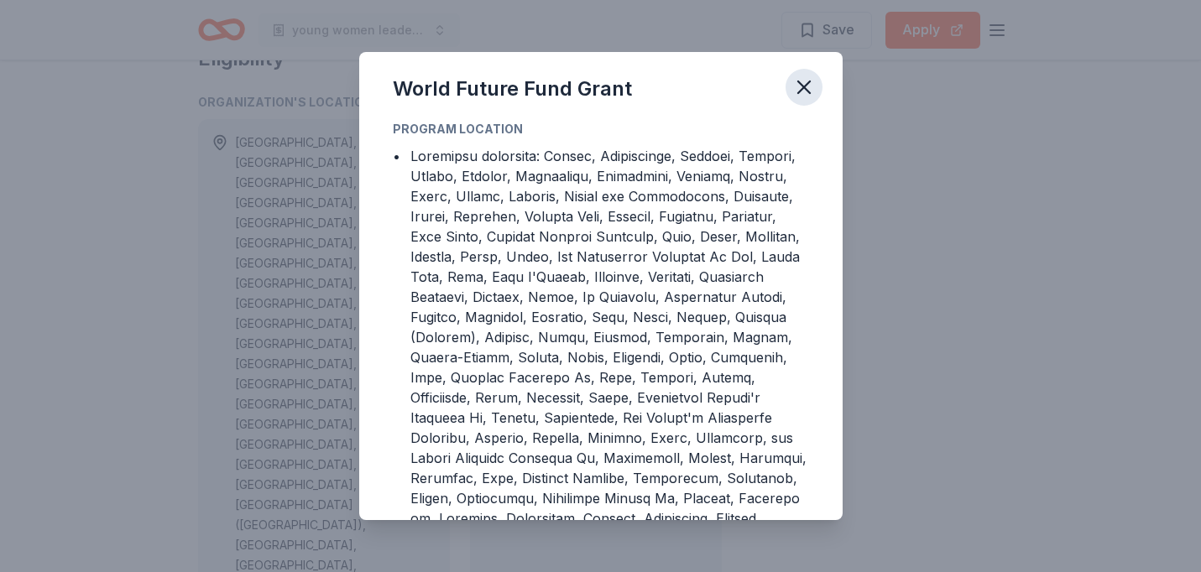
click at [809, 72] on button "button" at bounding box center [804, 87] width 37 height 37
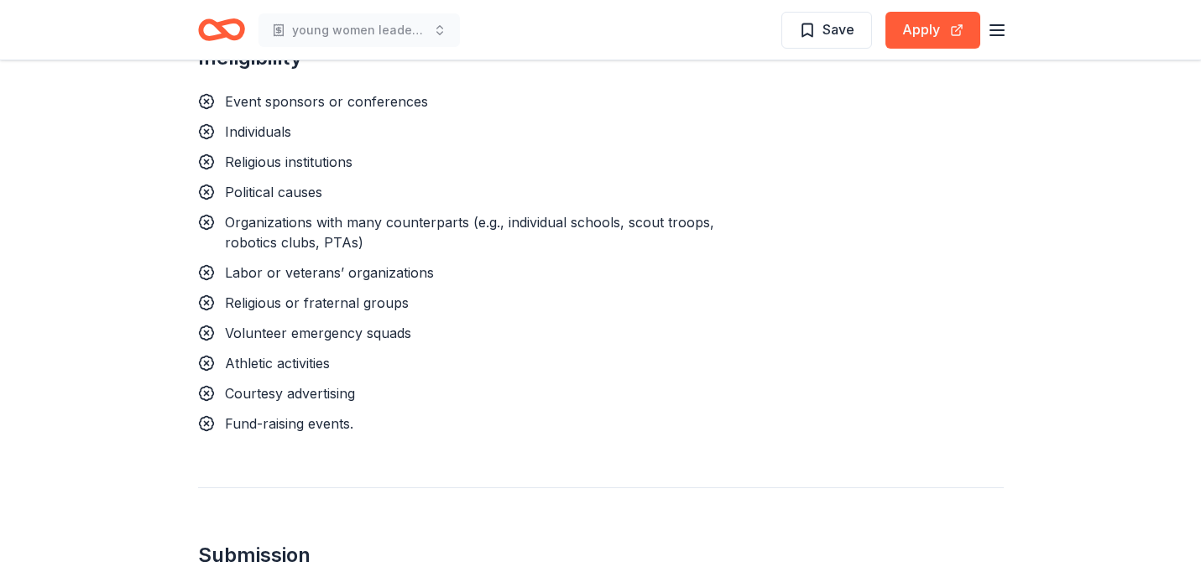
scroll to position [1788, 0]
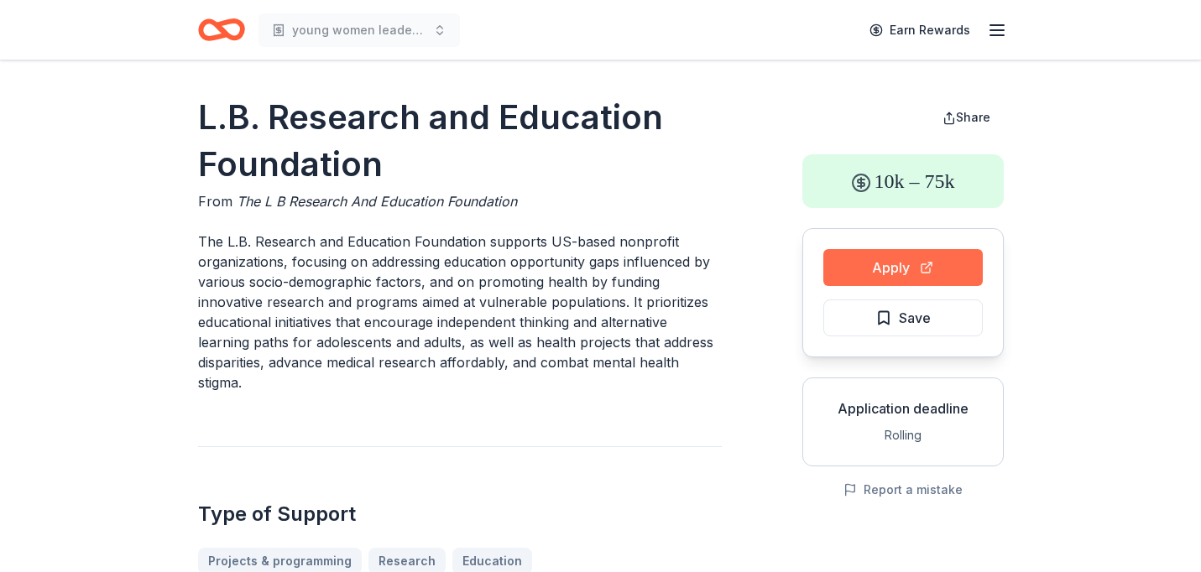
click at [874, 263] on button "Apply" at bounding box center [902, 267] width 159 height 37
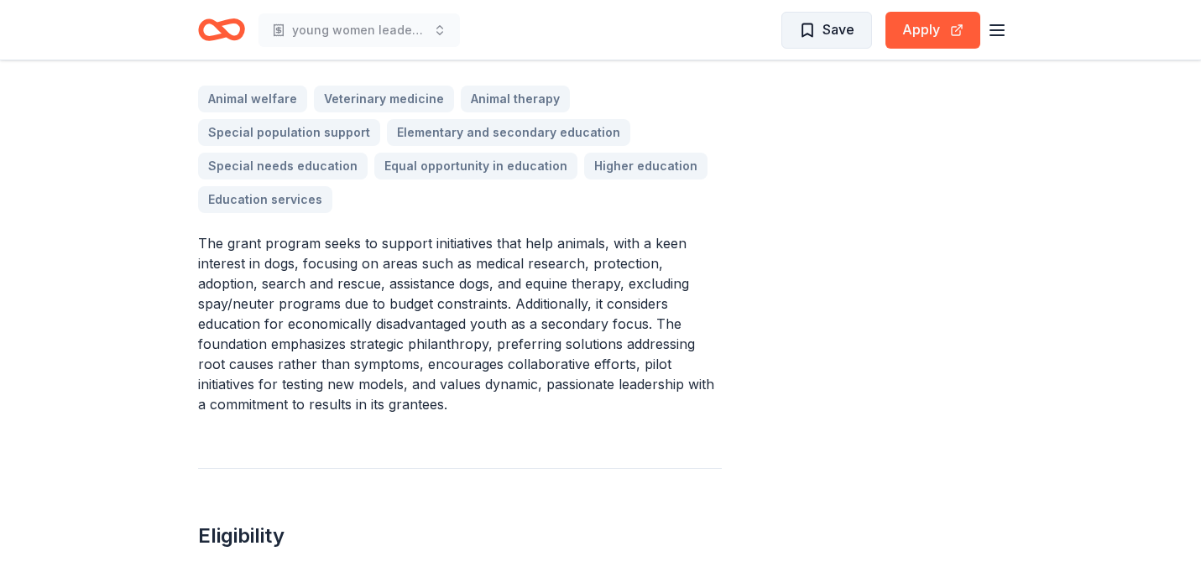
scroll to position [540, 0]
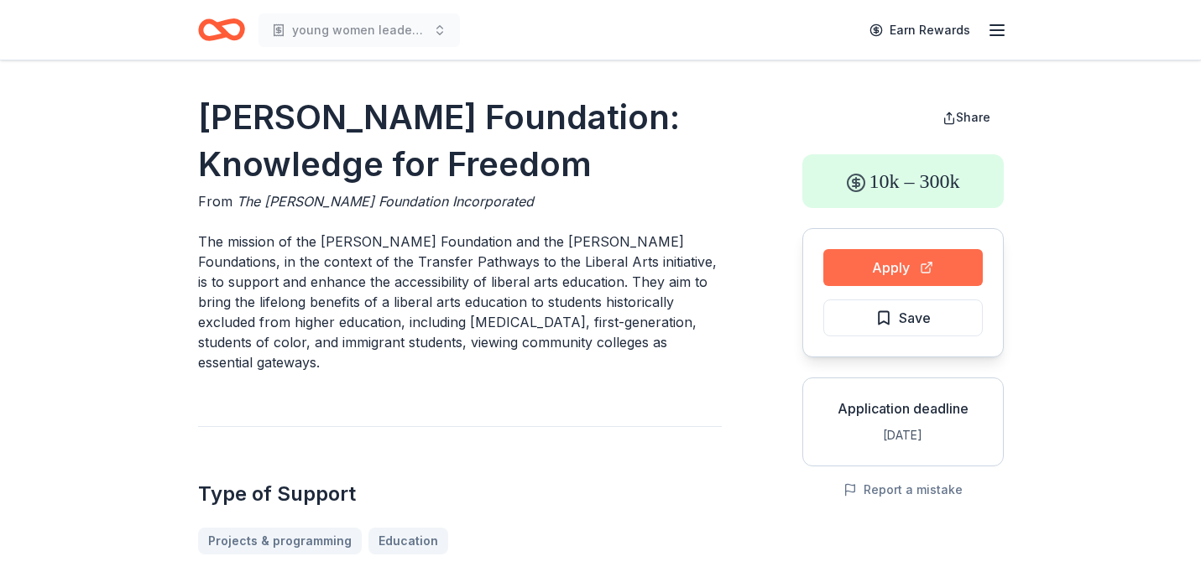
click at [888, 266] on button "Apply" at bounding box center [902, 267] width 159 height 37
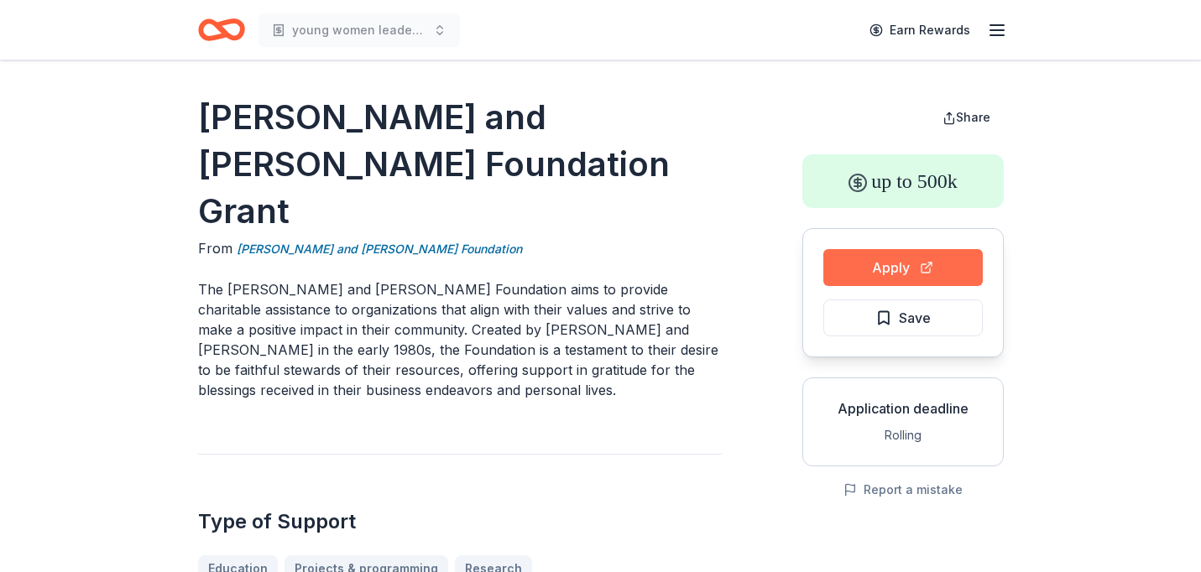
click at [867, 253] on button "Apply" at bounding box center [902, 267] width 159 height 37
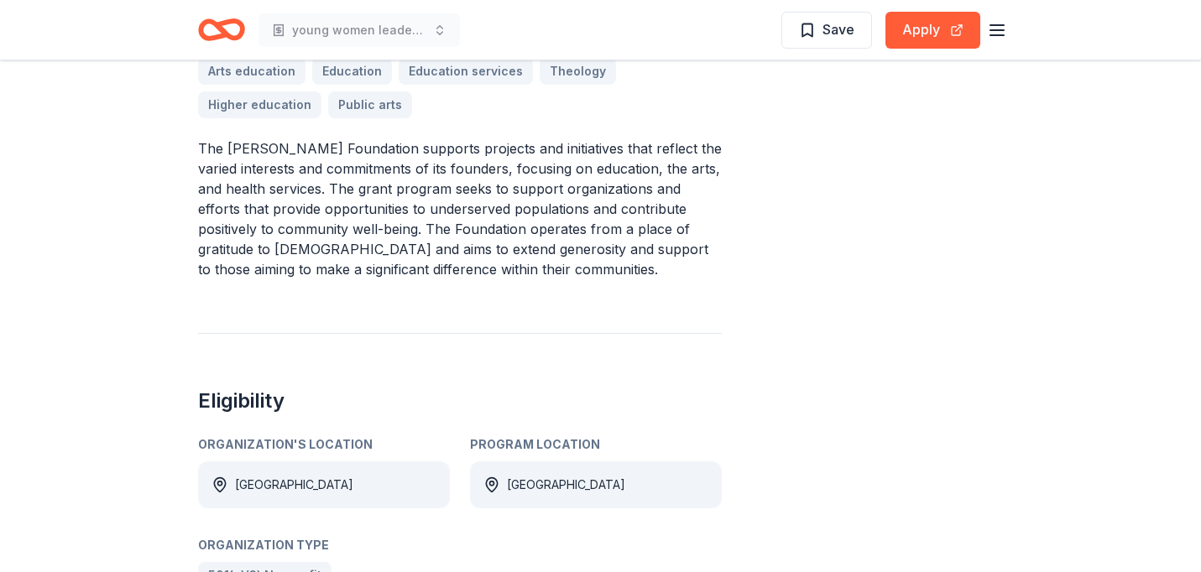
scroll to position [694, 0]
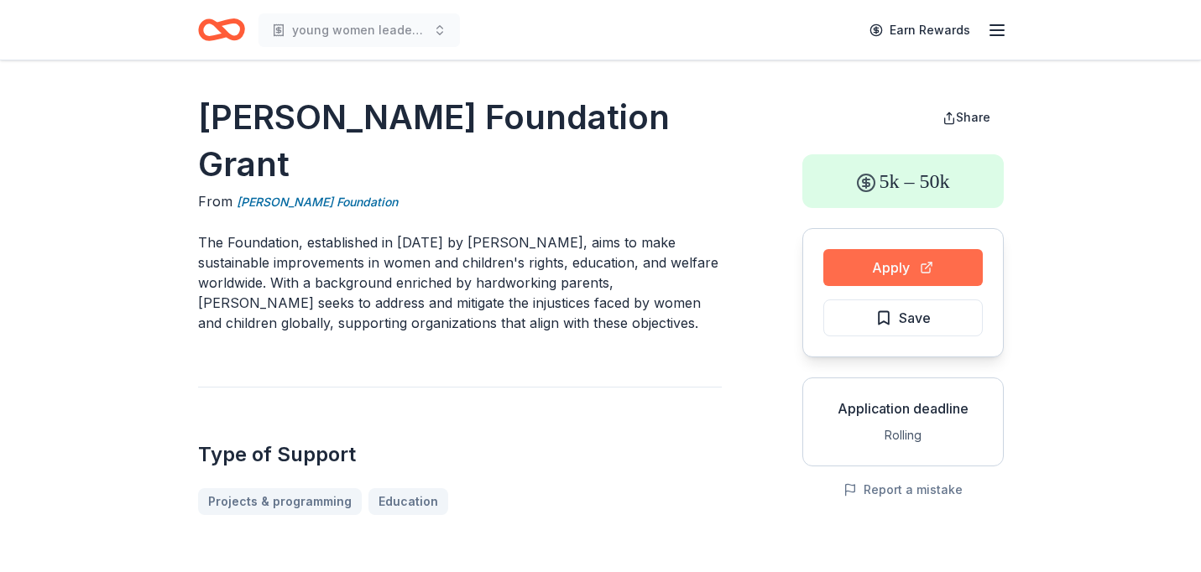
click at [873, 260] on button "Apply" at bounding box center [902, 267] width 159 height 37
click at [887, 492] on button "Report a mistake" at bounding box center [903, 490] width 119 height 20
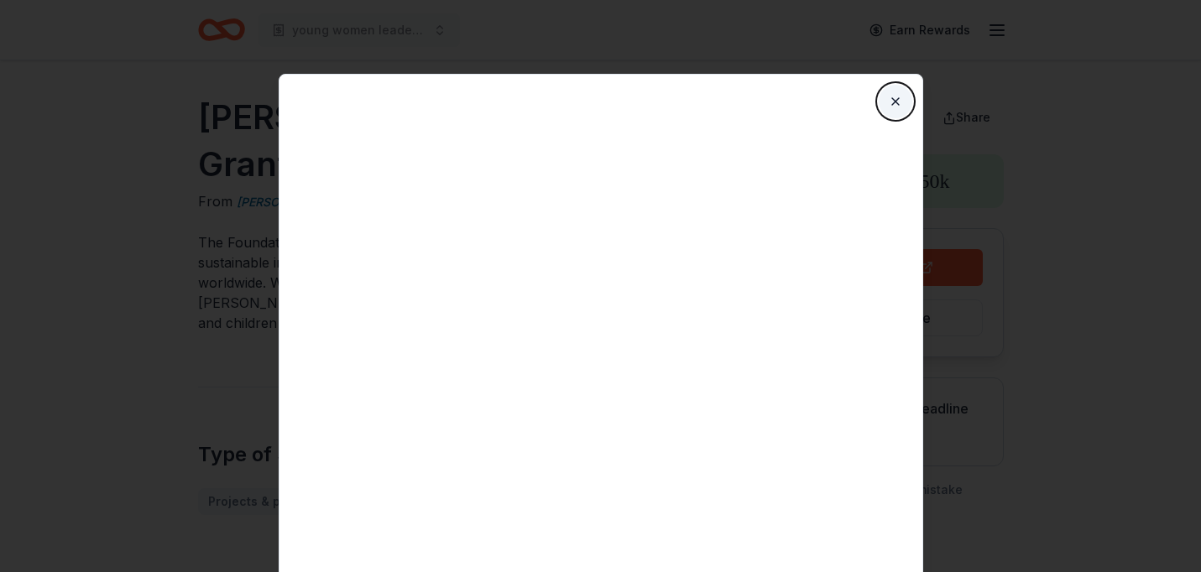
click at [891, 107] on button "Close" at bounding box center [896, 102] width 34 height 34
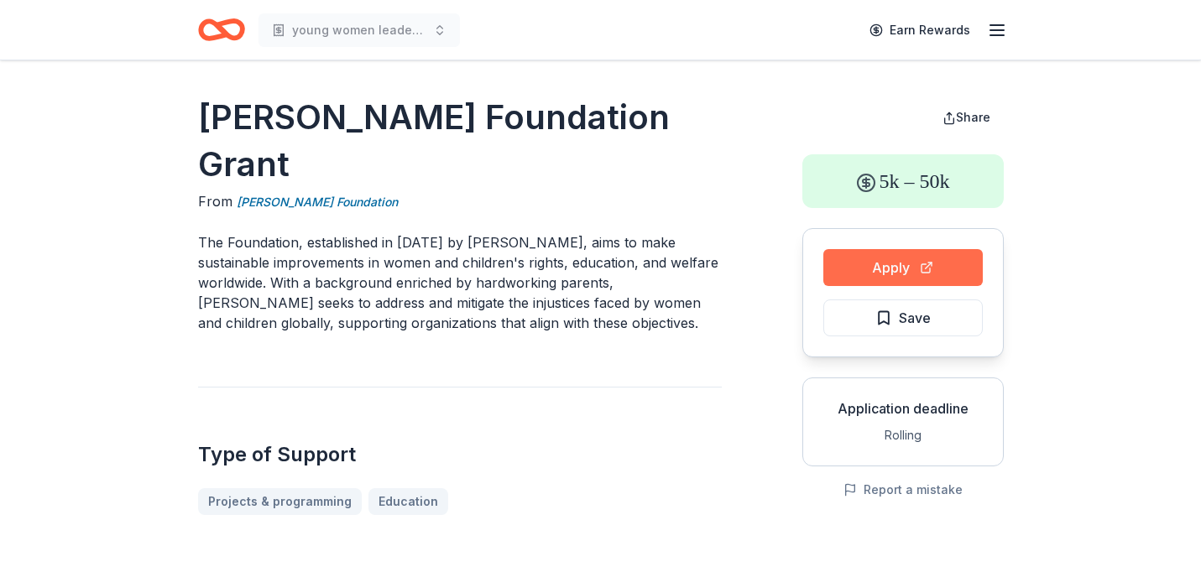
click at [891, 280] on button "Apply" at bounding box center [902, 267] width 159 height 37
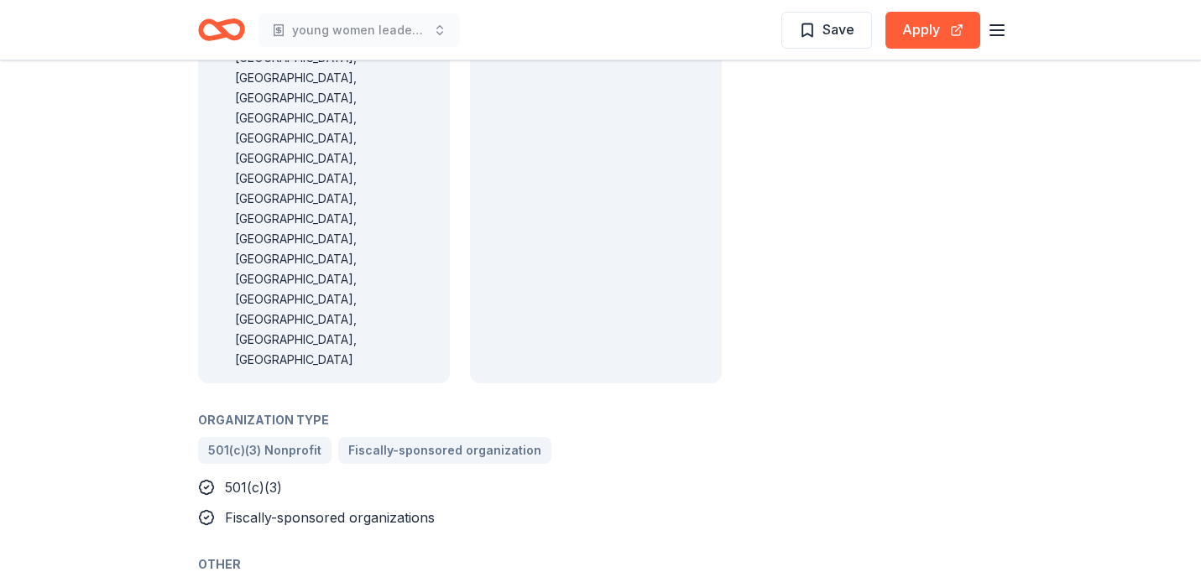
scroll to position [1635, 0]
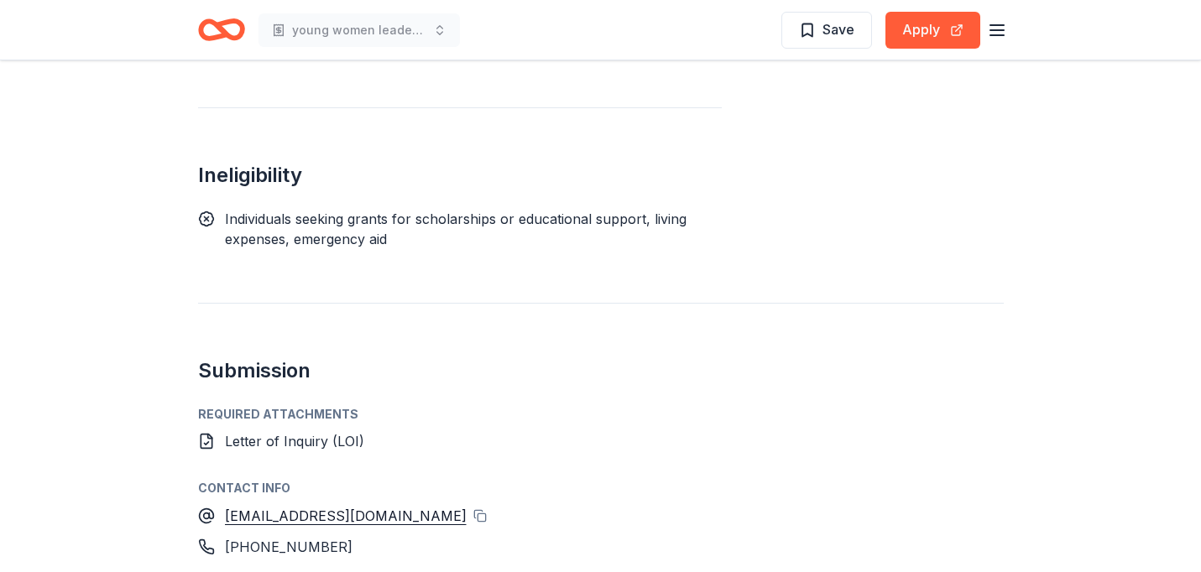
scroll to position [2091, 0]
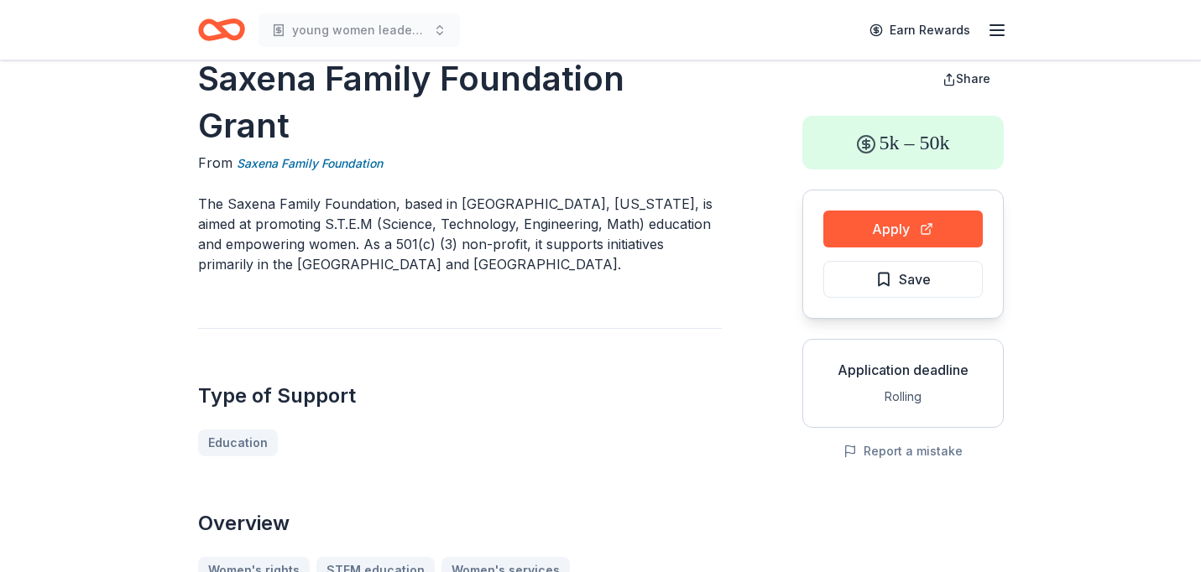
scroll to position [54, 0]
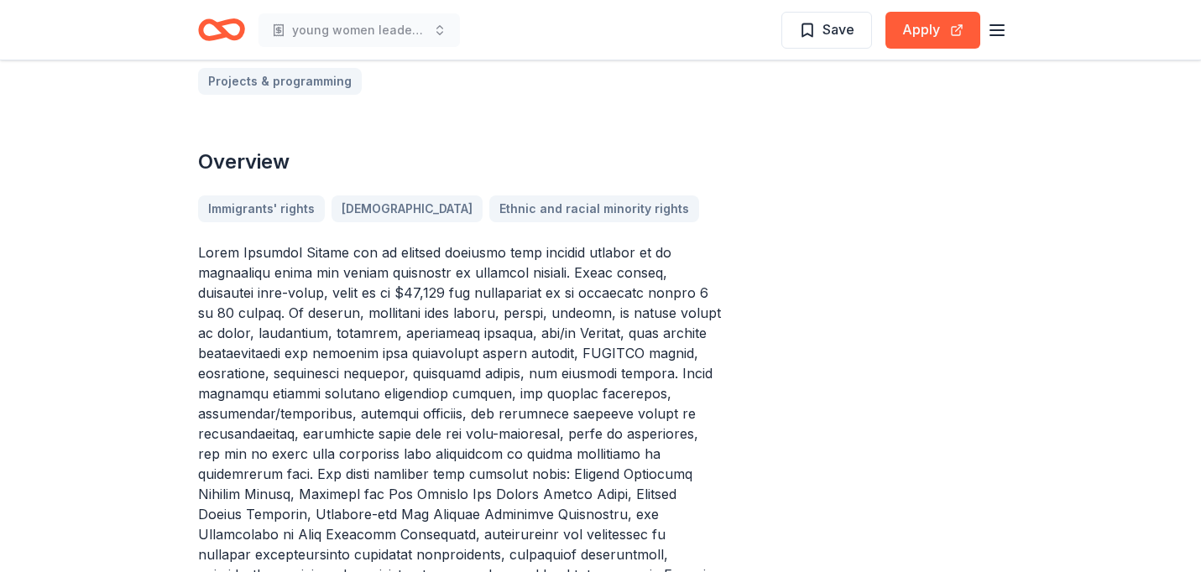
scroll to position [474, 0]
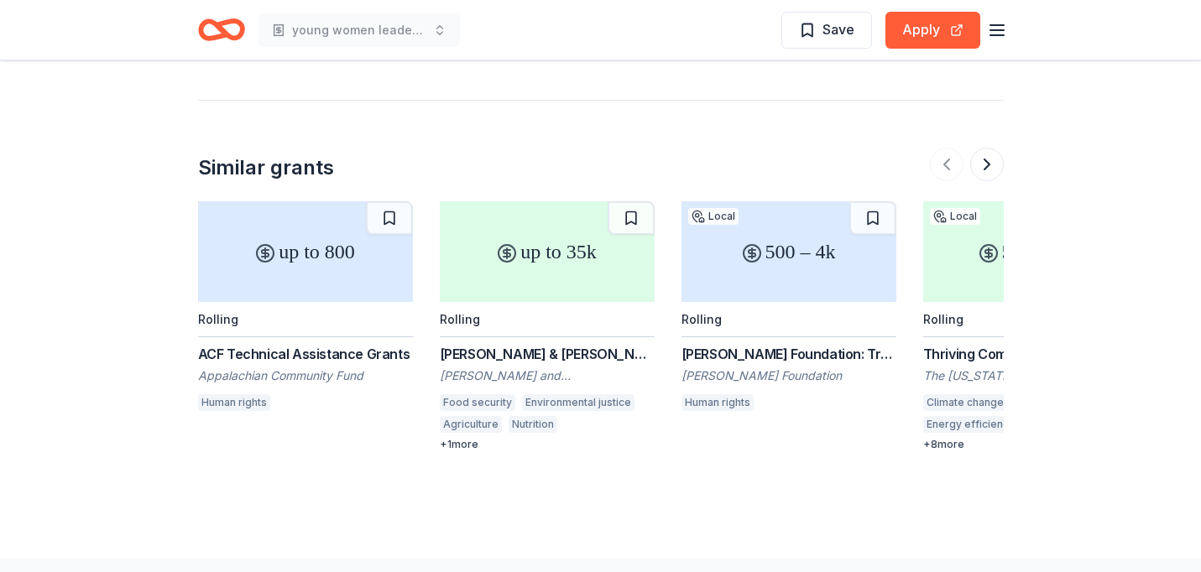
scroll to position [2319, 0]
